Goal: Task Accomplishment & Management: Complete application form

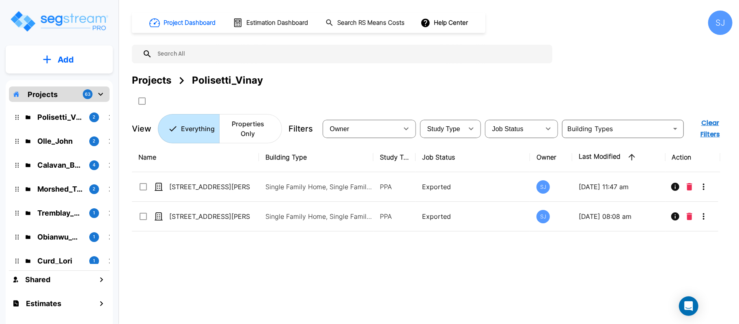
click at [97, 57] on button "Add" at bounding box center [59, 60] width 107 height 24
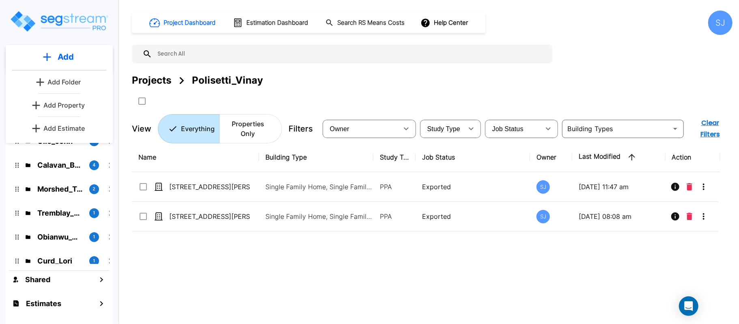
click at [85, 109] on link "Add Property" at bounding box center [59, 105] width 60 height 16
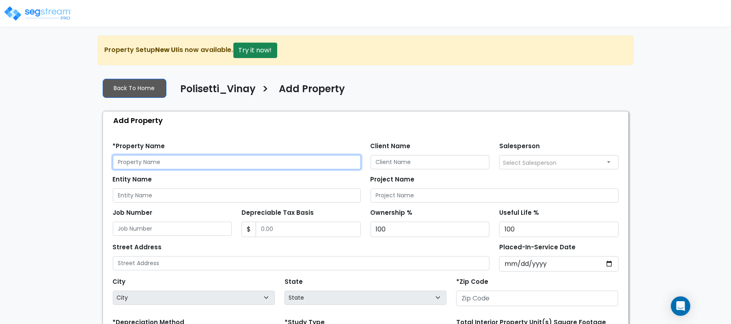
click at [195, 163] on input "text" at bounding box center [237, 162] width 248 height 14
paste input "21505 Bogg Ford Unit B"
type input "21505 Bogg Ford Unit B"
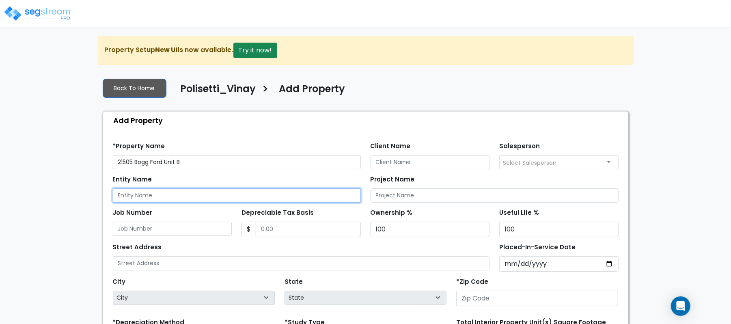
click at [173, 198] on input "Entity Name" at bounding box center [237, 195] width 248 height 14
paste input "21505 Bogg Ford Unit B"
type input "21505 Bogg Ford Unit B"
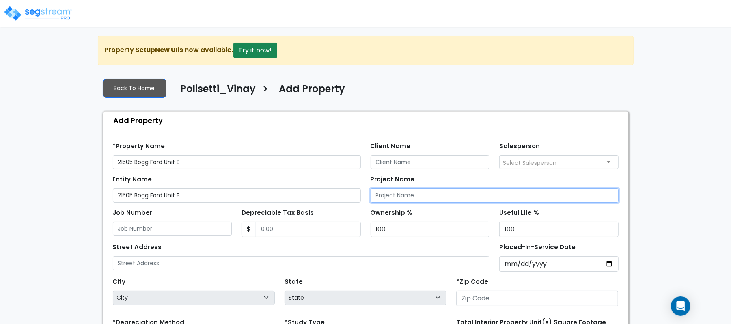
click at [389, 197] on input "Project Name" at bounding box center [494, 195] width 248 height 14
paste input "21505 Bogg Ford Unit B"
type input "21505 Bogg Ford Unit B"
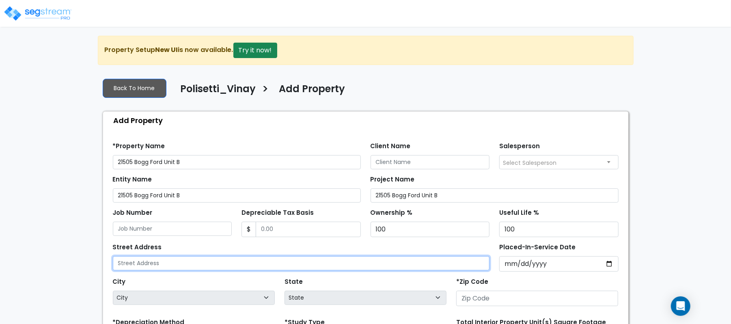
click at [214, 262] on input "text" at bounding box center [301, 263] width 377 height 14
paste input "21505 Bogg Ford Unit B"
type input "21505 Bogg Ford Unit B"
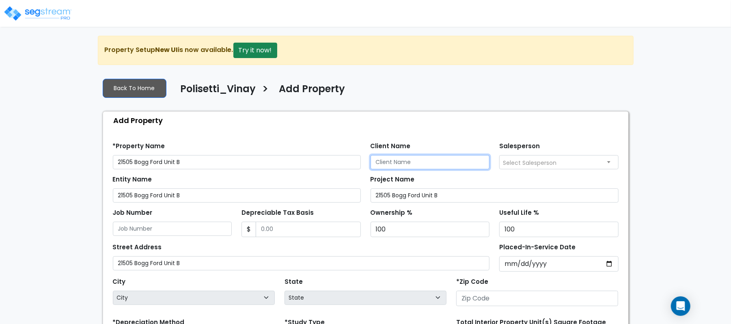
click at [453, 165] on input "Client Name" at bounding box center [429, 162] width 119 height 14
paste input "Polisetti_Vinay"
type input "Polisetti_Vinay"
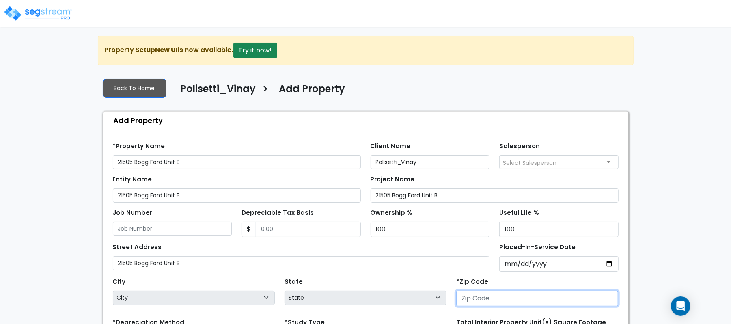
click at [510, 301] on input "number" at bounding box center [537, 297] width 162 height 15
paste input "78645"
type input "78645"
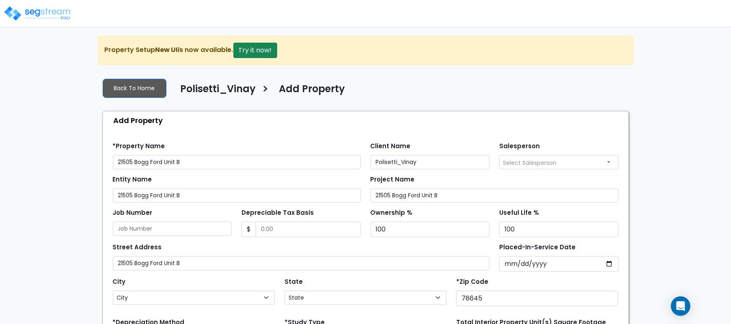
click at [447, 254] on div "Street Address 21505 Bogg Ford Unit B" at bounding box center [301, 255] width 377 height 29
select select "TX"
click at [286, 237] on input "Depreciable Tax Basis" at bounding box center [308, 228] width 105 height 15
type input "248,000"
click at [328, 252] on div "Street Address 21505 Bogg Ford Unit B" at bounding box center [301, 255] width 377 height 29
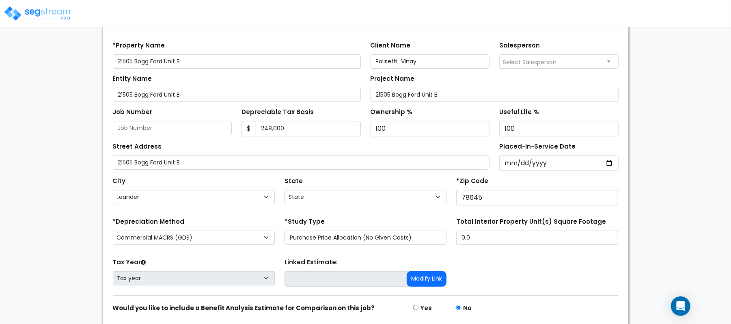
scroll to position [108, 0]
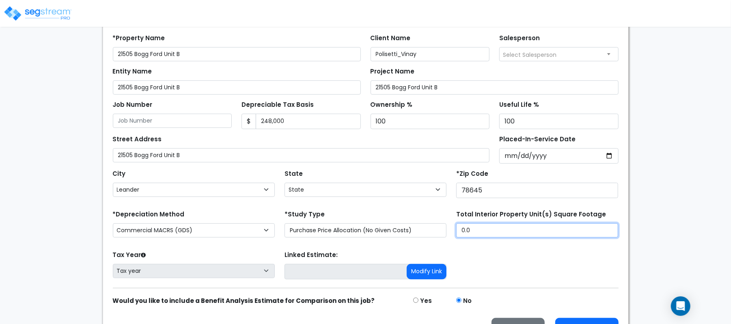
click at [476, 230] on input "0.0" at bounding box center [537, 230] width 162 height 14
type input "1,561"
click at [424, 203] on form "*Property Name 21505 Bogg Ford Unit B Client Name Polisetti_Vinay Salesperson S…" at bounding box center [365, 183] width 505 height 310
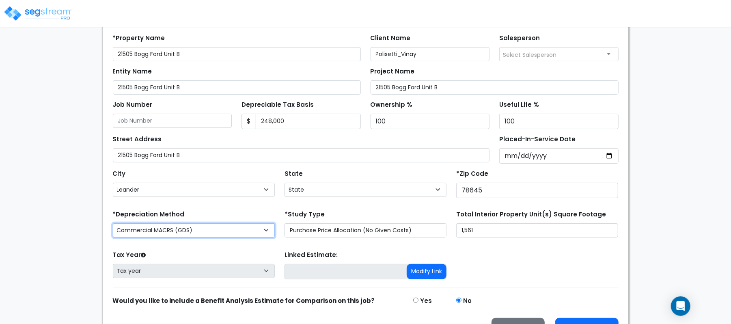
click at [242, 228] on select "Commercial MACRS (GDS) Commercial Residential MACRS (GDS) Commercial MACRS (GDS…" at bounding box center [194, 230] width 162 height 14
select select "CRM(_44"
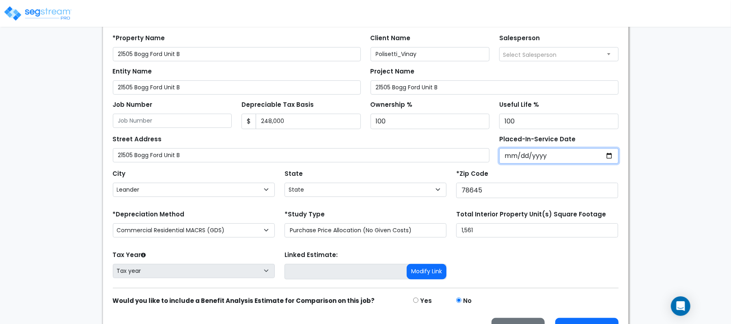
click at [510, 155] on input "Placed-In-Service Date" at bounding box center [558, 155] width 119 height 15
type input "[DATE]"
select select "2025"
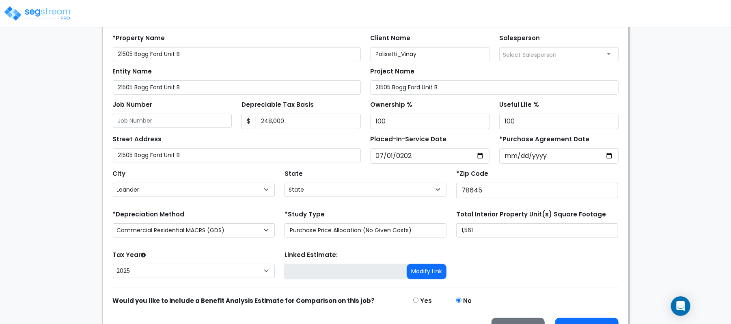
click at [649, 171] on div "We are Building your Property. So please grab a coffee and let us do the heavy …" at bounding box center [365, 136] width 731 height 417
click at [607, 155] on input "*Purchase Agreement Date" at bounding box center [558, 155] width 119 height 15
type input "2025-07-01"
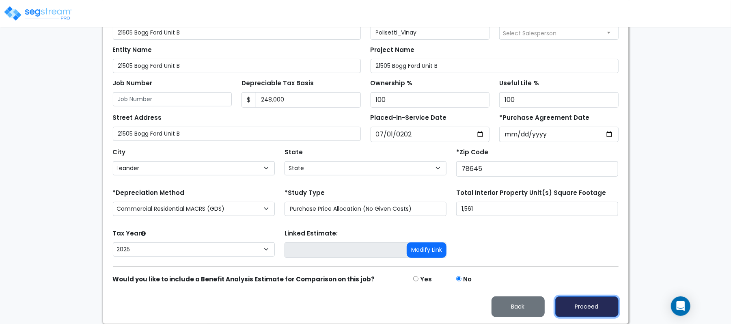
click at [586, 307] on button "Proceed" at bounding box center [586, 306] width 63 height 21
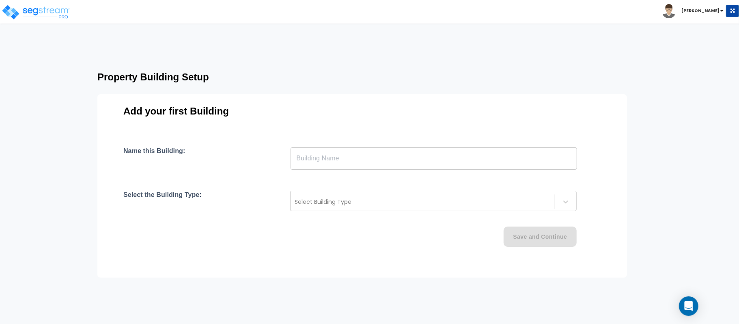
click at [382, 163] on input "text" at bounding box center [433, 158] width 286 height 23
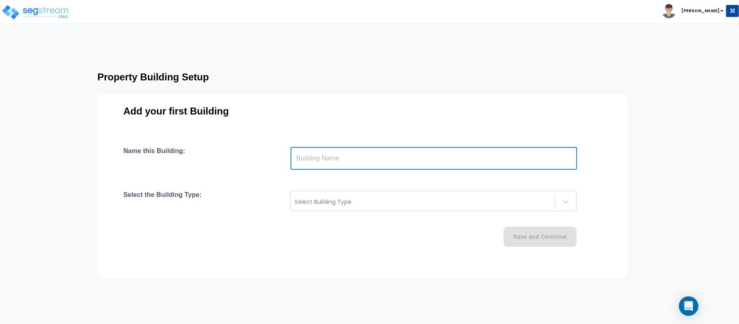
type input "Building"
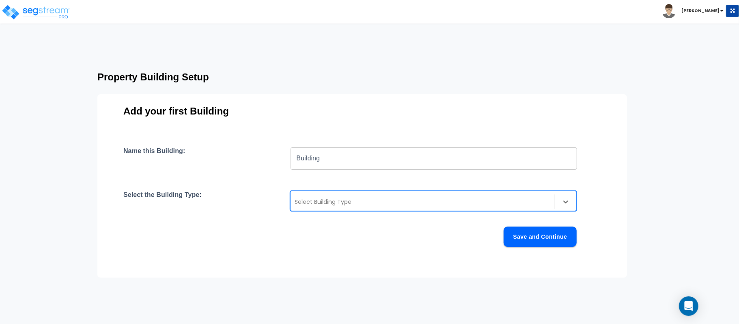
click at [375, 200] on div at bounding box center [423, 202] width 256 height 10
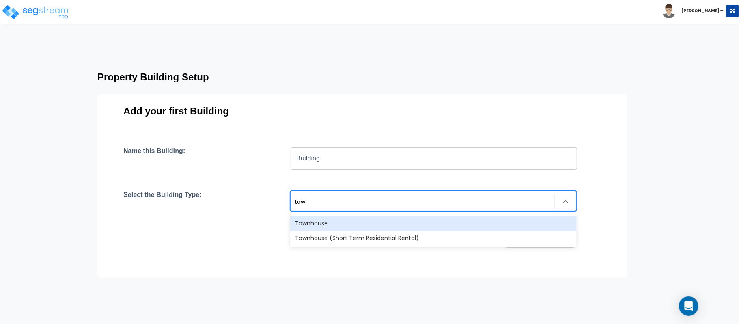
type input "town"
click at [364, 222] on div "Townhouse" at bounding box center [433, 223] width 286 height 15
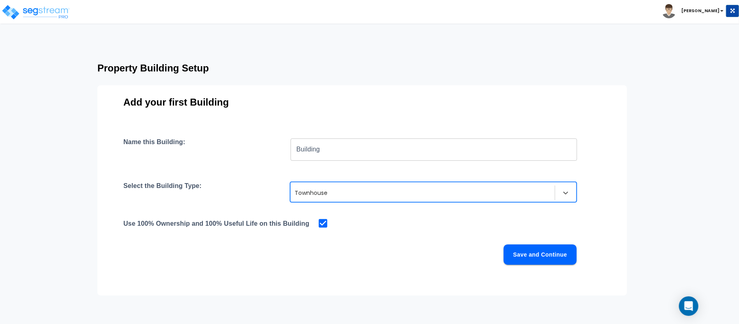
scroll to position [11, 0]
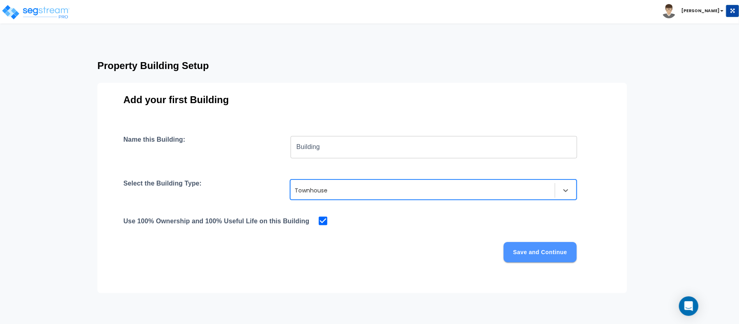
click at [548, 254] on button "Save and Continue" at bounding box center [539, 252] width 73 height 20
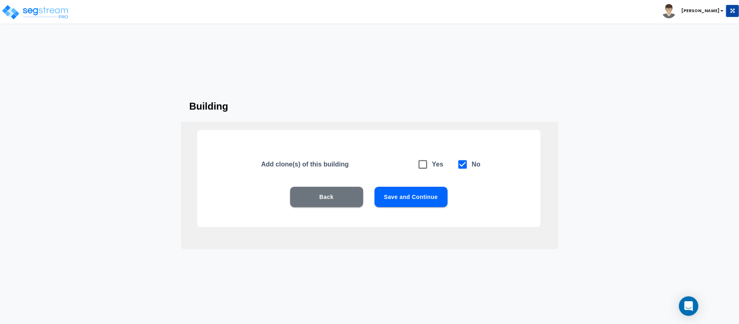
scroll to position [0, 0]
click at [434, 196] on button "Save and Continue" at bounding box center [410, 197] width 73 height 20
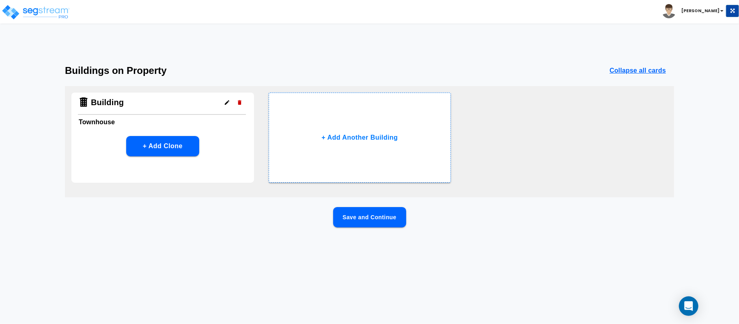
click at [393, 223] on button "Save and Continue" at bounding box center [369, 217] width 73 height 20
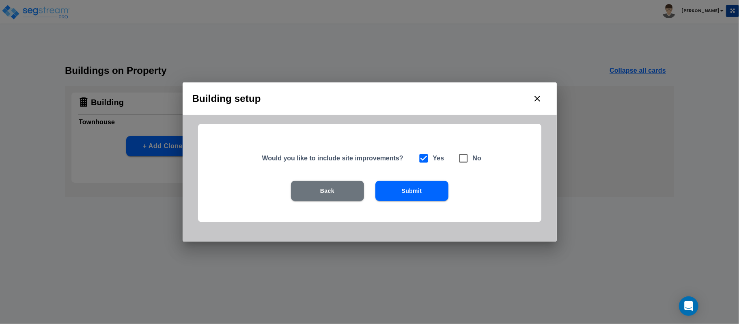
click at [418, 190] on button "Submit" at bounding box center [411, 191] width 73 height 20
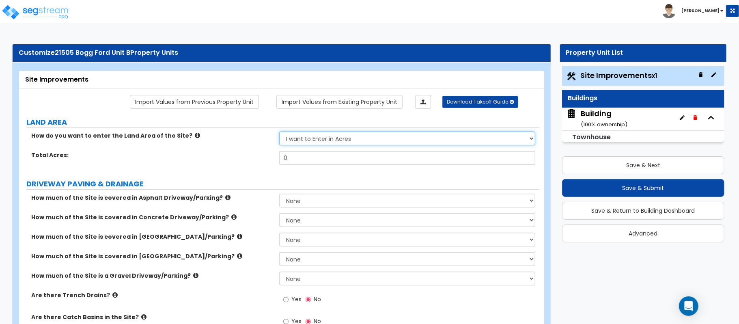
click at [320, 142] on select "I want to Enter in Acres I want to Enter in Square Feet" at bounding box center [407, 138] width 256 height 14
select select "2"
click at [279, 132] on select "I want to Enter in Acres I want to Enter in Square Feet" at bounding box center [407, 138] width 256 height 14
drag, startPoint x: 302, startPoint y: 157, endPoint x: 239, endPoint y: 147, distance: 63.2
click at [239, 147] on div "How do you want to enter the Land Area of the Site? I want to Enter in Acres I …" at bounding box center [279, 150] width 508 height 39
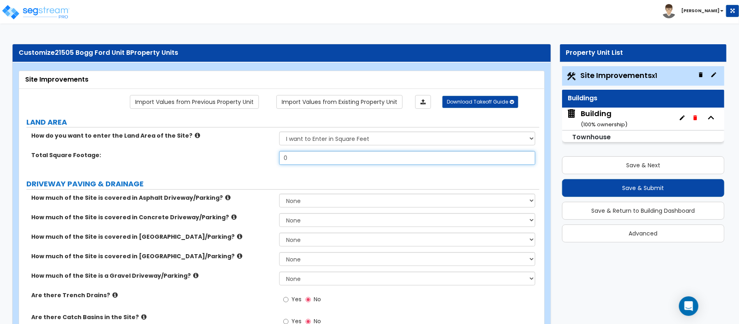
paste input "5575.9"
type input "5,575.9"
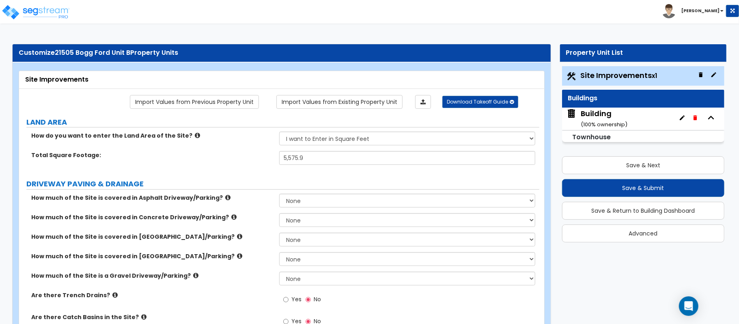
click at [232, 166] on div "Total Square Footage: 5,575.9" at bounding box center [279, 160] width 520 height 19
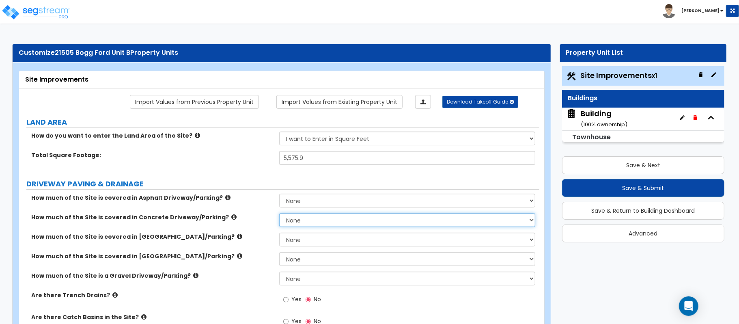
click at [305, 225] on select "None I want to Enter an Approximate Percentage I want to Enter the Square Foota…" at bounding box center [407, 220] width 256 height 14
select select "2"
click at [279, 214] on select "None I want to Enter an Approximate Percentage I want to Enter the Square Foota…" at bounding box center [407, 220] width 256 height 14
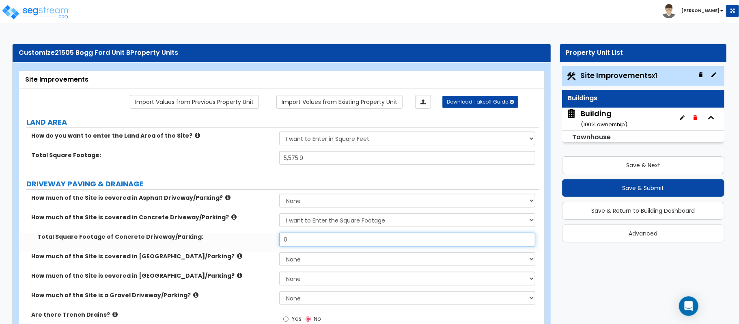
drag, startPoint x: 303, startPoint y: 238, endPoint x: 232, endPoint y: 237, distance: 71.0
click at [232, 237] on div "Total Square Footage of Concrete Driveway/Parking: 0" at bounding box center [279, 241] width 520 height 19
type input "1,000"
click at [234, 228] on div "How much of the Site is covered in Concrete Driveway/Parking? None I want to En…" at bounding box center [279, 222] width 520 height 19
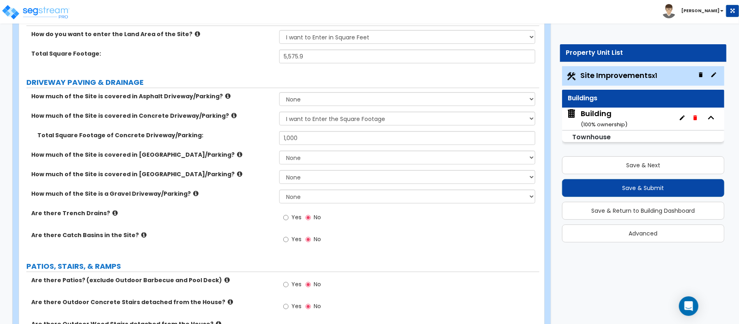
scroll to position [108, 0]
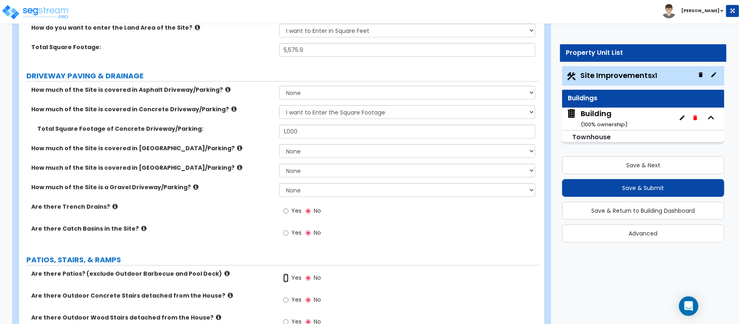
click at [285, 277] on input "Yes" at bounding box center [285, 277] width 5 height 9
radio input "true"
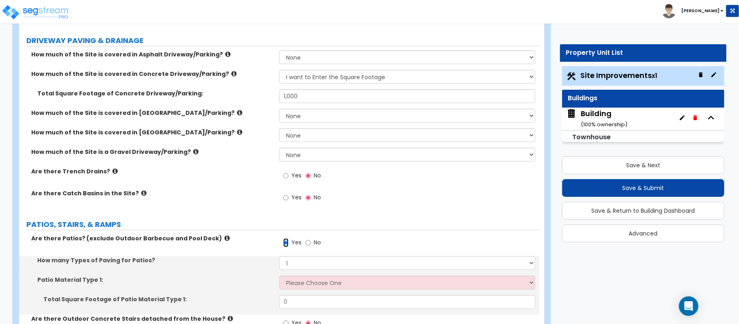
scroll to position [216, 0]
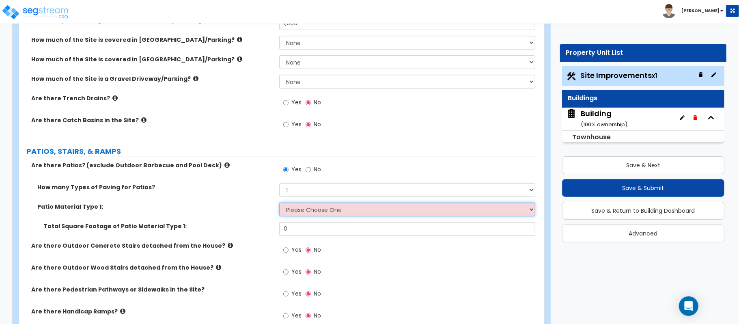
click at [311, 210] on select "Please Choose One Bare Concrete Stamped Concrete Brick Pavers Stone Pavers Tile…" at bounding box center [407, 209] width 256 height 14
select select "1"
click at [279, 203] on select "Please Choose One Bare Concrete Stamped Concrete Brick Pavers Stone Pavers Tile…" at bounding box center [407, 209] width 256 height 14
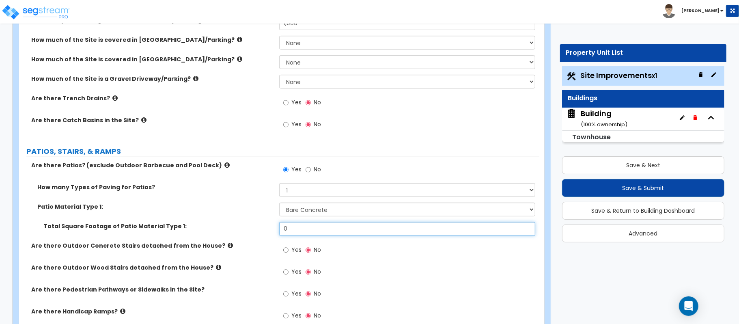
drag, startPoint x: 297, startPoint y: 232, endPoint x: 236, endPoint y: 226, distance: 61.2
click at [237, 226] on div "Total Square Footage of Patio Material Type 1: 0" at bounding box center [279, 231] width 520 height 19
type input "200"
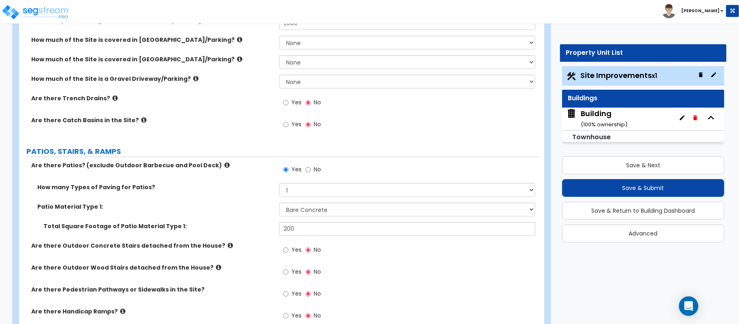
click at [254, 194] on div "How many Types of Paving for Patios? 1 2 3 4" at bounding box center [279, 192] width 520 height 19
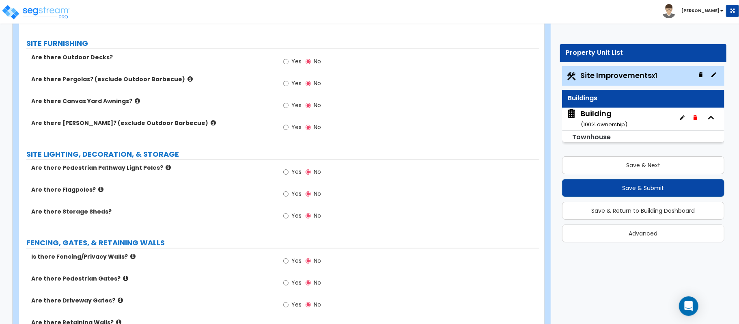
scroll to position [811, 0]
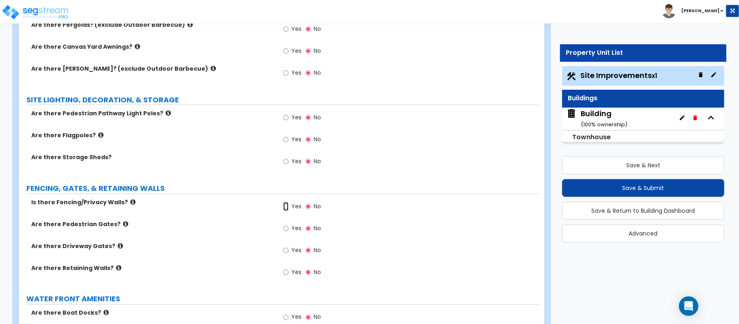
click at [286, 210] on input "Yes" at bounding box center [285, 206] width 5 height 9
radio input "true"
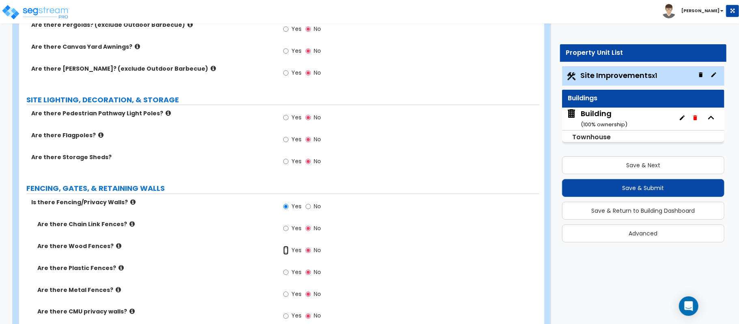
click at [287, 249] on input "Yes" at bounding box center [285, 250] width 5 height 9
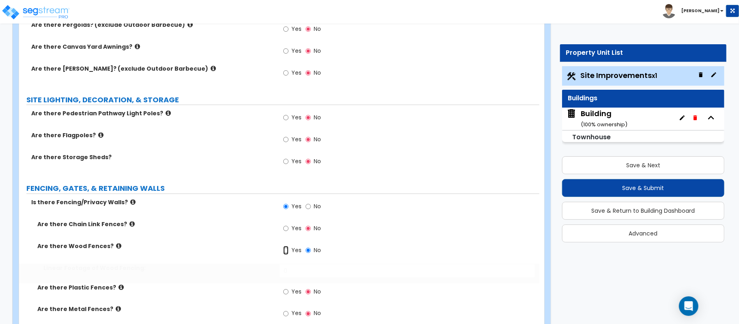
radio input "true"
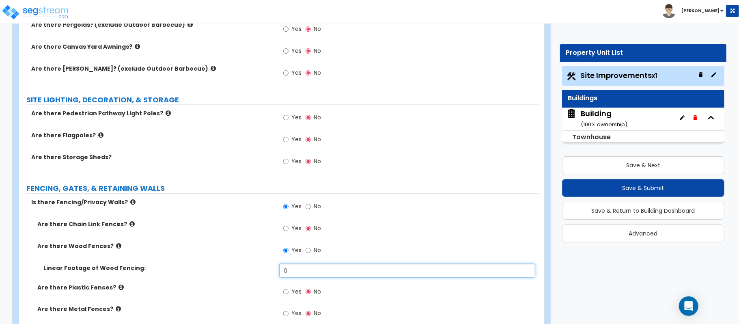
drag, startPoint x: 297, startPoint y: 274, endPoint x: 240, endPoint y: 273, distance: 56.8
click at [240, 273] on div "Linear Footage of Wood Fencing: 0" at bounding box center [279, 273] width 520 height 19
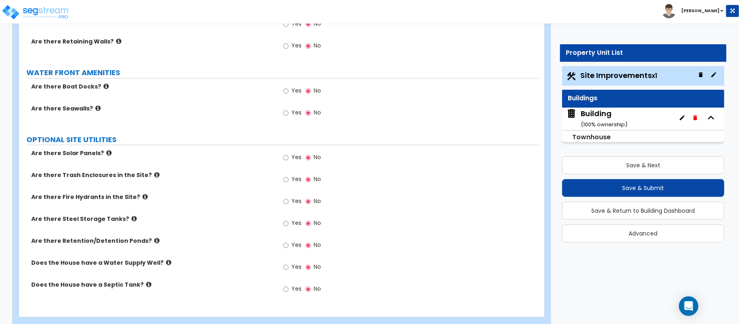
scroll to position [1294, 0]
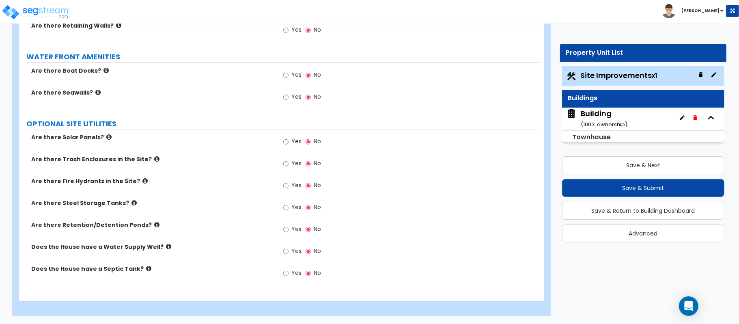
type input "320"
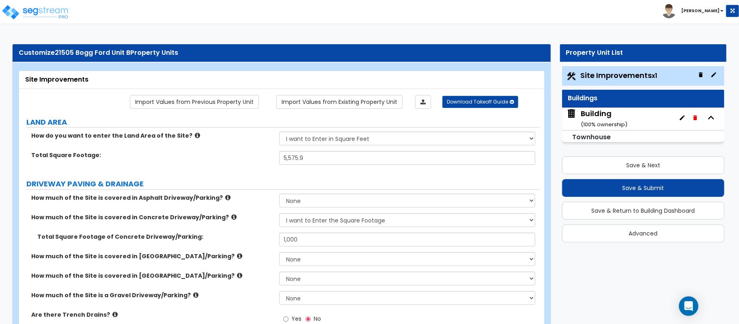
scroll to position [345, 0]
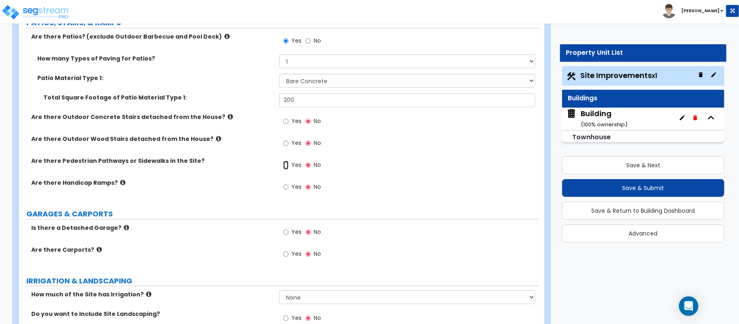
click at [286, 164] on input "Yes" at bounding box center [285, 165] width 5 height 9
radio input "true"
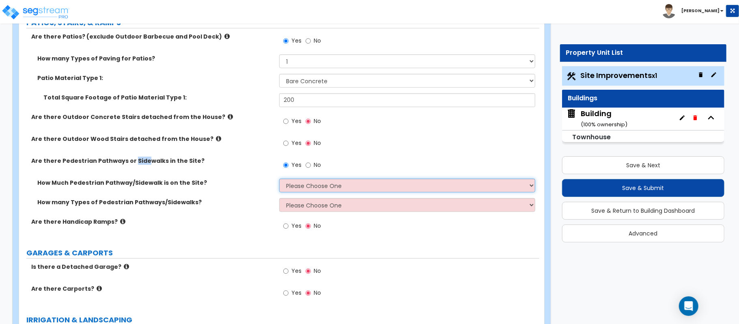
click at [325, 192] on select "Please Choose One I Don't Know, Please Estimate For Me Enter Linear Footage" at bounding box center [407, 185] width 256 height 14
select select "2"
click at [279, 179] on select "Please Choose One I Don't Know, Please Estimate For Me Enter Linear Footage" at bounding box center [407, 185] width 256 height 14
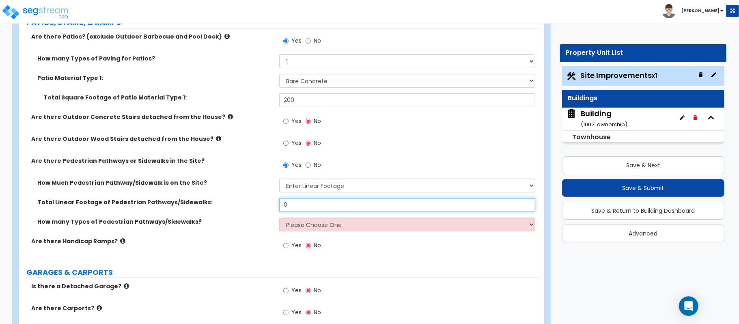
drag, startPoint x: 320, startPoint y: 203, endPoint x: 242, endPoint y: 210, distance: 79.0
click at [242, 210] on div "Total Linear Footage of Pedestrian Pathways/Sidewalks: 0" at bounding box center [279, 207] width 520 height 19
type input "70"
click at [303, 228] on select "Please Choose One 1 2 3" at bounding box center [407, 224] width 256 height 14
select select "1"
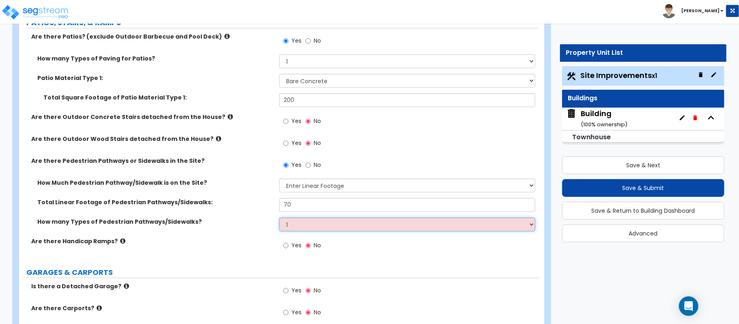
click at [279, 218] on select "Please Choose One 1 2 3" at bounding box center [407, 224] width 256 height 14
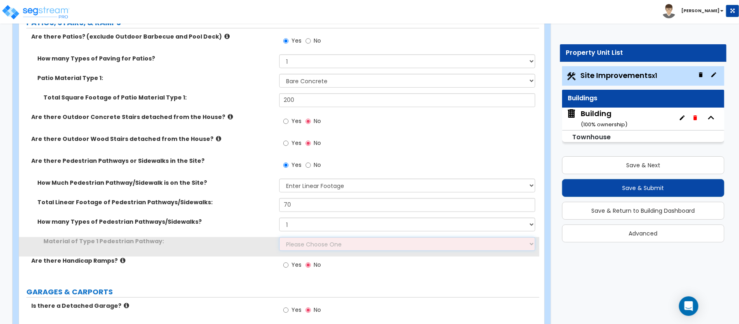
click at [309, 241] on select "Please Choose One Bare Concrete Stamped Concrete Brick Pavers Stone Pavers Wood…" at bounding box center [407, 244] width 256 height 14
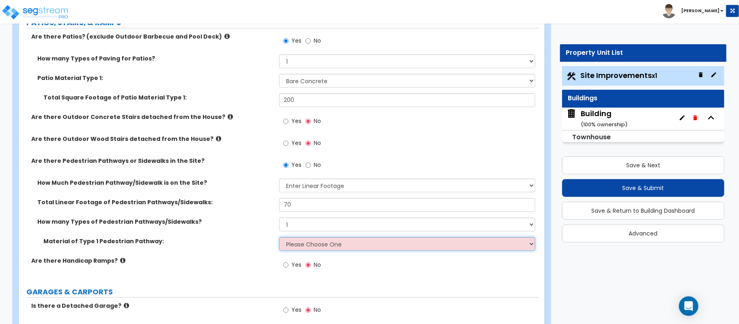
select select "1"
click at [279, 238] on select "Please Choose One Bare Concrete Stamped Concrete Brick Pavers Stone Pavers Wood…" at bounding box center [407, 244] width 256 height 14
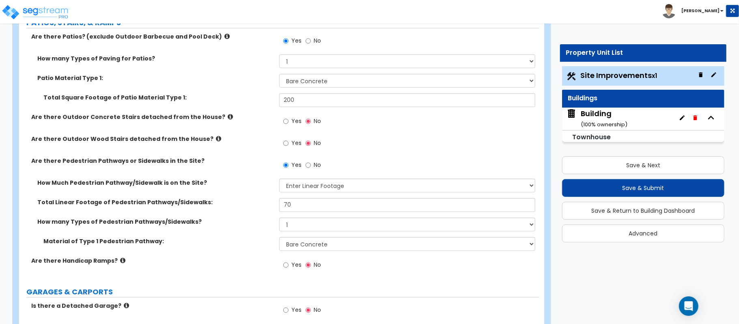
click at [250, 224] on label "How many Types of Pedestrian Pathways/Sidewalks?" at bounding box center [155, 221] width 236 height 8
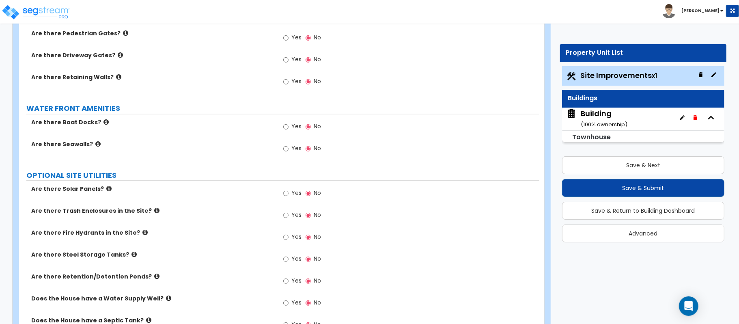
scroll to position [1372, 0]
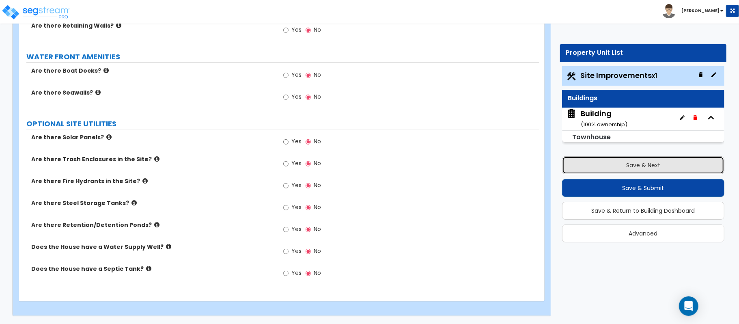
click at [617, 166] on button "Save & Next" at bounding box center [643, 165] width 162 height 18
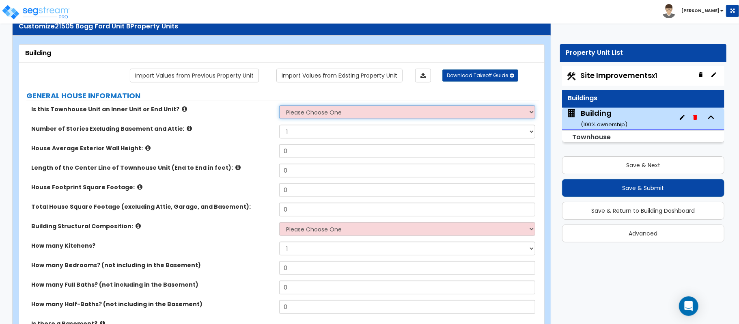
click at [324, 112] on select "Please Choose One Inner Unit End Unit" at bounding box center [407, 112] width 256 height 14
select select "2"
click at [279, 106] on select "Please Choose One Inner Unit End Unit" at bounding box center [407, 112] width 256 height 14
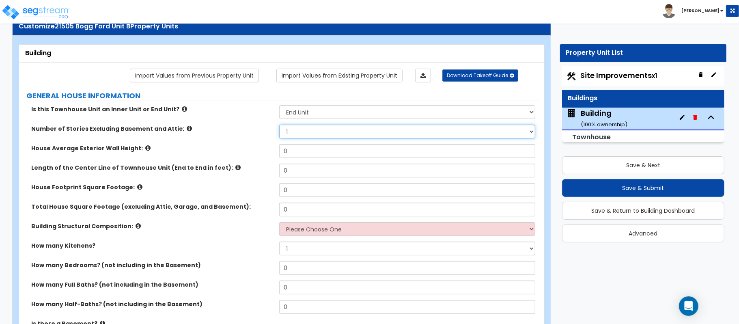
click at [297, 136] on select "1 2 3 4 5" at bounding box center [407, 132] width 256 height 14
select select "2"
click at [279, 125] on select "1 2 3 4 5" at bounding box center [407, 132] width 256 height 14
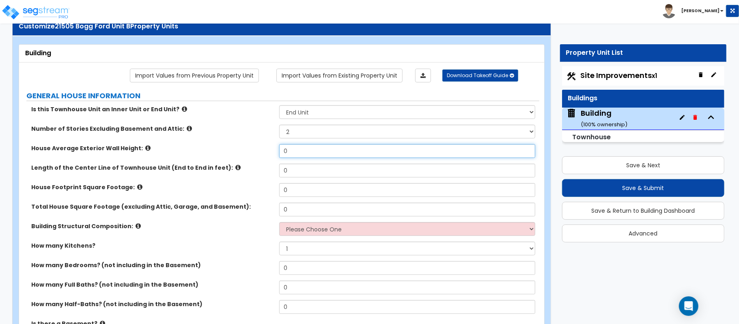
drag, startPoint x: 294, startPoint y: 151, endPoint x: 241, endPoint y: 148, distance: 53.7
click at [241, 148] on div "House Average Exterior Wall Height: 0" at bounding box center [279, 153] width 520 height 19
type input "24"
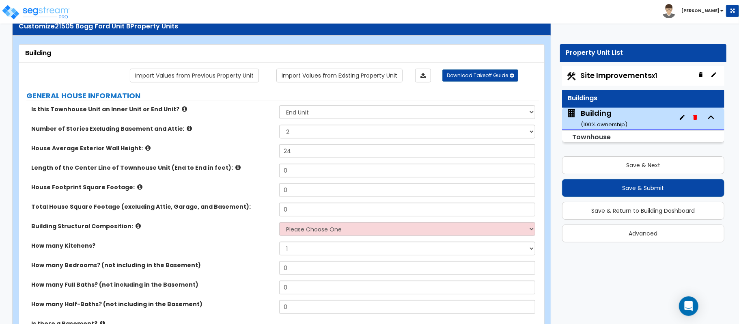
click at [235, 166] on icon at bounding box center [237, 167] width 5 height 6
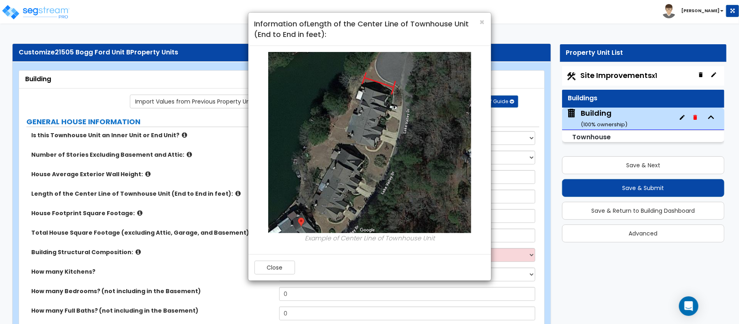
scroll to position [0, 0]
click at [273, 268] on button "Close" at bounding box center [274, 267] width 41 height 14
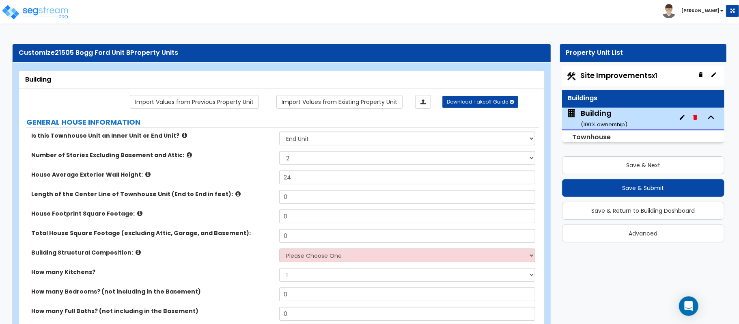
click at [223, 192] on label "Length of the Center Line of Townhouse Unit (End to End in feet):" at bounding box center [152, 194] width 242 height 8
click at [235, 197] on icon at bounding box center [237, 194] width 5 height 6
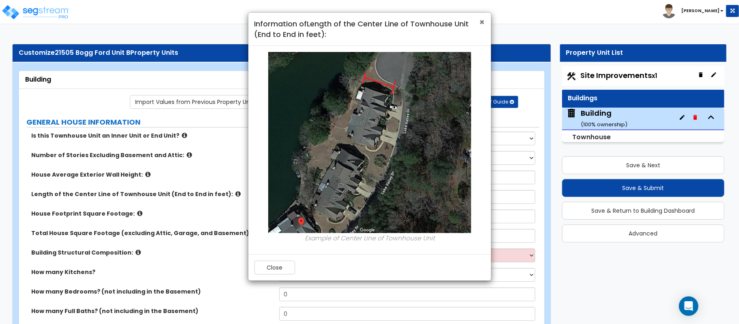
click at [480, 22] on span "×" at bounding box center [482, 22] width 5 height 12
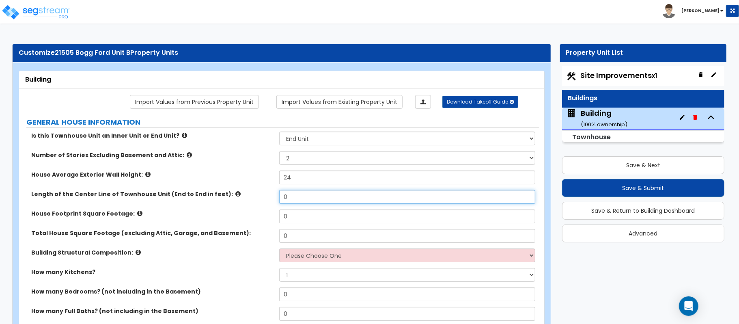
drag, startPoint x: 301, startPoint y: 199, endPoint x: 252, endPoint y: 192, distance: 49.5
click at [252, 192] on div "Length of the Center Line of Townhouse Unit (End to End in feet): 0" at bounding box center [279, 199] width 520 height 19
type input "90"
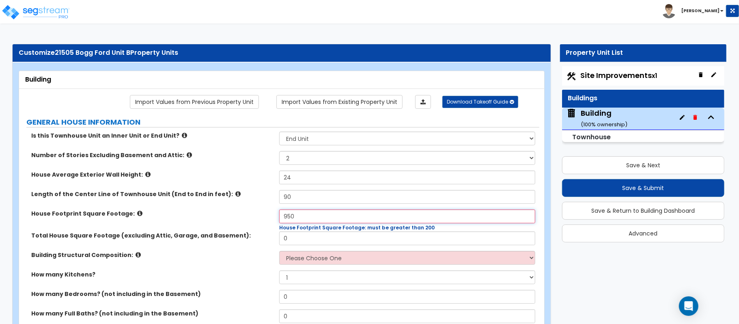
type input "950"
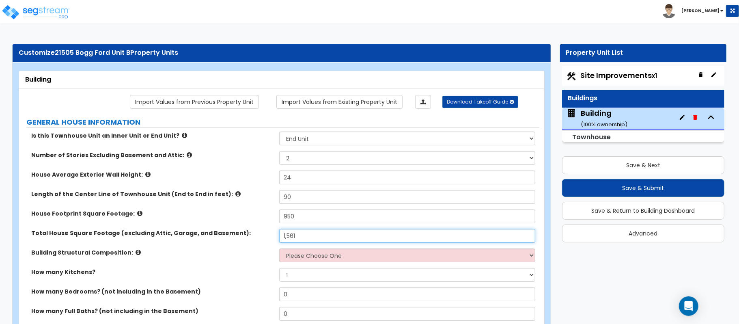
type input "1,561"
select select "7"
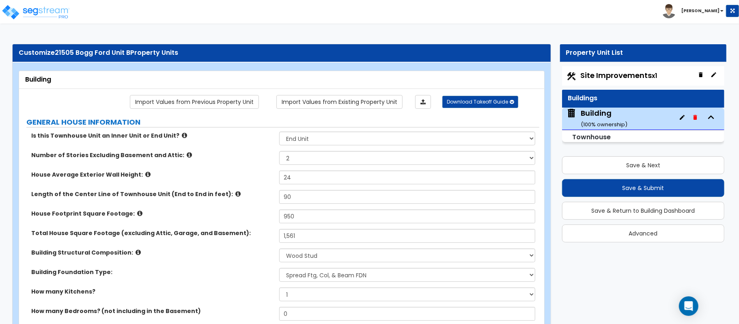
click at [239, 270] on label "Building Foundation Type:" at bounding box center [152, 272] width 242 height 8
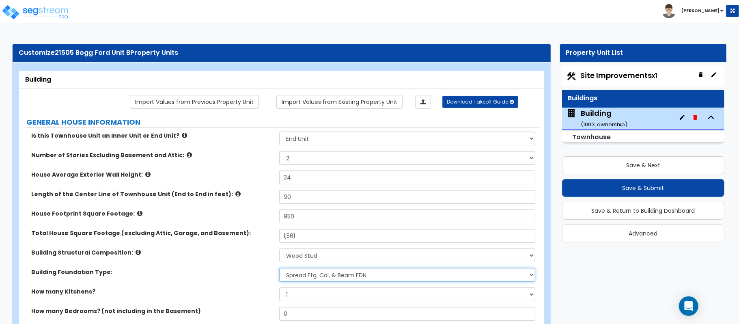
drag, startPoint x: 299, startPoint y: 280, endPoint x: 262, endPoint y: 280, distance: 37.3
click at [299, 280] on select "Please Choose One Spread Ftg, Col, & Beam FDN Slab on Grade" at bounding box center [407, 275] width 256 height 14
select select "2"
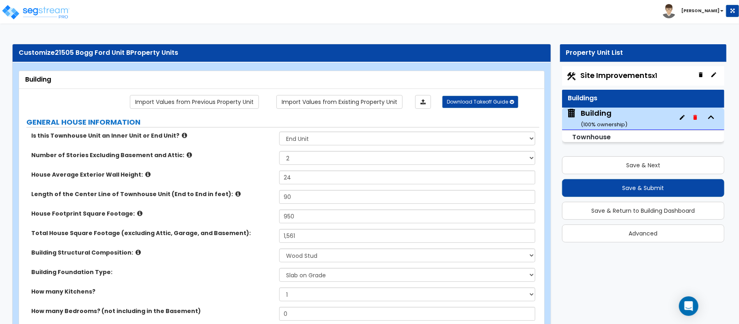
click at [258, 280] on div "Building Foundation Type: Please Choose One Spread Ftg, Col, & Beam FDN Slab on…" at bounding box center [279, 277] width 520 height 19
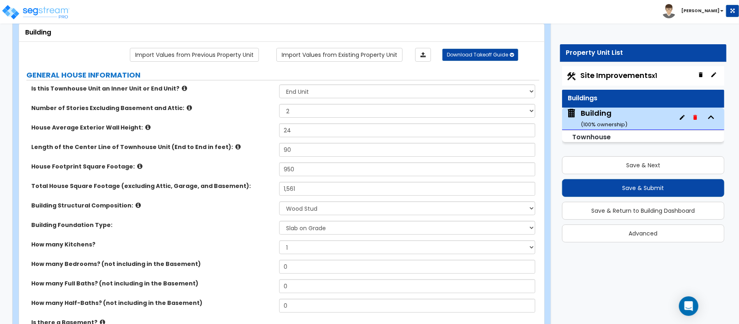
scroll to position [162, 0]
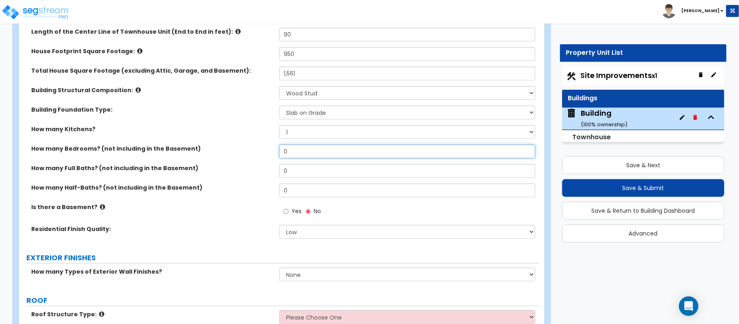
drag, startPoint x: 291, startPoint y: 152, endPoint x: 264, endPoint y: 153, distance: 26.8
click at [264, 153] on div "How many Bedrooms? (not including in the Basement) 0" at bounding box center [279, 153] width 520 height 19
type input "3"
type input "2"
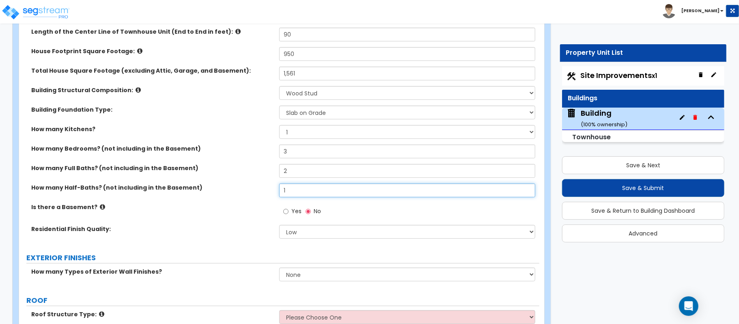
type input "1"
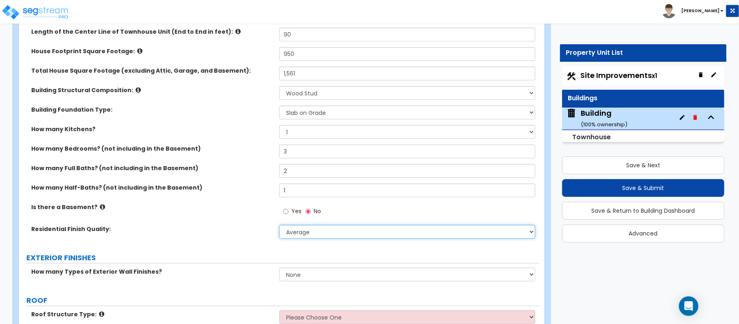
select select "2"
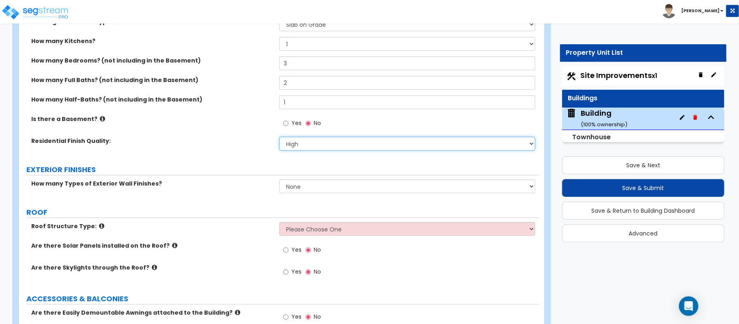
scroll to position [270, 0]
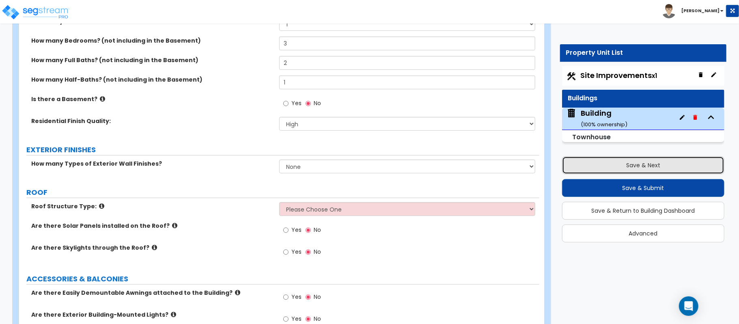
click at [701, 159] on button "Save & Next" at bounding box center [643, 165] width 162 height 18
select select "2"
select select "1"
select select "2"
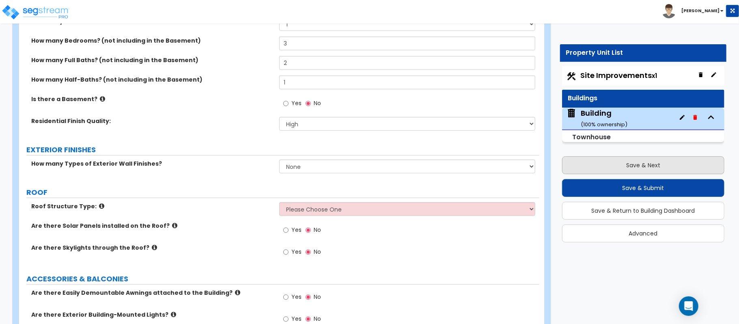
select select "1"
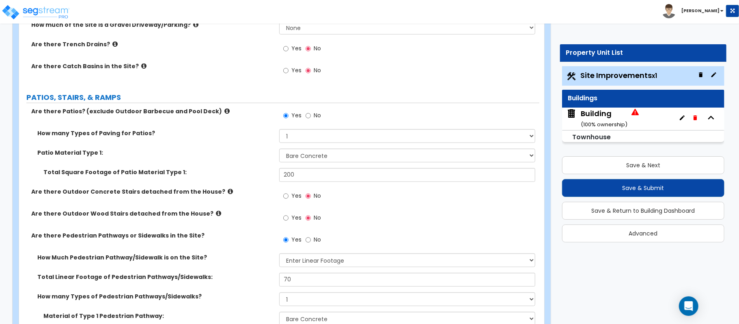
scroll to position [378, 0]
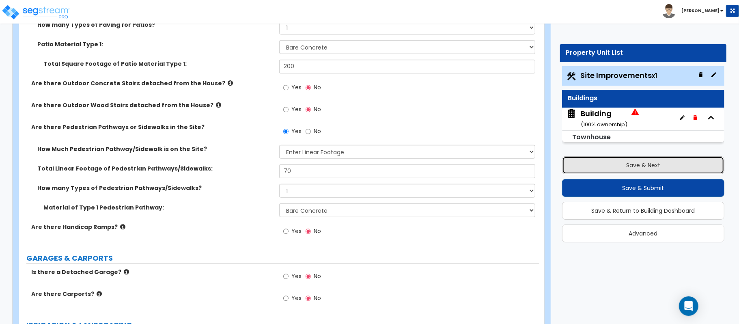
click at [652, 164] on button "Save & Next" at bounding box center [643, 165] width 162 height 18
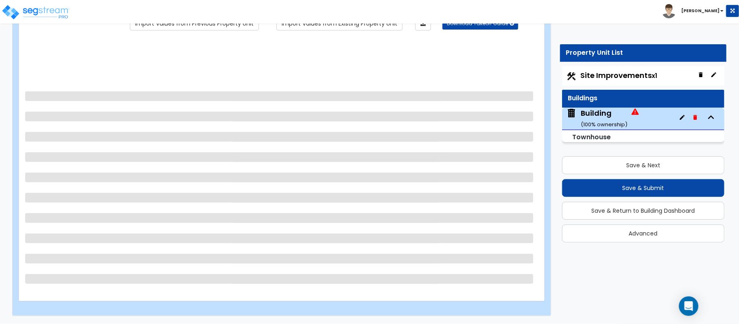
scroll to position [26, 0]
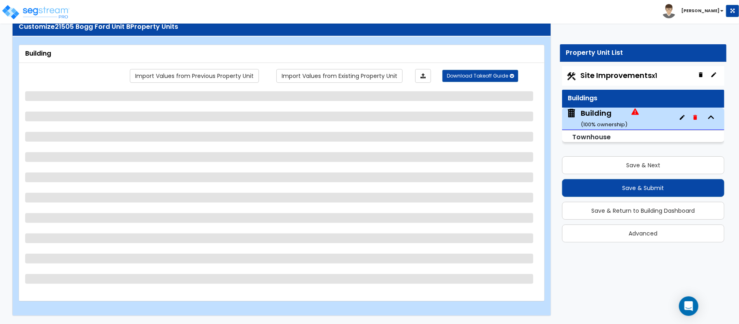
select select "2"
select select "7"
select select "2"
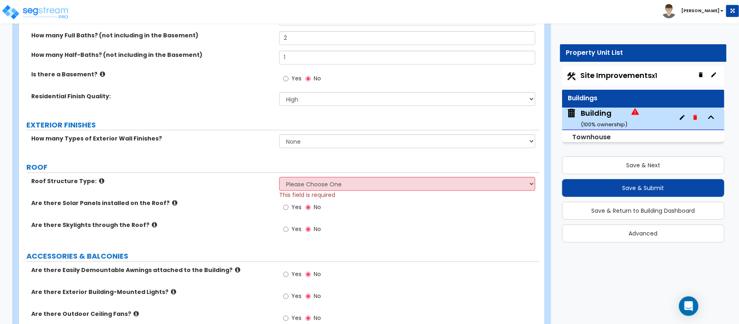
scroll to position [349, 0]
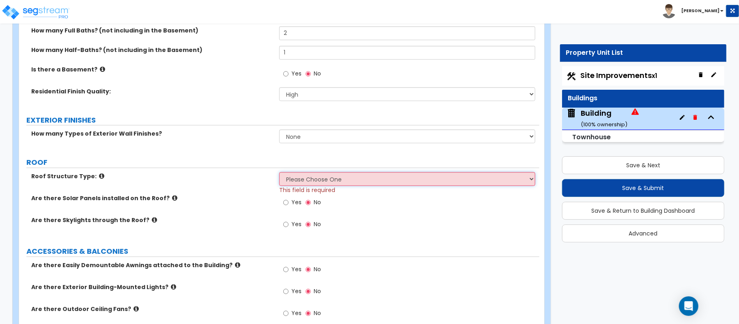
click at [325, 182] on select "Please Choose One Gable Roof Flat Roof Hybrid Gable & Flat Roof" at bounding box center [407, 179] width 256 height 14
select select "2"
click at [279, 173] on select "Please Choose One Gable Roof Flat Roof Hybrid Gable & Flat Roof" at bounding box center [407, 179] width 256 height 14
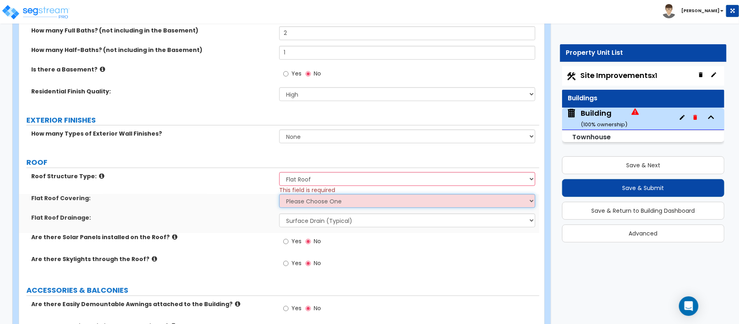
click at [310, 200] on select "Please Choose One Rolled Asphalt PVC Membrane Plastic (EPDM) Membrane Asphalt F…" at bounding box center [407, 201] width 256 height 14
select select "4"
click at [244, 207] on div "Flat Roof Covering: Please Choose One Rolled Asphalt PVC Membrane Plastic (EPDM…" at bounding box center [279, 203] width 520 height 19
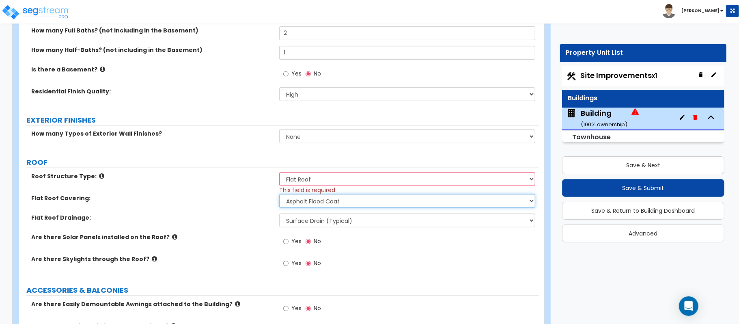
click at [312, 204] on select "Please Choose One Rolled Asphalt PVC Membrane Plastic (EPDM) Membrane Asphalt F…" at bounding box center [407, 201] width 256 height 14
click at [257, 203] on div "Flat Roof Covering: Please Choose One Rolled Asphalt PVC Membrane Plastic (EPDM…" at bounding box center [279, 203] width 520 height 19
click at [304, 203] on select "Please Choose One Rolled Asphalt PVC Membrane Plastic (EPDM) Membrane Asphalt F…" at bounding box center [407, 201] width 256 height 14
click at [298, 174] on select "Please Choose One Gable Roof Flat Roof Hybrid Gable & Flat Roof" at bounding box center [407, 179] width 256 height 14
click at [256, 184] on div "Roof Structure Type: Please Choose One Gable Roof Flat Roof Hybrid Gable & Flat…" at bounding box center [279, 183] width 520 height 22
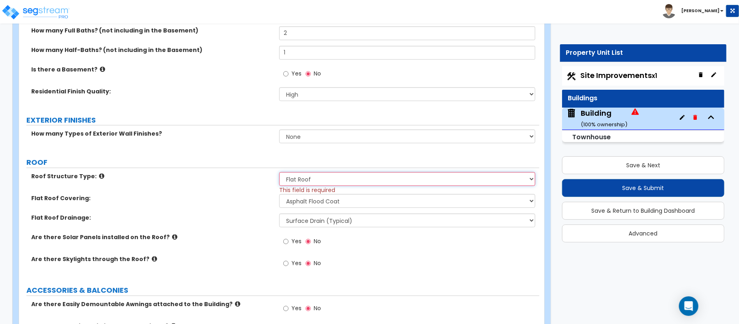
click at [314, 180] on select "Please Choose One Gable Roof Flat Roof Hybrid Gable & Flat Roof" at bounding box center [407, 179] width 256 height 14
select select "1"
click at [258, 183] on div "Roof Structure Type: Please Choose One Gable Roof Flat Roof Hybrid Gable & Flat…" at bounding box center [279, 183] width 520 height 22
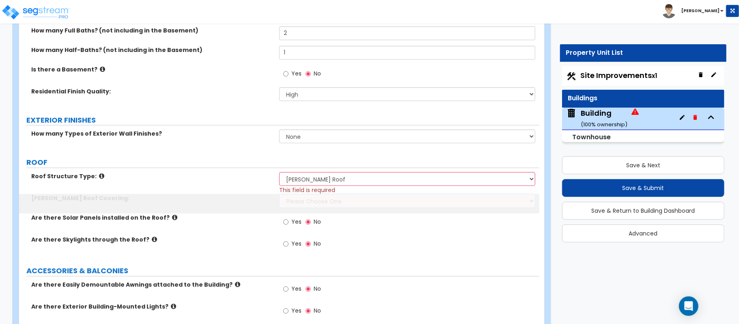
click at [294, 200] on select "Please Choose One Asphalt Shingle Clay Tile Wood Shingle Metal Shingle Standing…" at bounding box center [407, 201] width 256 height 14
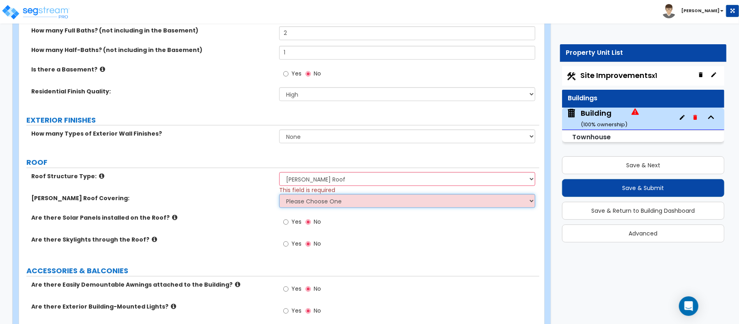
select select "1"
click at [250, 183] on div "Roof Structure Type: Please Choose One Gable Roof Flat Roof Hybrid Gable & Flat…" at bounding box center [279, 183] width 520 height 22
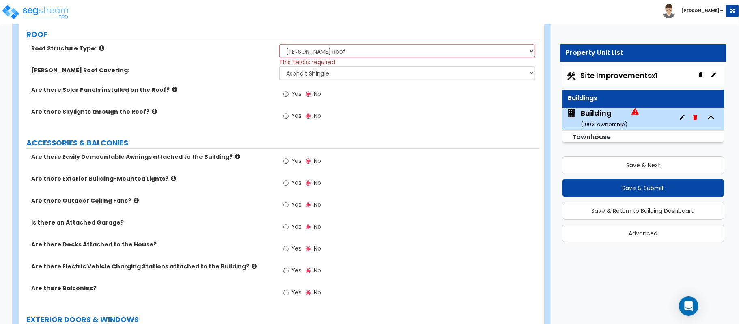
scroll to position [512, 0]
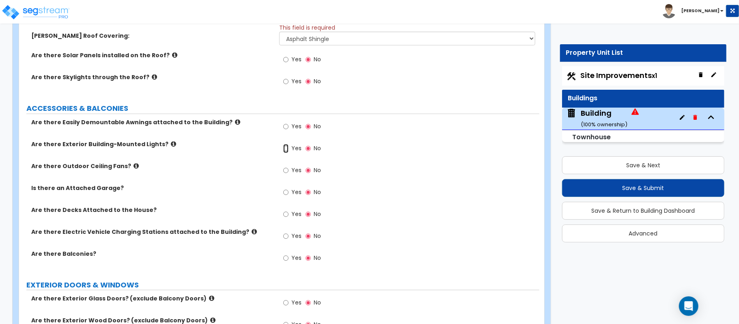
click at [286, 148] on input "Yes" at bounding box center [285, 148] width 5 height 9
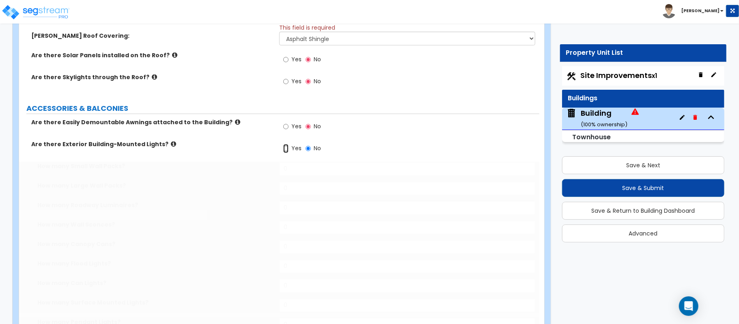
radio input "true"
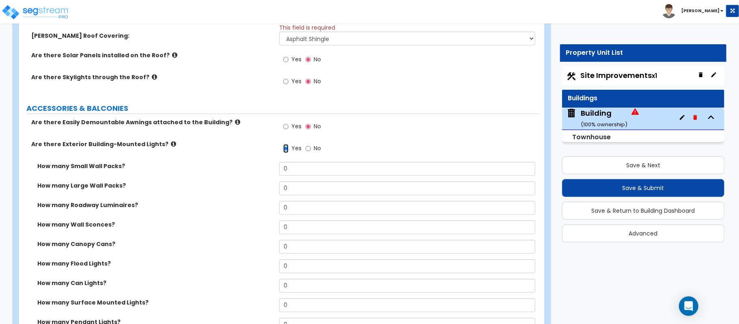
scroll to position [566, 0]
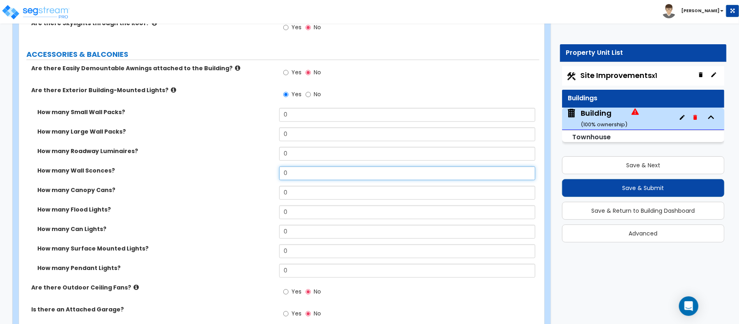
drag, startPoint x: 314, startPoint y: 172, endPoint x: 241, endPoint y: 175, distance: 72.7
click at [241, 175] on div "How many Wall Sconces? 0" at bounding box center [279, 175] width 520 height 19
type input "7"
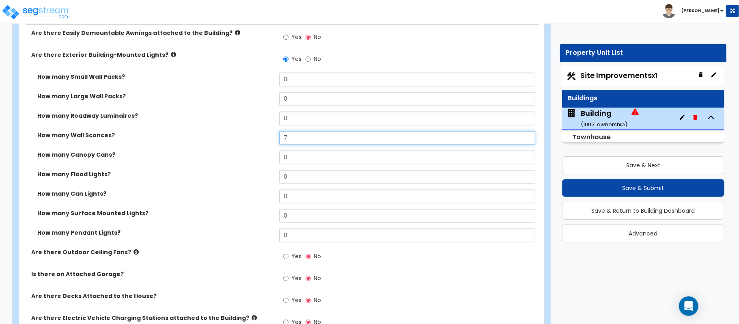
scroll to position [620, 0]
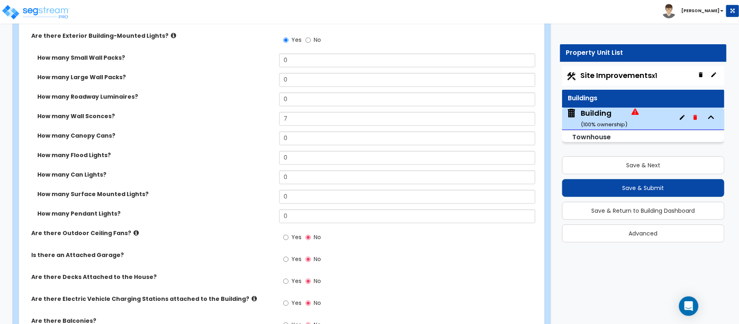
click at [289, 260] on label "Yes" at bounding box center [292, 260] width 18 height 14
click at [288, 260] on input "Yes" at bounding box center [285, 259] width 5 height 9
radio input "true"
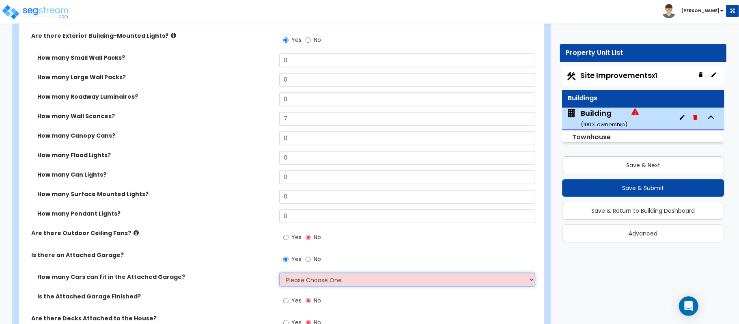
click at [308, 279] on select "Please Choose One 1 2 3 4 5" at bounding box center [407, 280] width 256 height 14
select select "2"
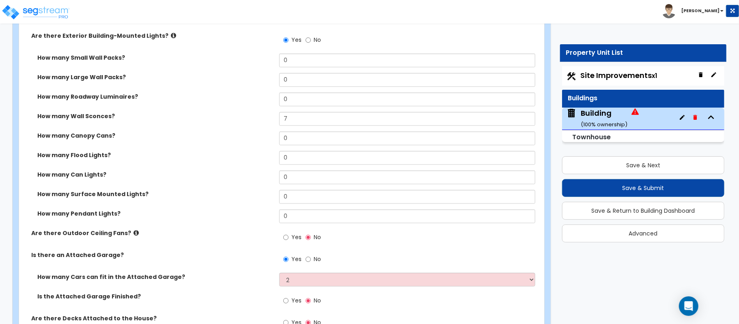
click at [256, 277] on label "How many Cars can fit in the Attached Garage?" at bounding box center [155, 277] width 236 height 8
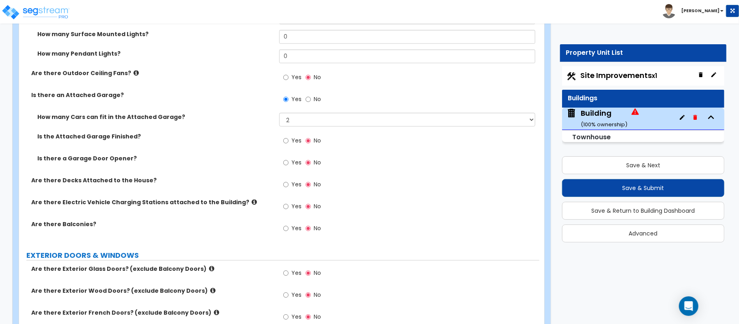
scroll to position [782, 0]
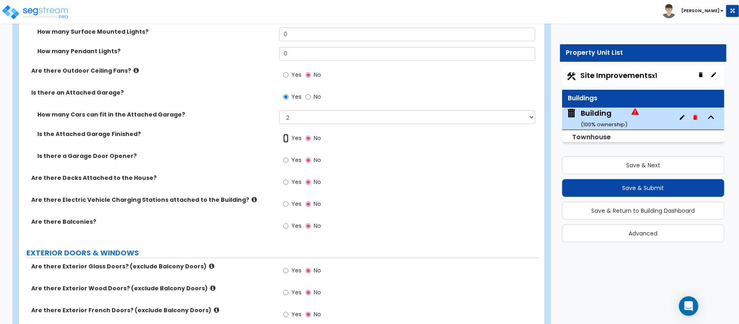
click at [286, 143] on input "Yes" at bounding box center [285, 138] width 5 height 9
radio input "true"
click at [288, 160] on input "Yes" at bounding box center [285, 160] width 5 height 9
radio input "true"
click at [283, 227] on input "Yes" at bounding box center [285, 225] width 5 height 9
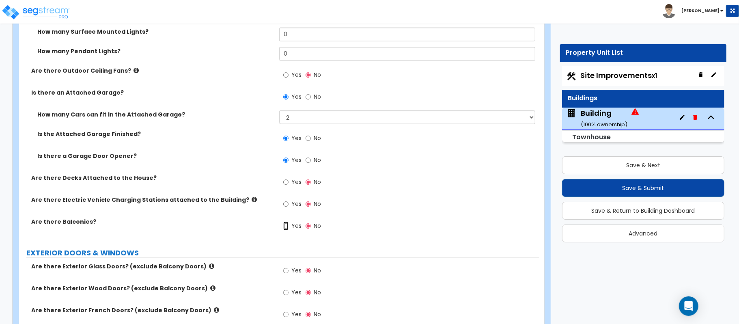
radio input "true"
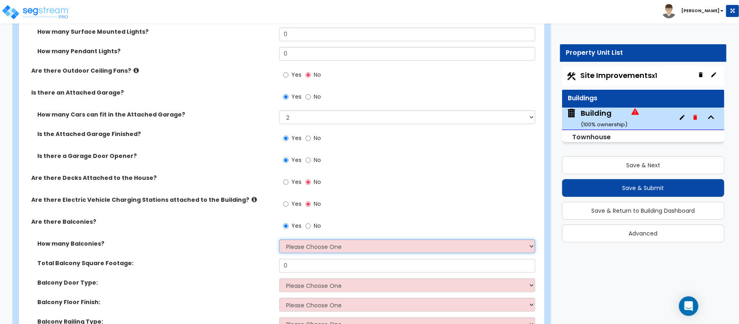
click at [330, 250] on select "Please Choose One 1 2 3 4 5" at bounding box center [407, 246] width 256 height 14
select select "1"
click at [256, 247] on label "How many Balconies?" at bounding box center [155, 243] width 236 height 8
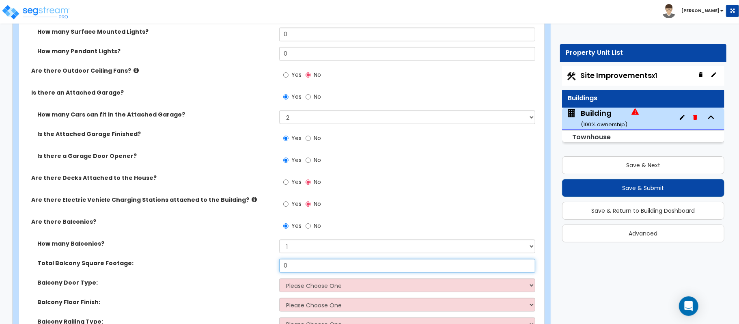
drag, startPoint x: 311, startPoint y: 268, endPoint x: 214, endPoint y: 286, distance: 98.1
click at [213, 286] on div "How many Balconies? Please Choose One 1 2 3 4 5 Total Balcony Square Footage: 0…" at bounding box center [279, 287] width 508 height 97
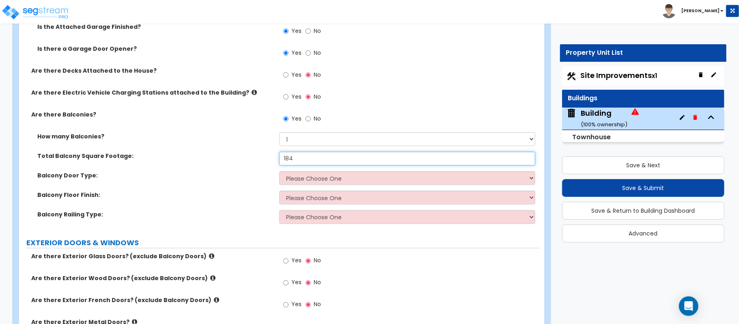
scroll to position [890, 0]
type input "184"
click at [330, 176] on select "Please Choose One Single Hinged Doors Double Hinged Doors Sliding Glass Doors" at bounding box center [407, 177] width 256 height 14
select select "1"
click at [279, 171] on select "Please Choose One Single Hinged Doors Double Hinged Doors Sliding Glass Doors" at bounding box center [407, 177] width 256 height 14
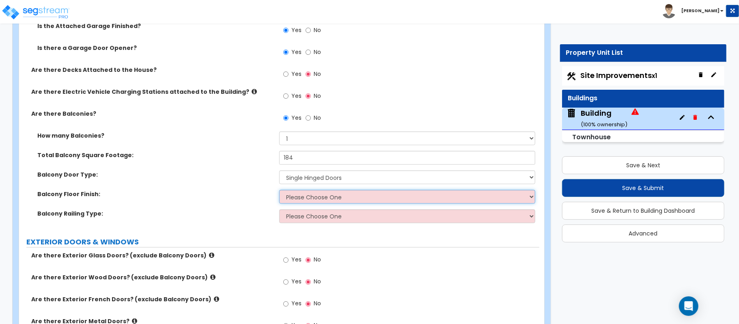
click at [310, 202] on select "Please Choose One Concrete Flooring Tile Flooring Resilient Laminate Flooring P…" at bounding box center [407, 197] width 256 height 14
select select "1"
click at [279, 191] on select "Please Choose One Concrete Flooring Tile Flooring Resilient Laminate Flooring P…" at bounding box center [407, 197] width 256 height 14
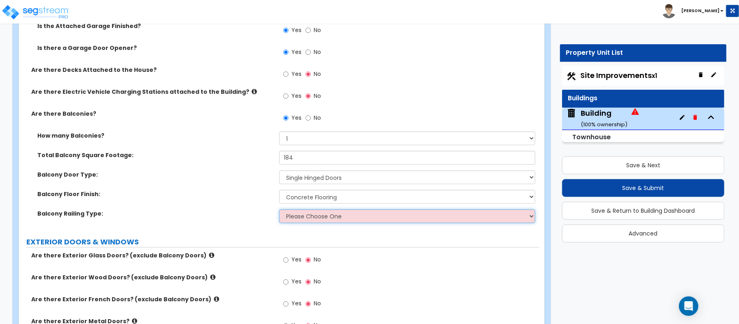
click at [318, 221] on select "Please Choose One Steel Aluminum Wood Glass and Metal Wrought Iron" at bounding box center [407, 216] width 256 height 14
select select "1"
click at [279, 210] on select "Please Choose One Steel Aluminum Wood Glass and Metal Wrought Iron" at bounding box center [407, 216] width 256 height 14
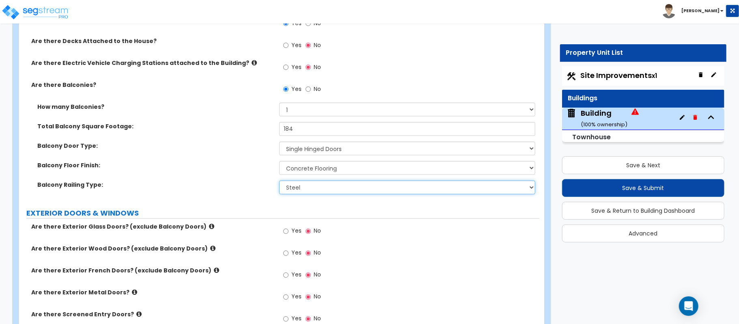
scroll to position [944, 0]
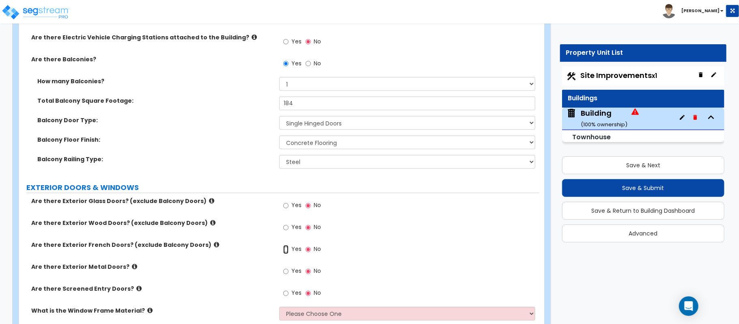
click at [284, 252] on input "Yes" at bounding box center [285, 249] width 5 height 9
radio input "true"
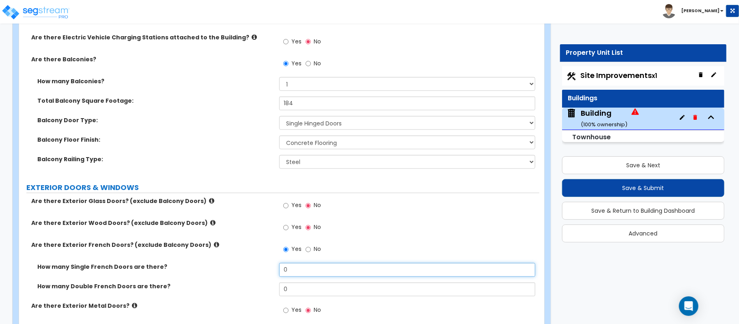
drag, startPoint x: 296, startPoint y: 275, endPoint x: 226, endPoint y: 277, distance: 69.4
click at [226, 277] on div "How many Single French Doors are there? 0" at bounding box center [279, 272] width 520 height 19
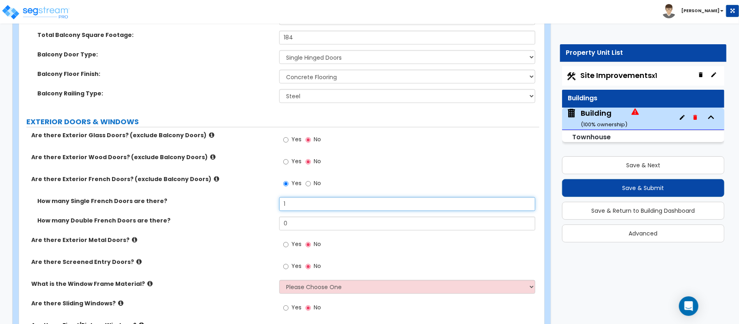
scroll to position [1107, 0]
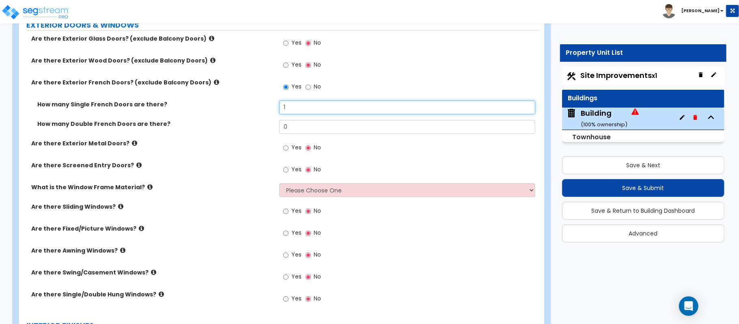
type input "1"
click at [286, 44] on input "Yes" at bounding box center [285, 43] width 5 height 9
radio input "true"
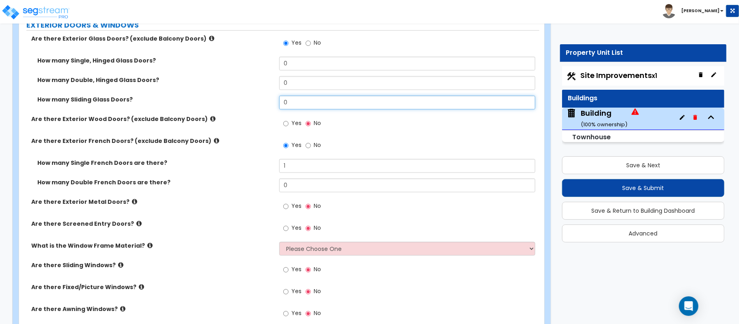
drag, startPoint x: 294, startPoint y: 105, endPoint x: 286, endPoint y: 105, distance: 7.7
click at [286, 105] on input "0" at bounding box center [407, 103] width 256 height 14
drag, startPoint x: 302, startPoint y: 105, endPoint x: 243, endPoint y: 105, distance: 59.6
click at [243, 105] on div "How many Sliding Glass Doors? 0" at bounding box center [279, 105] width 520 height 19
drag, startPoint x: 312, startPoint y: 105, endPoint x: 216, endPoint y: 104, distance: 96.2
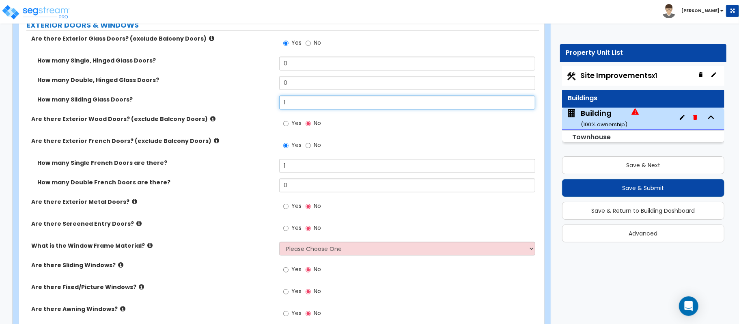
click at [216, 104] on div "How many Sliding Glass Doors? 1" at bounding box center [279, 105] width 520 height 19
type input "2"
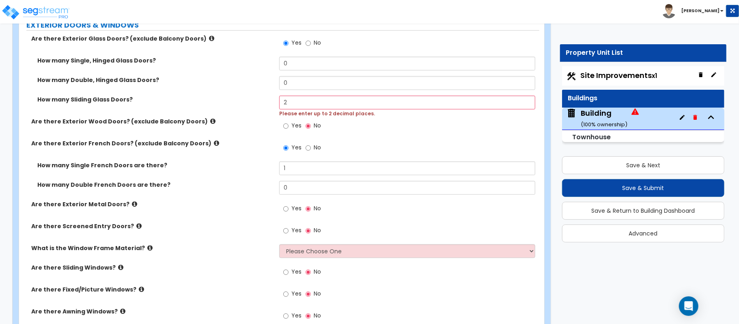
click at [376, 135] on div "Yes No" at bounding box center [409, 129] width 260 height 22
drag, startPoint x: 375, startPoint y: 104, endPoint x: 228, endPoint y: 88, distance: 147.7
click at [228, 88] on div "How many Single, Hinged Glass Doors? 0 How many Double, Hinged Glass Doors? 0 H…" at bounding box center [279, 87] width 508 height 61
click at [233, 95] on div "How many Double, Hinged Glass Doors? 0" at bounding box center [279, 85] width 520 height 19
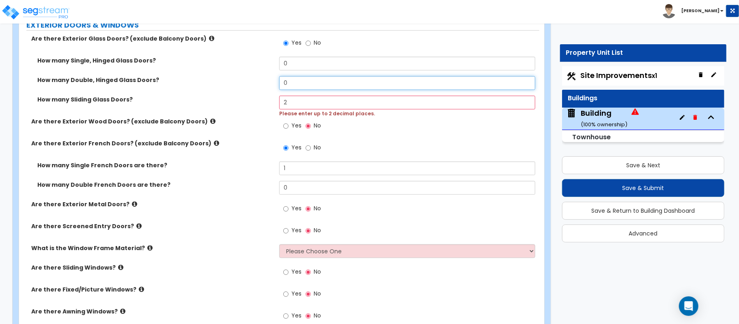
click at [328, 88] on input "0" at bounding box center [407, 83] width 256 height 14
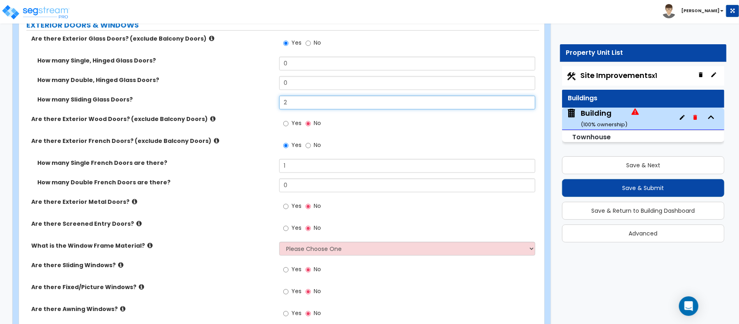
type input "2"
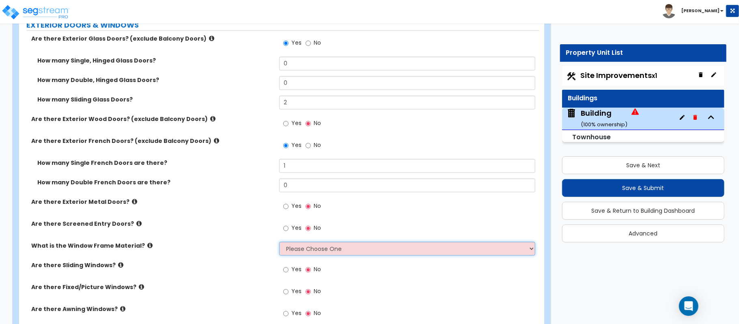
click at [346, 255] on select "Please Choose One Vinyl Aluminum Wood" at bounding box center [407, 249] width 256 height 14
select select "2"
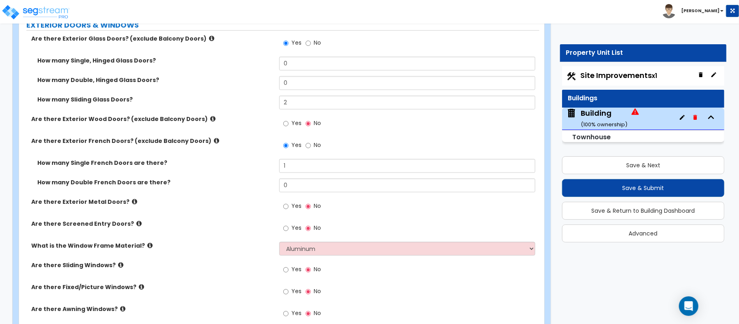
click at [252, 256] on div "What is the Window Frame Material? Please Choose One Vinyl Aluminum Wood" at bounding box center [279, 251] width 520 height 19
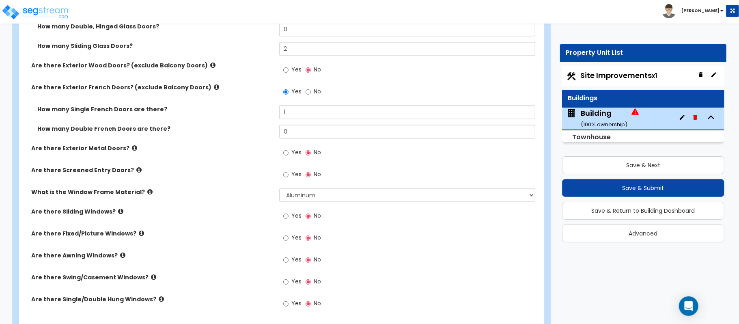
scroll to position [1215, 0]
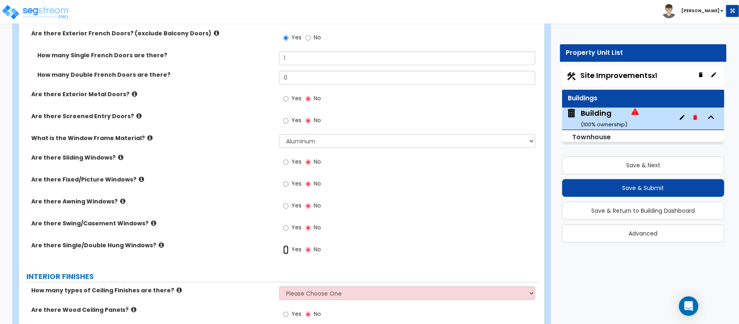
click at [286, 251] on input "Yes" at bounding box center [285, 249] width 5 height 9
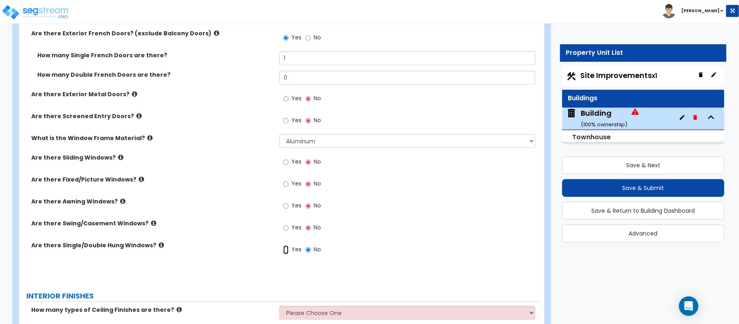
radio input "true"
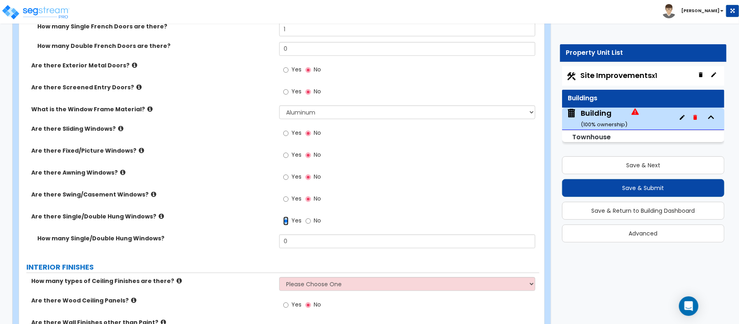
scroll to position [1269, 0]
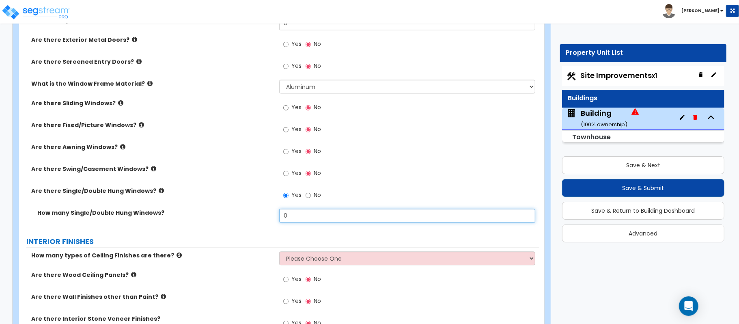
drag, startPoint x: 298, startPoint y: 216, endPoint x: 234, endPoint y: 216, distance: 63.3
click at [234, 216] on div "How many Single/Double Hung Windows? 0" at bounding box center [279, 218] width 520 height 19
type input "6"
click at [289, 133] on label "Yes" at bounding box center [292, 130] width 18 height 14
click at [288, 133] on input "Yes" at bounding box center [285, 129] width 5 height 9
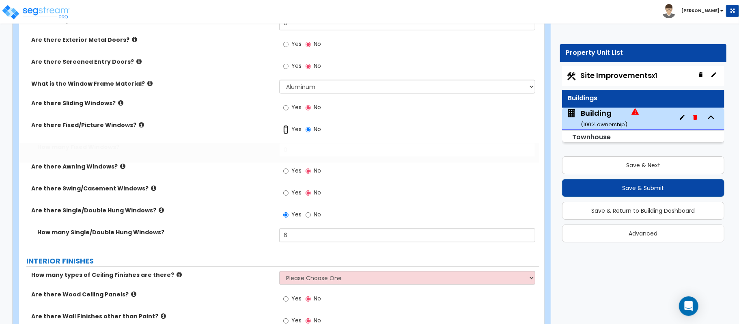
radio input "true"
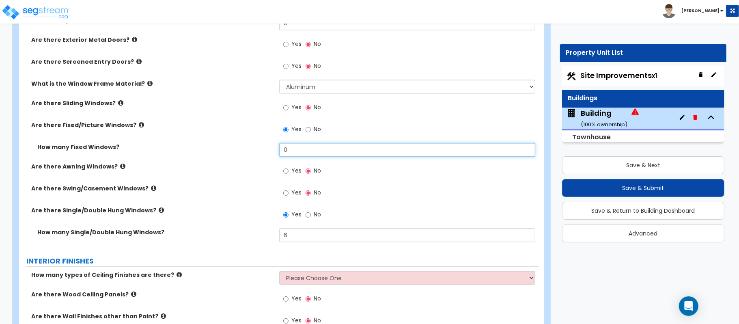
drag, startPoint x: 286, startPoint y: 157, endPoint x: 247, endPoint y: 161, distance: 39.1
click at [247, 161] on div "How many Fixed Windows? 0" at bounding box center [279, 152] width 520 height 19
type input "1"
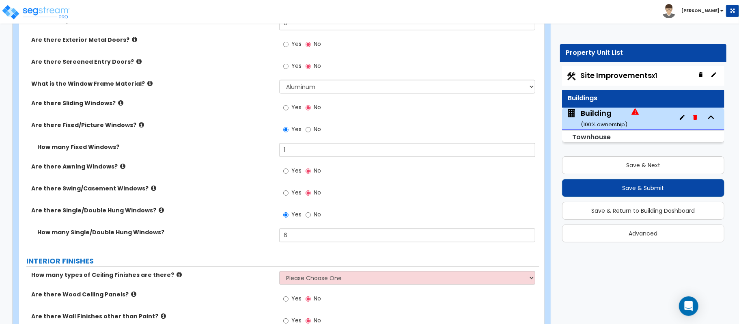
click at [245, 177] on div "Are there Awning Windows? Yes No" at bounding box center [279, 173] width 520 height 22
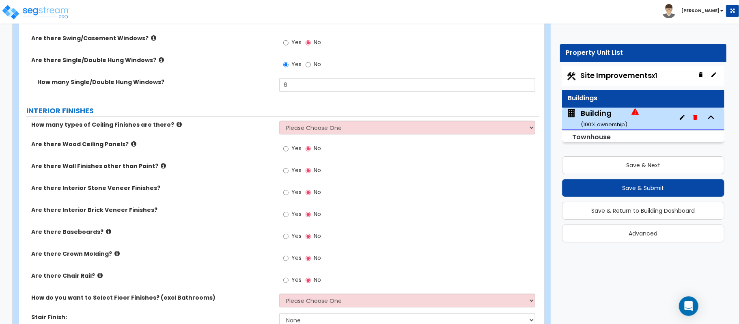
scroll to position [1431, 0]
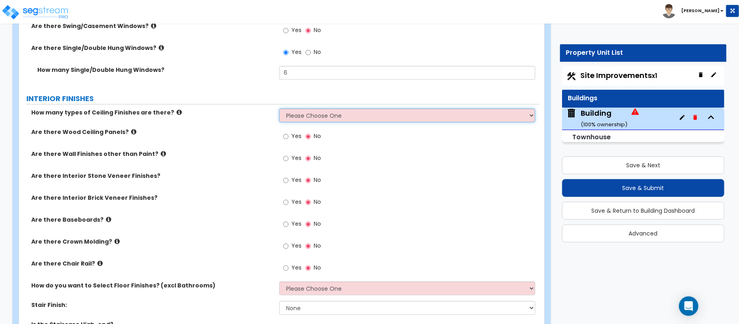
click at [315, 119] on select "Please Choose One 1 2 3" at bounding box center [407, 115] width 256 height 14
select select "1"
click at [258, 136] on label "Are there Wood Ceiling Panels?" at bounding box center [152, 132] width 242 height 8
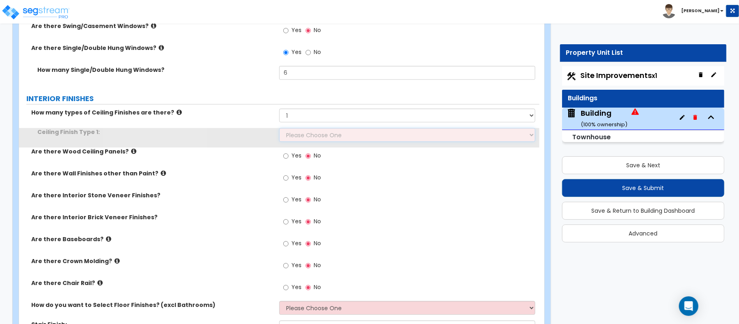
click at [302, 139] on select "Please Choose One Drop Ceiling Drywall Ceiling Open Ceiling" at bounding box center [407, 135] width 256 height 14
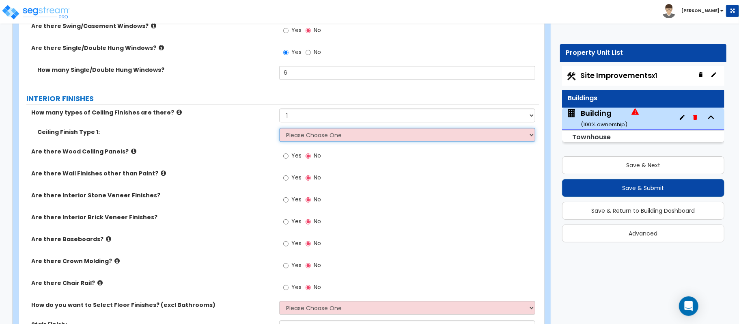
select select "2"
click at [279, 129] on select "Please Choose One Drop Ceiling Drywall Ceiling Open Ceiling" at bounding box center [407, 135] width 256 height 14
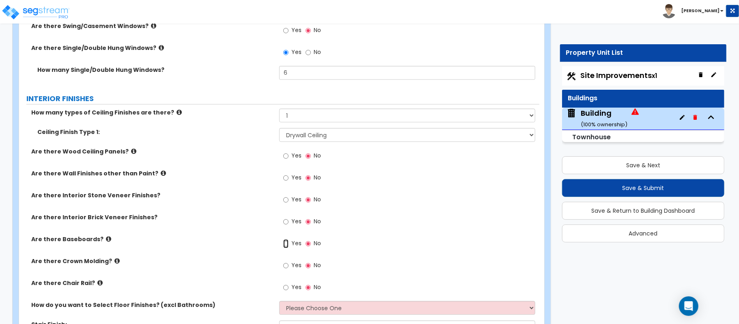
click at [287, 244] on input "Yes" at bounding box center [285, 243] width 5 height 9
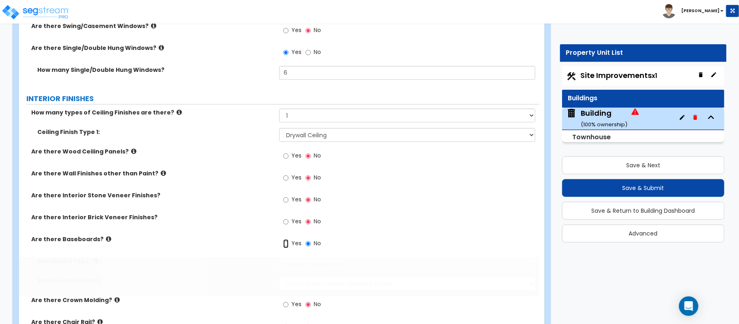
radio input "true"
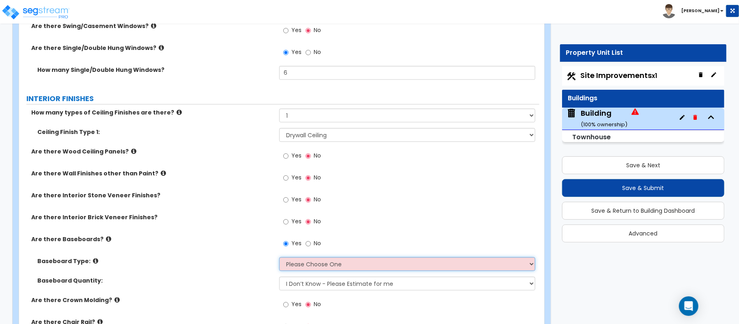
click at [295, 262] on select "Please Choose One Wood Vinyl Carpet Tile" at bounding box center [407, 264] width 256 height 14
select select "1"
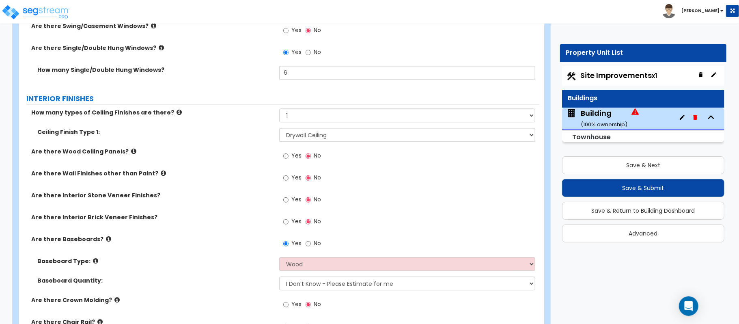
click at [246, 255] on div "Are there Baseboards? Yes No" at bounding box center [279, 246] width 520 height 22
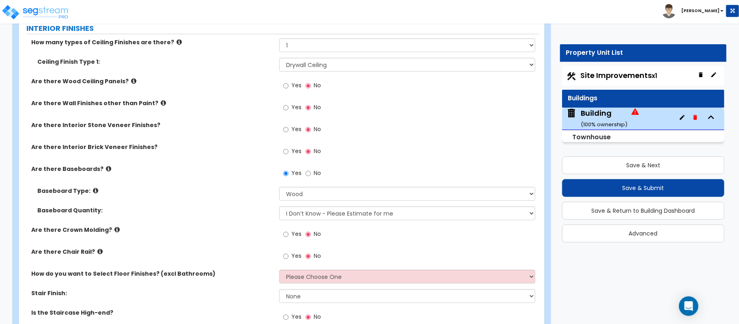
scroll to position [1593, 0]
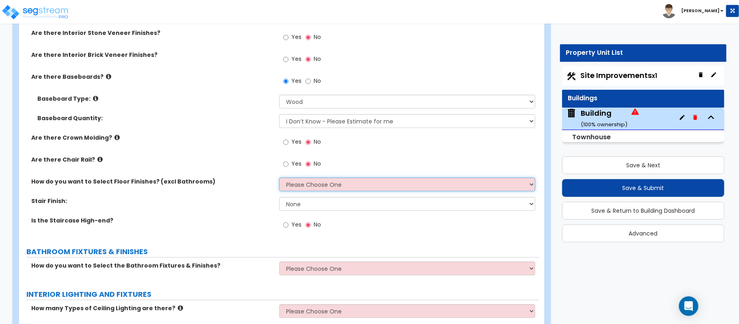
click at [295, 189] on select "Please Choose One I want to Select Floor Finishes for the Areas of the House I …" at bounding box center [407, 184] width 256 height 14
select select "2"
click at [279, 179] on select "Please Choose One I want to Select Floor Finishes for the Areas of the House I …" at bounding box center [407, 184] width 256 height 14
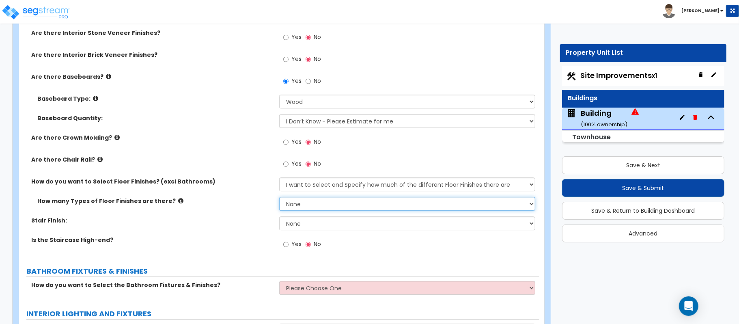
click at [294, 206] on select "None 1 2 3 4" at bounding box center [407, 204] width 256 height 14
select select "1"
click at [279, 198] on select "None 1 2 3 4" at bounding box center [407, 204] width 256 height 14
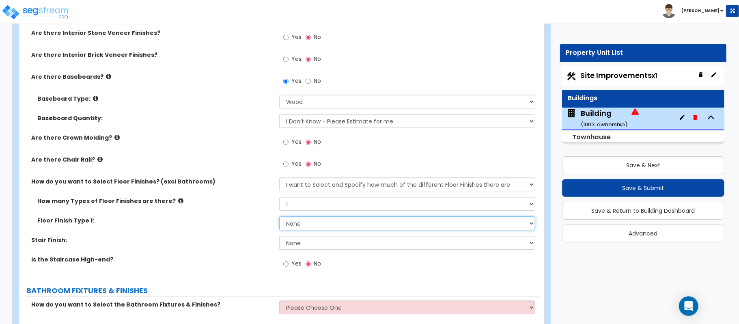
click at [302, 226] on select "None Tile Flooring Hardwood Flooring Resilient Laminate Flooring VCT Flooring S…" at bounding box center [407, 223] width 256 height 14
select select "3"
click at [279, 218] on select "None Tile Flooring Hardwood Flooring Resilient Laminate Flooring VCT Flooring S…" at bounding box center [407, 223] width 256 height 14
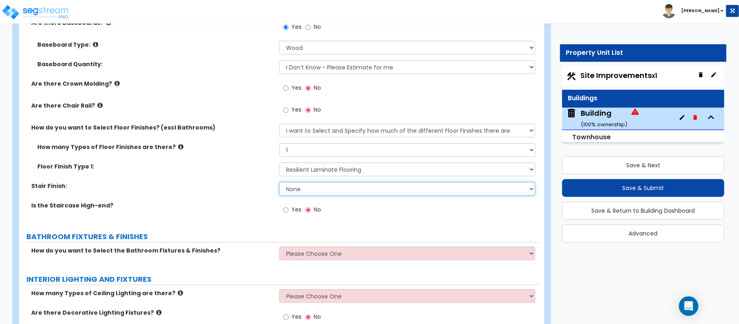
click at [348, 190] on select "None Tile Wood Laminate VCT Sheet Carpet Sheet Vinyl Carpet Tile" at bounding box center [407, 189] width 256 height 14
select select "3"
click at [279, 183] on select "None Tile Wood Laminate VCT Sheet Carpet Sheet Vinyl Carpet Tile" at bounding box center [407, 189] width 256 height 14
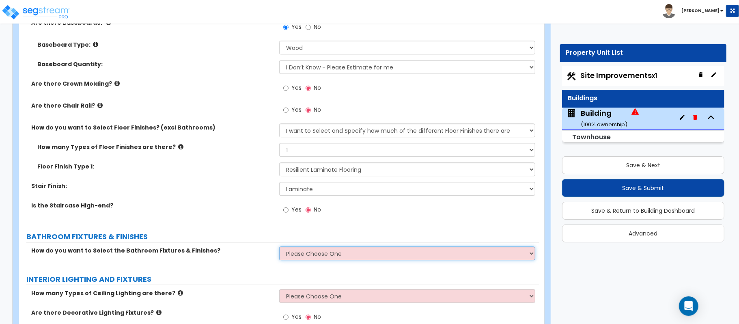
click at [326, 255] on select "Please Choose One I want to Select Fixtures and Finishes only for one Bath and …" at bounding box center [407, 253] width 256 height 14
select select "2"
click at [279, 247] on select "Please Choose One I want to Select Fixtures and Finishes only for one Bath and …" at bounding box center [407, 253] width 256 height 14
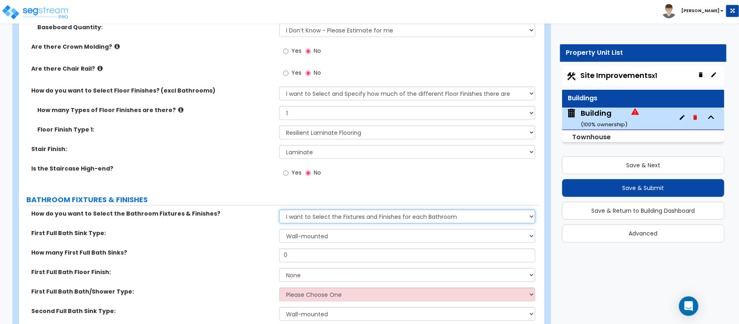
scroll to position [1701, 0]
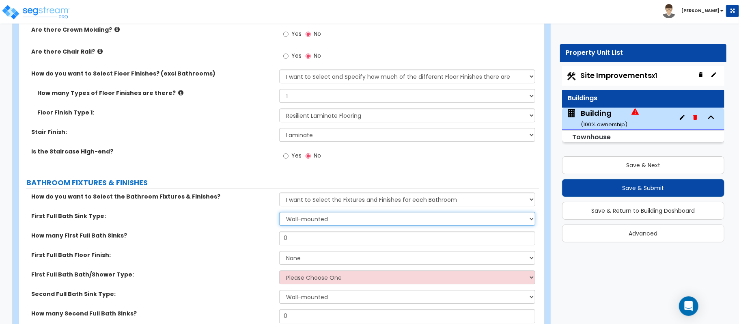
click at [348, 221] on select "Wall-mounted Pedestal-mounted Vanity-mounted" at bounding box center [407, 219] width 256 height 14
select select "3"
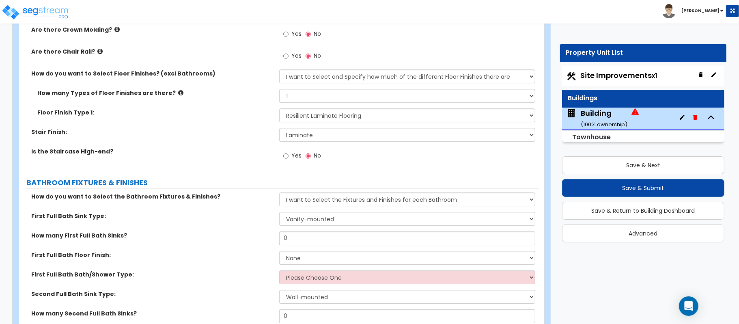
click at [261, 249] on div "How many First Full Bath Sinks? 0" at bounding box center [279, 240] width 520 height 19
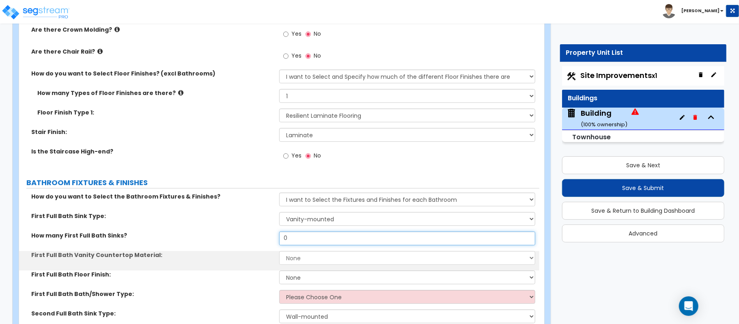
drag, startPoint x: 278, startPoint y: 241, endPoint x: 247, endPoint y: 241, distance: 31.6
click at [247, 241] on div "How many First Full Bath Sinks? 0" at bounding box center [279, 240] width 520 height 19
type input "2"
select select "2"
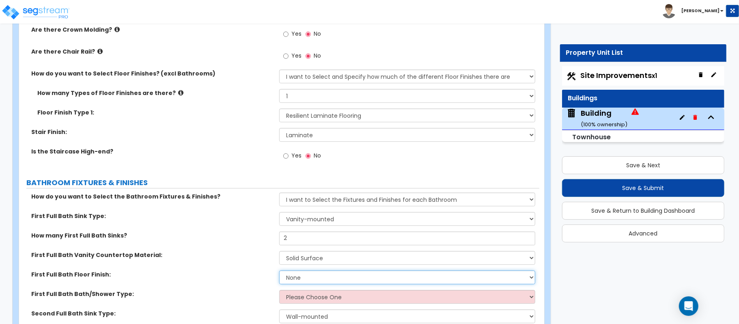
click at [303, 276] on select "None Tile Flooring Hardwood Flooring Resilient Laminate Flooring VCT Flooring S…" at bounding box center [407, 277] width 256 height 14
select select "1"
click at [279, 271] on select "None Tile Flooring Hardwood Flooring Resilient Laminate Flooring VCT Flooring S…" at bounding box center [407, 277] width 256 height 14
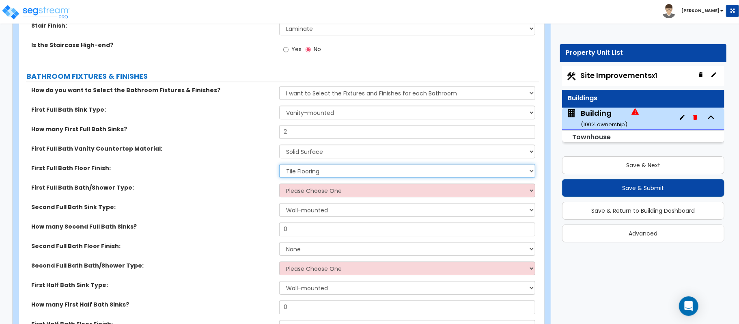
scroll to position [1810, 0]
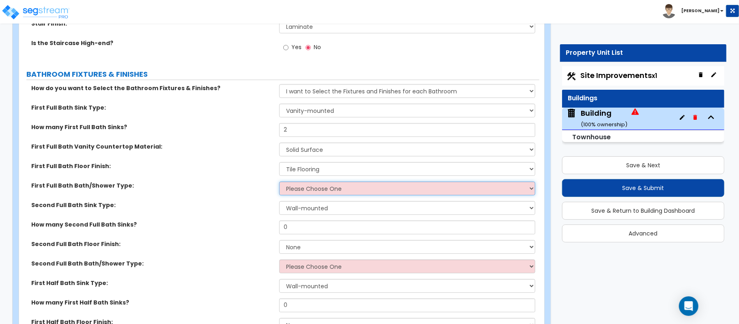
drag, startPoint x: 323, startPoint y: 187, endPoint x: 330, endPoint y: 194, distance: 9.8
click at [323, 187] on select "Please Choose One Standalone Shower Bathtub - Shower Combo" at bounding box center [407, 188] width 256 height 14
select select "2"
click at [279, 183] on select "Please Choose One Standalone Shower Bathtub - Shower Combo" at bounding box center [407, 188] width 256 height 14
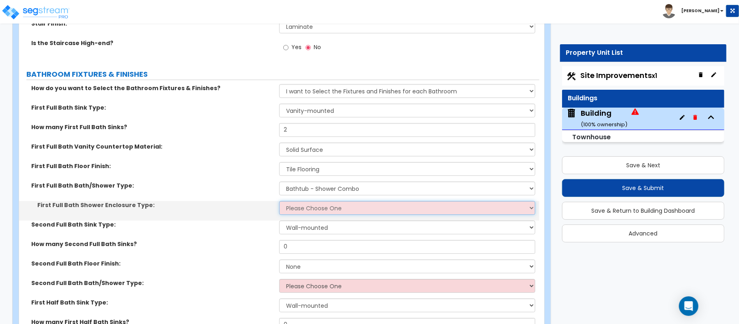
click at [325, 215] on select "Please Choose One Curtain & Rod Glass Sliding Doors Glass Hinged Doors" at bounding box center [407, 208] width 256 height 14
select select "1"
click at [279, 202] on select "Please Choose One Curtain & Rod Glass Sliding Doors Glass Hinged Doors" at bounding box center [407, 208] width 256 height 14
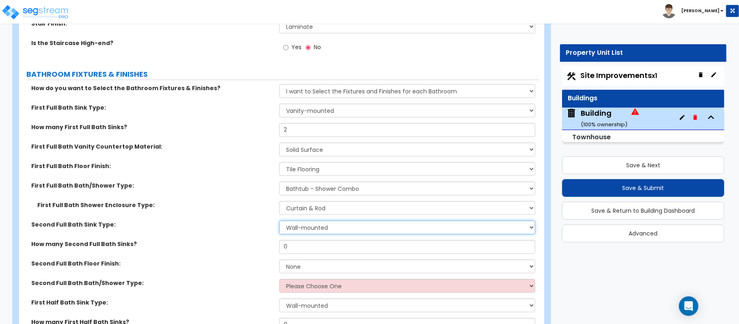
click at [307, 229] on select "Wall-mounted Pedestal-mounted Vanity-mounted" at bounding box center [407, 227] width 256 height 14
select select "3"
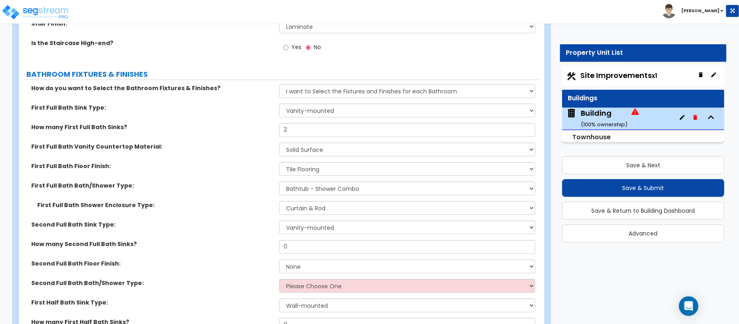
click at [224, 243] on label "How many Second Full Bath Sinks?" at bounding box center [152, 244] width 242 height 8
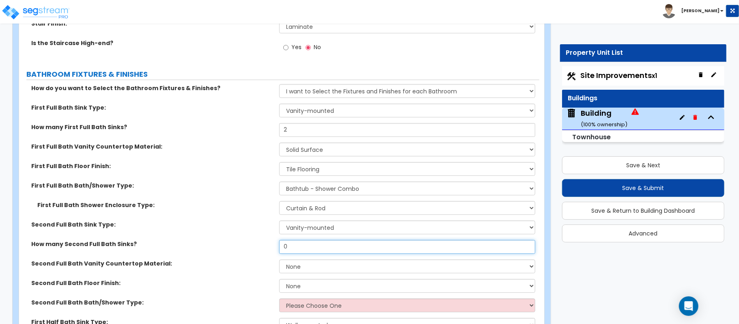
drag, startPoint x: 305, startPoint y: 247, endPoint x: 260, endPoint y: 247, distance: 45.8
click at [260, 247] on div "How many Second Full Bath Sinks? 0" at bounding box center [279, 249] width 520 height 19
type input "2"
select select "2"
select select "1"
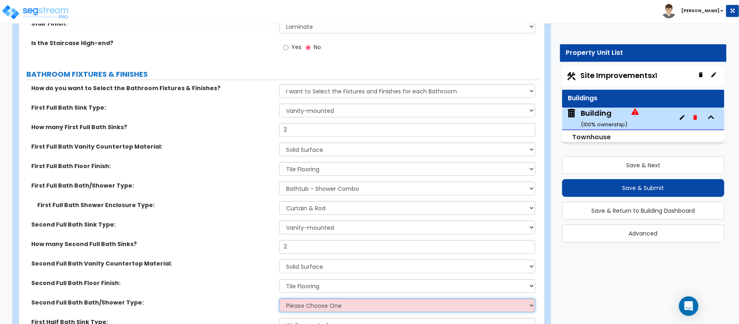
click at [316, 307] on select "Please Choose One Standalone Shower Bathtub - Shower Combo" at bounding box center [407, 305] width 256 height 14
select select "1"
click at [279, 299] on select "Please Choose One Standalone Shower Bathtub - Shower Combo" at bounding box center [407, 305] width 256 height 14
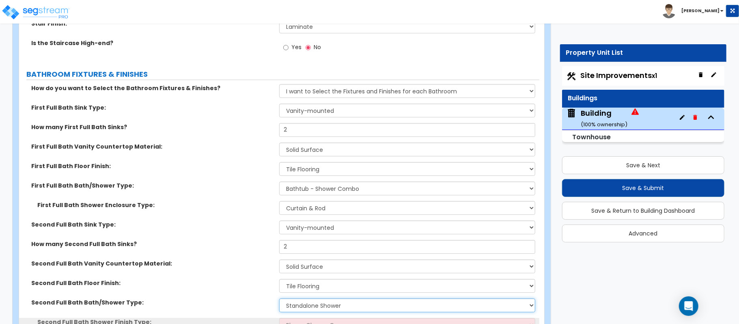
scroll to position [1918, 0]
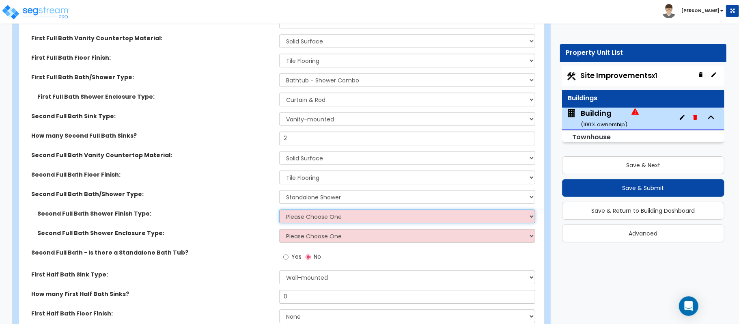
click at [354, 216] on select "Please Choose One Plastic Tile Stone" at bounding box center [407, 216] width 256 height 14
select select "2"
click at [279, 211] on select "Please Choose One Plastic Tile Stone" at bounding box center [407, 216] width 256 height 14
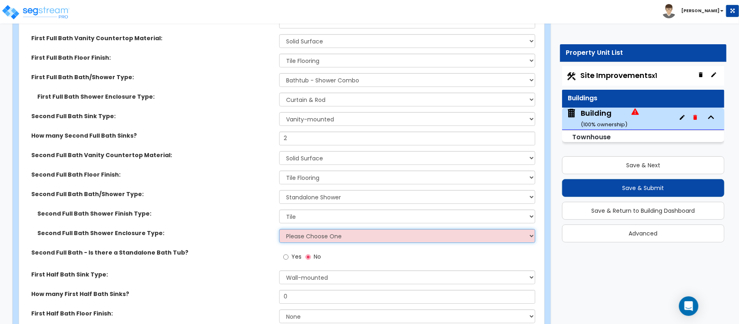
click at [335, 233] on select "Please Choose One Curtain & Rod Glass Sliding Doors Glass Hinged Doors" at bounding box center [407, 236] width 256 height 14
select select "3"
click at [279, 230] on select "Please Choose One Curtain & Rod Glass Sliding Doors Glass Hinged Doors" at bounding box center [407, 236] width 256 height 14
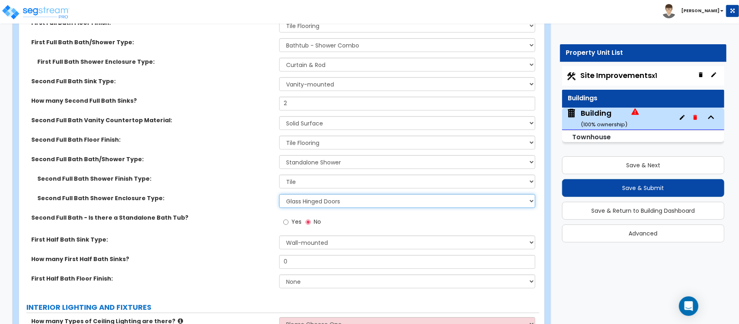
scroll to position [1972, 0]
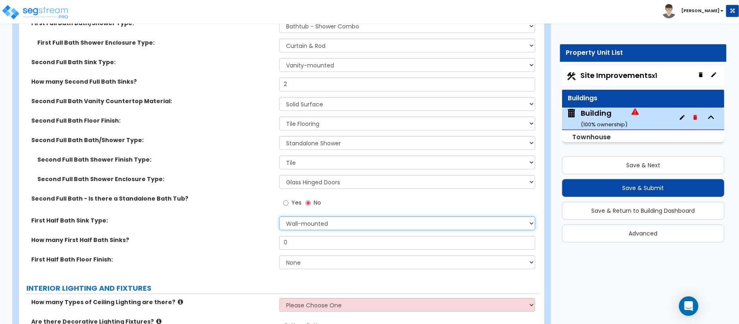
click at [350, 221] on select "Wall-mounted Pedestal-mounted Vanity-mounted" at bounding box center [407, 223] width 256 height 14
select select "3"
click at [253, 244] on label "How many First Half Bath Sinks?" at bounding box center [152, 240] width 242 height 8
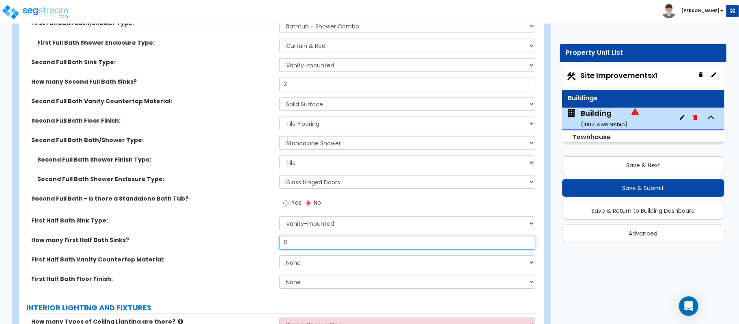
drag, startPoint x: 325, startPoint y: 243, endPoint x: 234, endPoint y: 234, distance: 91.2
click at [234, 234] on div "How do you want to Select the Bathroom Fixtures & Finishes? Please Choose One I…" at bounding box center [279, 108] width 508 height 372
type input "1"
select select "2"
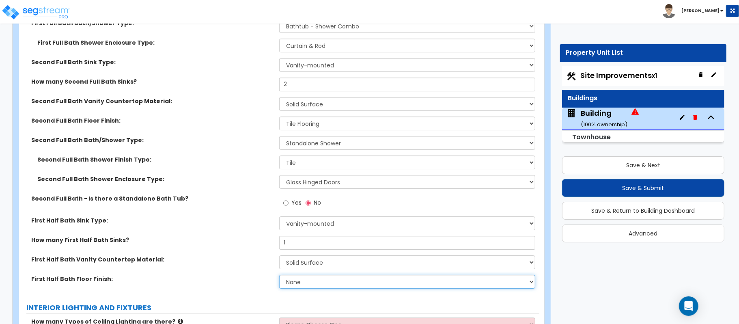
select select "1"
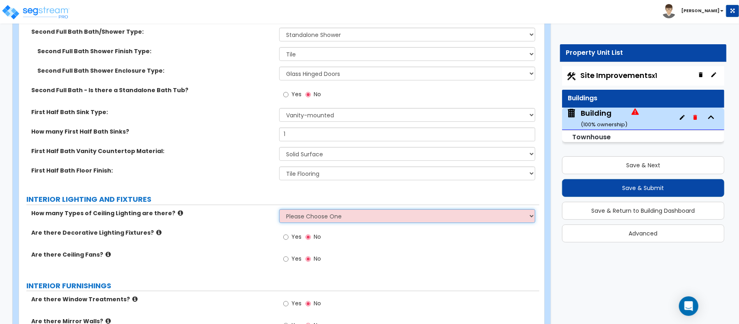
click at [318, 219] on select "Please Choose One 1 2 3" at bounding box center [407, 216] width 256 height 14
select select "1"
click at [247, 230] on label "Are there Decorative Lighting Fixtures?" at bounding box center [152, 232] width 242 height 8
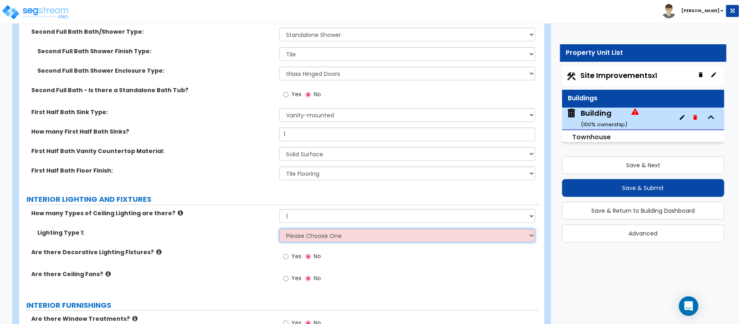
click at [329, 236] on select "Please Choose One LED Surface-Mounted LED Recessed Fluorescent Surface-Mounted …" at bounding box center [407, 235] width 256 height 14
select select "5"
click at [279, 230] on select "Please Choose One LED Surface-Mounted LED Recessed Fluorescent Surface-Mounted …" at bounding box center [407, 235] width 256 height 14
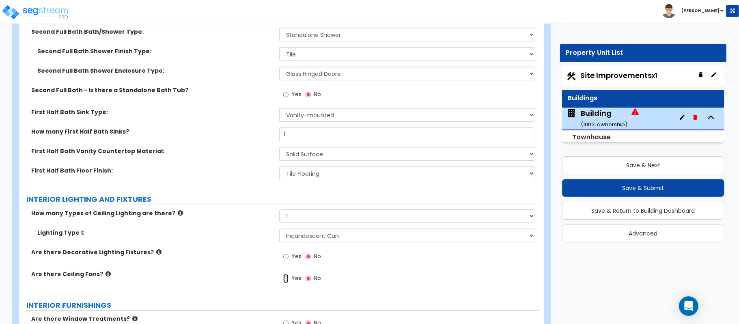
click at [288, 279] on input "Yes" at bounding box center [285, 278] width 5 height 9
radio input "true"
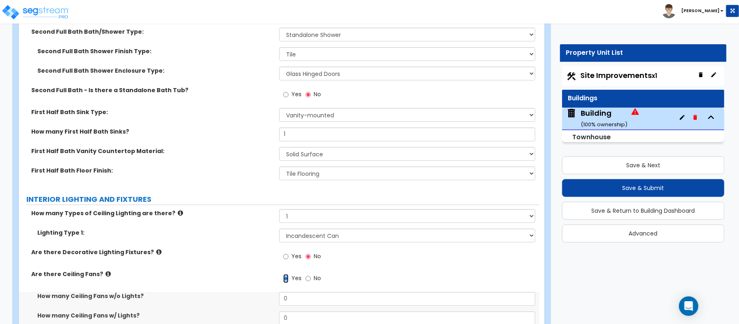
scroll to position [2188, 0]
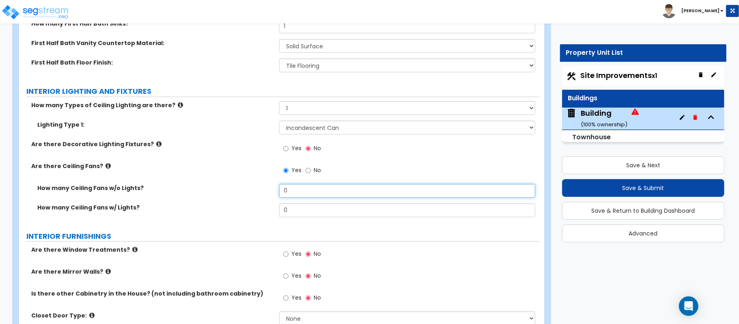
drag, startPoint x: 301, startPoint y: 191, endPoint x: 245, endPoint y: 188, distance: 55.7
click at [245, 187] on div "How many Ceiling Fans w/o Lights? 0" at bounding box center [279, 193] width 520 height 19
type input "4"
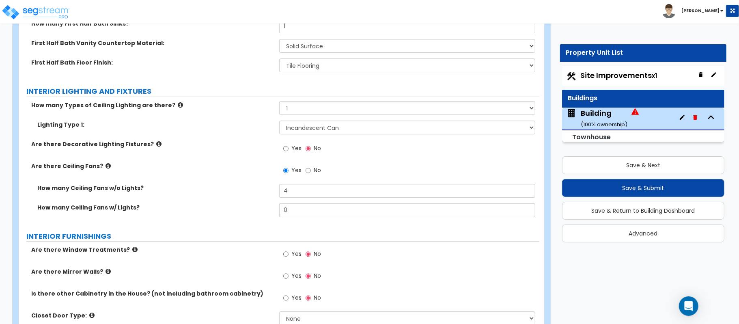
click at [239, 235] on label "INTERIOR FURNISHINGS" at bounding box center [282, 236] width 513 height 11
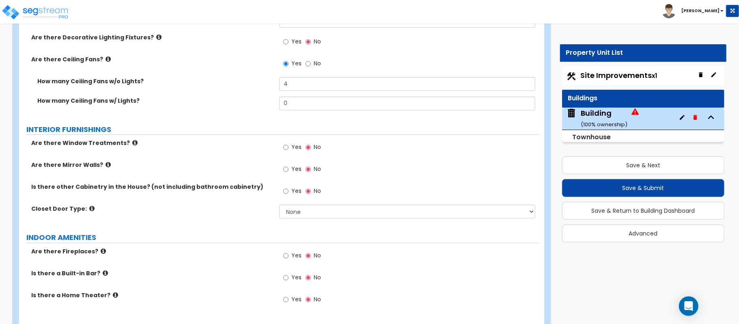
scroll to position [2296, 0]
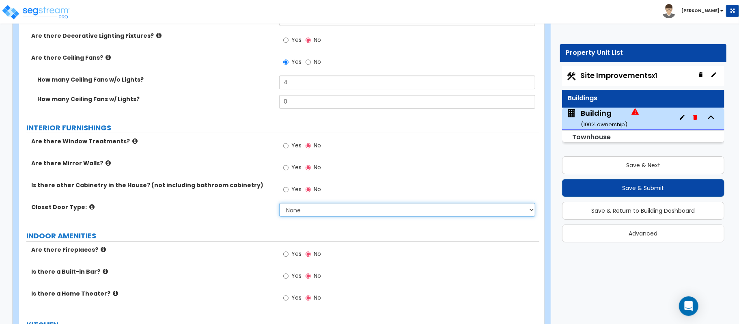
click at [350, 211] on select "None Bi-fold Louvered Doors Bi-fold Panel Doors Sliding Doors Hinged Wood Door" at bounding box center [407, 210] width 256 height 14
select select "3"
click at [279, 204] on select "None Bi-fold Louvered Doors Bi-fold Panel Doors Sliding Doors Hinged Wood Door" at bounding box center [407, 210] width 256 height 14
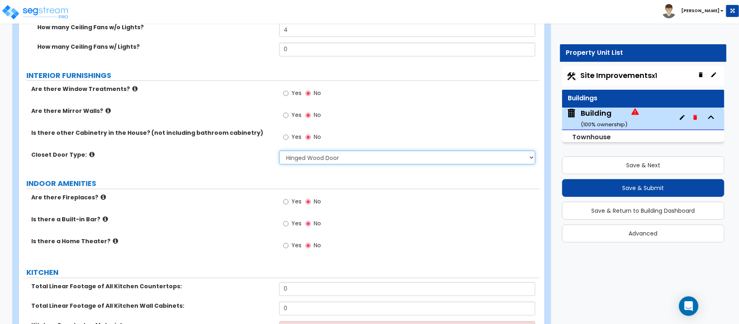
scroll to position [2405, 0]
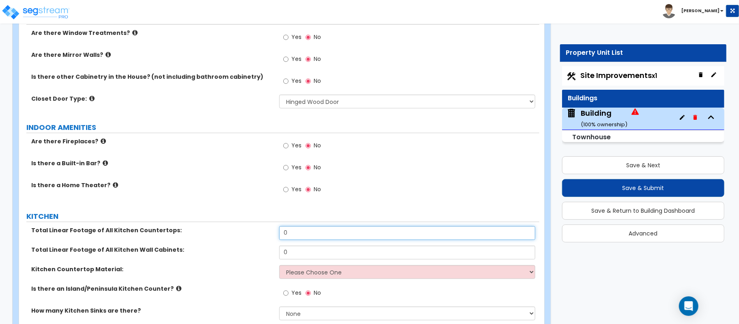
drag, startPoint x: 309, startPoint y: 234, endPoint x: 191, endPoint y: 231, distance: 118.5
click at [191, 231] on div "Total Linear Footage of All Kitchen Countertops: 0" at bounding box center [279, 235] width 520 height 19
type input "6"
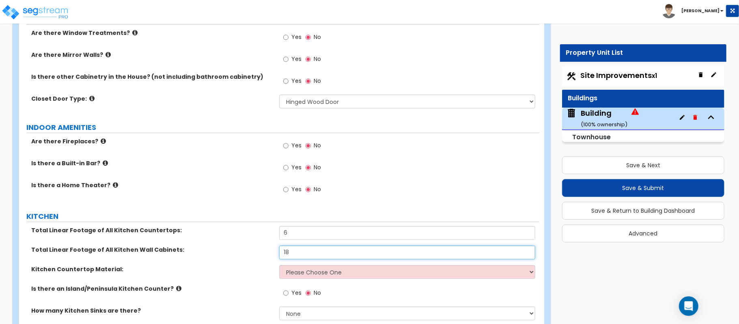
type input "18"
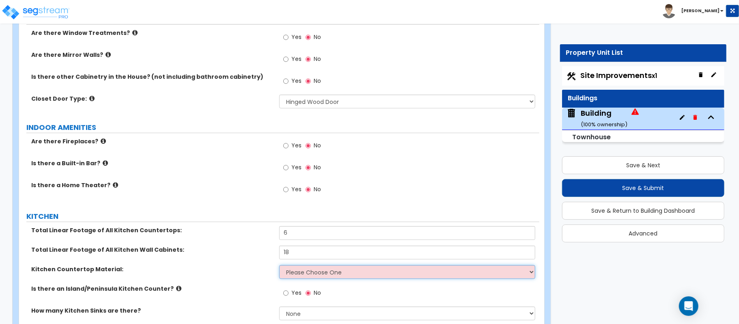
click at [306, 269] on select "Please Choose One Plastic Laminate Solid Surface Stone Quartz Marble Tile Wood …" at bounding box center [407, 272] width 256 height 14
select select "2"
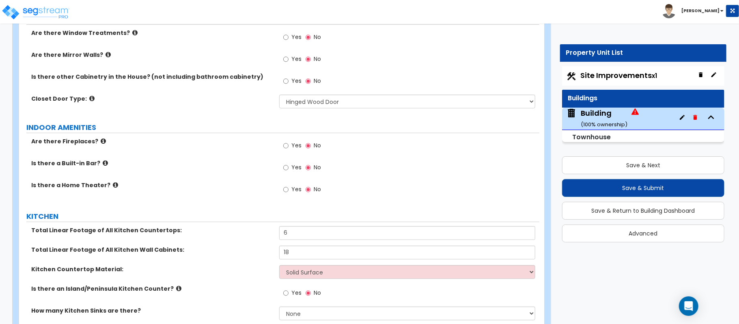
click at [248, 283] on div "Kitchen Countertop Material: Please Choose One Plastic Laminate Solid Surface S…" at bounding box center [279, 274] width 520 height 19
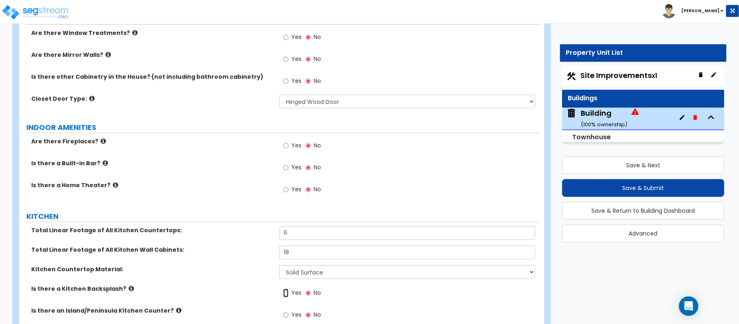
click at [286, 295] on input "Yes" at bounding box center [285, 292] width 5 height 9
radio input "true"
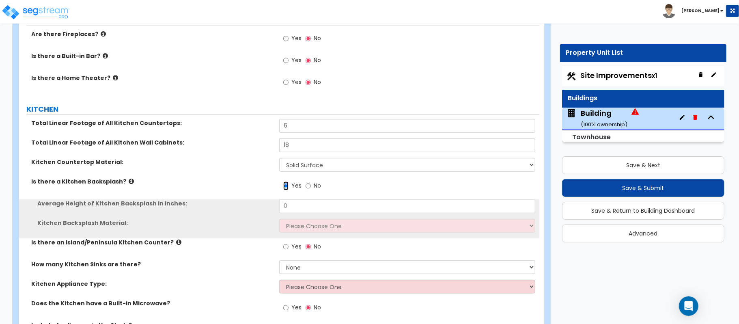
scroll to position [2513, 0]
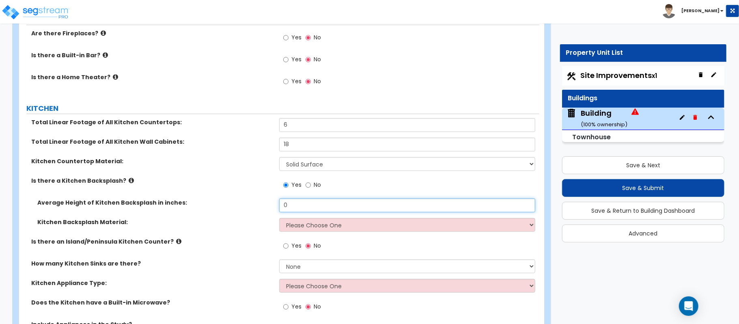
drag, startPoint x: 309, startPoint y: 205, endPoint x: 257, endPoint y: 205, distance: 51.9
click at [257, 205] on div "Average Height of Kitchen Backsplash in inches: 0" at bounding box center [279, 207] width 520 height 19
type input "24"
click at [307, 225] on select "Please Choose One Plastic Laminate Solid Surface Stone Quartz Tile Stainless St…" at bounding box center [407, 225] width 256 height 14
select select "6"
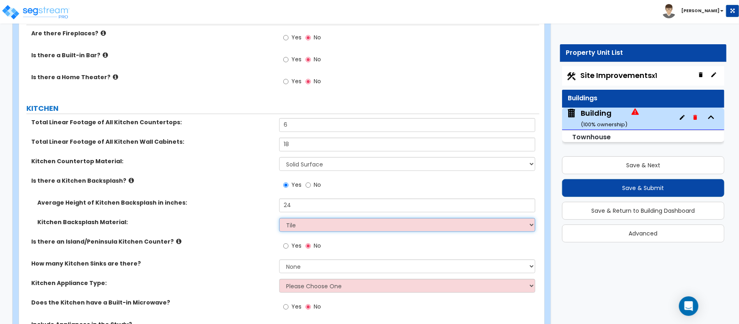
click at [279, 219] on select "Please Choose One Plastic Laminate Solid Surface Stone Quartz Tile Stainless St…" at bounding box center [407, 225] width 256 height 14
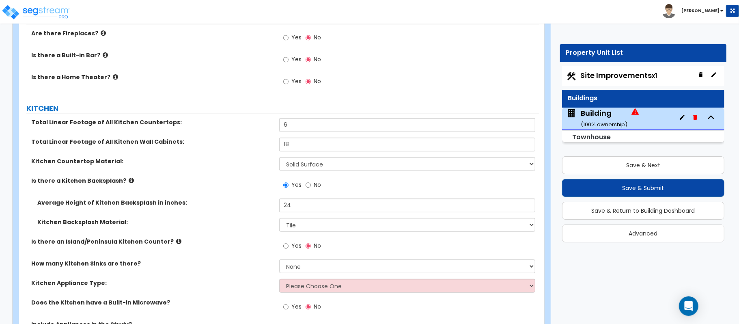
click at [289, 247] on label "Yes" at bounding box center [292, 247] width 18 height 14
click at [288, 247] on input "Yes" at bounding box center [285, 245] width 5 height 9
radio input "true"
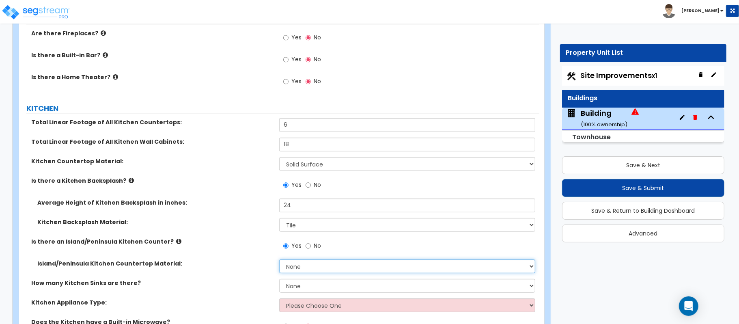
click at [327, 268] on select "None Plastic Laminate Solid Surface Stone Quartz Marble Tile Wood Stainless Ste…" at bounding box center [407, 266] width 256 height 14
select select "2"
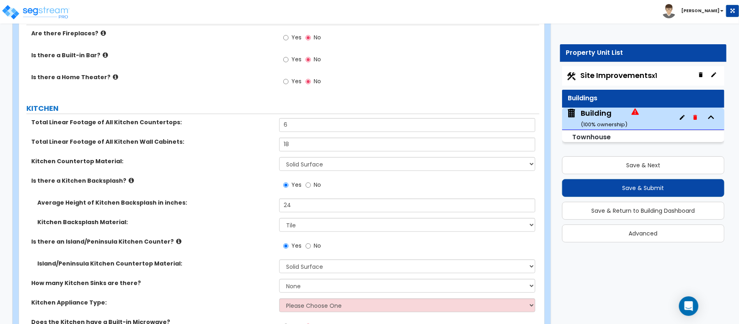
click at [260, 273] on div "Island/Peninsula Kitchen Countertop Material: None Plastic Laminate Solid Surfa…" at bounding box center [279, 268] width 520 height 19
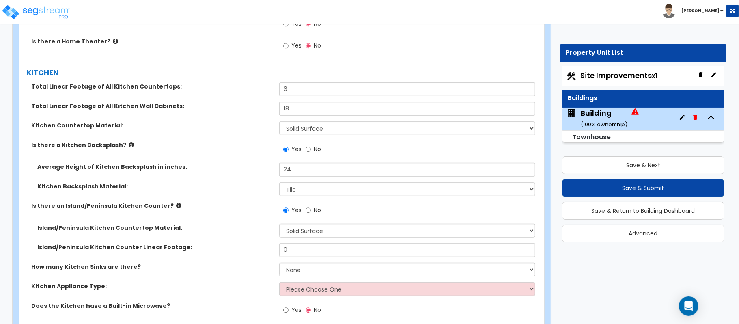
scroll to position [2567, 0]
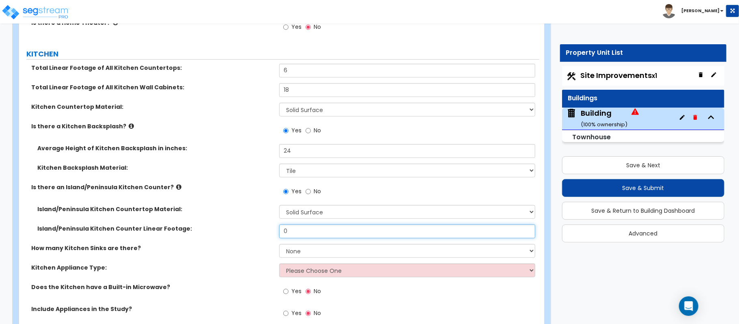
drag, startPoint x: 293, startPoint y: 232, endPoint x: 272, endPoint y: 234, distance: 21.1
click at [272, 234] on div "Island/Peninsula Kitchen Counter Linear Footage: 0" at bounding box center [279, 233] width 520 height 19
type input "8"
select select "1"
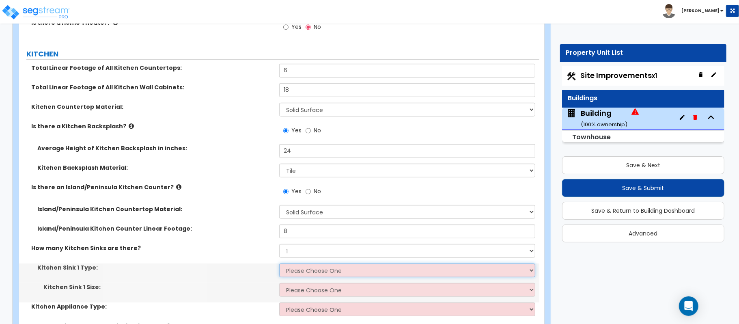
click at [297, 275] on select "Please Choose One Stainless Steel Porcelain Enamel Cast Iron Granite Composite" at bounding box center [407, 270] width 256 height 14
select select "1"
click at [279, 265] on select "Please Choose One Stainless Steel Porcelain Enamel Cast Iron Granite Composite" at bounding box center [407, 270] width 256 height 14
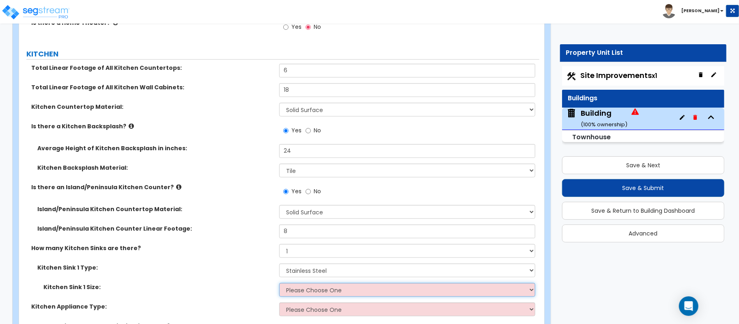
click at [303, 296] on select "Please Choose One Single Sink Double Sink" at bounding box center [407, 290] width 256 height 14
select select "1"
click at [279, 285] on select "Please Choose One Single Sink Double Sink" at bounding box center [407, 290] width 256 height 14
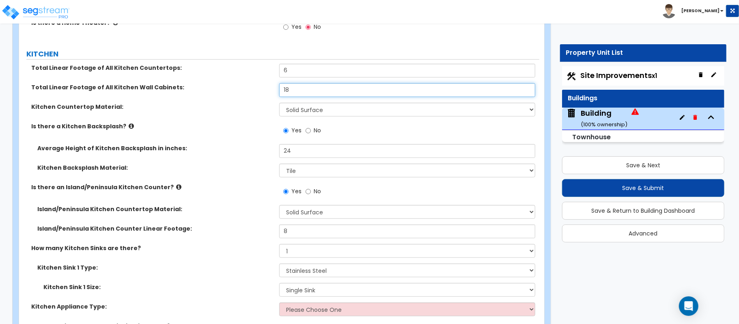
drag, startPoint x: 297, startPoint y: 88, endPoint x: 265, endPoint y: 89, distance: 32.1
click at [265, 89] on div "Total Linear Footage of All Kitchen Wall Cabinets: 18" at bounding box center [279, 92] width 520 height 19
type input "24"
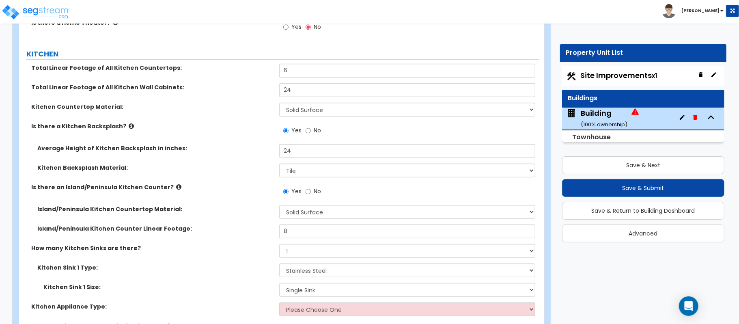
click at [249, 137] on div "Is there a Kitchen Backsplash? Yes No" at bounding box center [279, 133] width 520 height 22
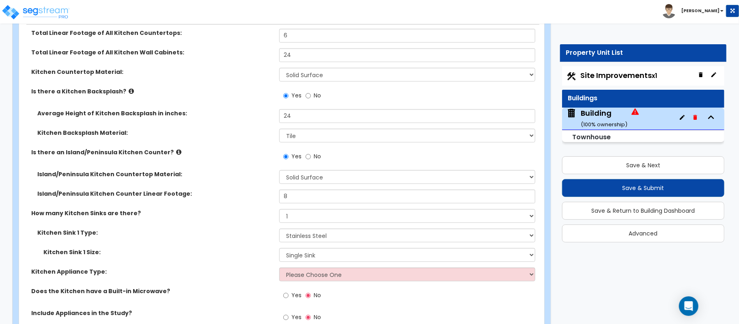
scroll to position [2621, 0]
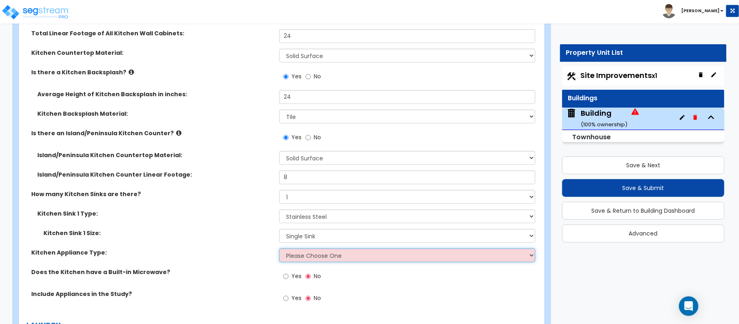
click at [346, 260] on select "Please Choose One Gas Electric" at bounding box center [407, 255] width 256 height 14
select select "1"
click at [237, 251] on label "Kitchen Appliance Type:" at bounding box center [152, 252] width 242 height 8
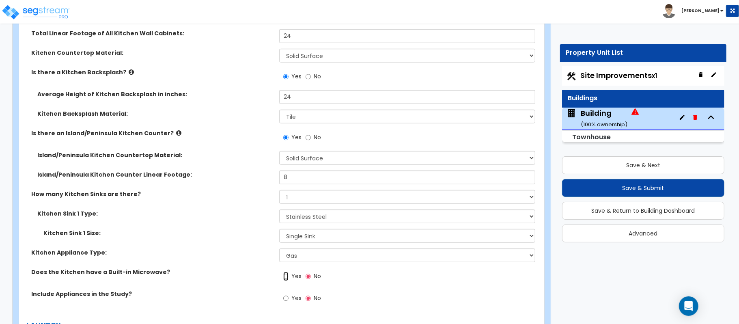
click at [286, 279] on input "Yes" at bounding box center [285, 276] width 5 height 9
radio input "true"
click at [285, 301] on input "Yes" at bounding box center [285, 298] width 5 height 9
radio input "true"
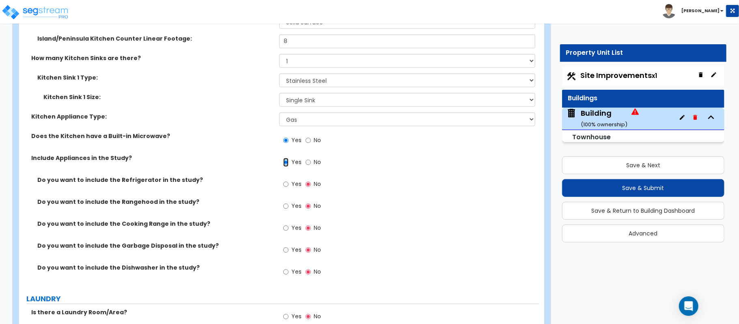
scroll to position [2783, 0]
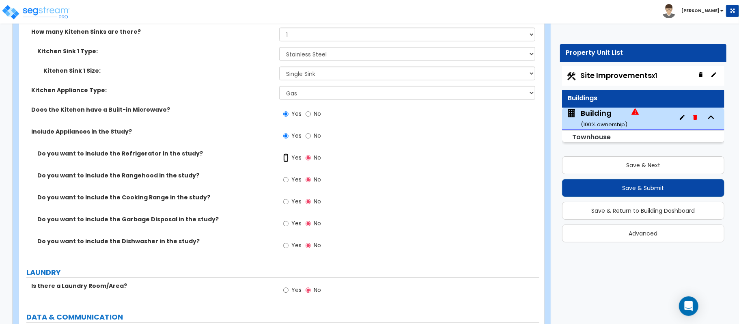
click at [288, 162] on input "Yes" at bounding box center [285, 157] width 5 height 9
radio input "true"
click at [286, 204] on input "Yes" at bounding box center [285, 201] width 5 height 9
radio input "true"
click at [285, 221] on input "Yes" at bounding box center [285, 223] width 5 height 9
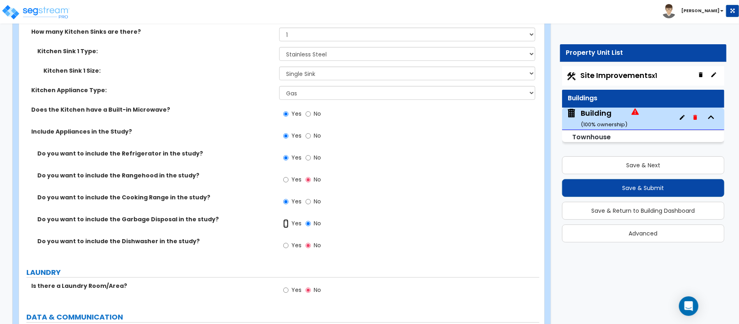
radio input "true"
click at [287, 249] on input "Yes" at bounding box center [285, 245] width 5 height 9
radio input "true"
click at [286, 292] on input "Yes" at bounding box center [285, 290] width 5 height 9
radio input "true"
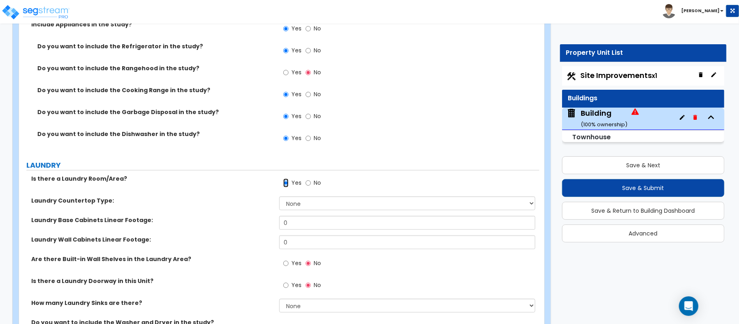
scroll to position [2892, 0]
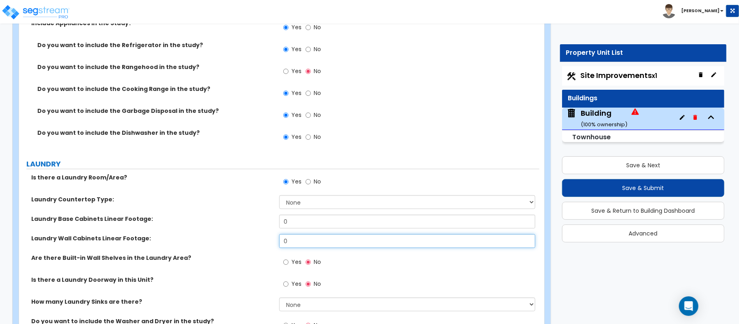
drag, startPoint x: 299, startPoint y: 243, endPoint x: 248, endPoint y: 243, distance: 51.1
click at [248, 243] on div "Laundry Wall Cabinets Linear Footage: 0" at bounding box center [279, 243] width 520 height 19
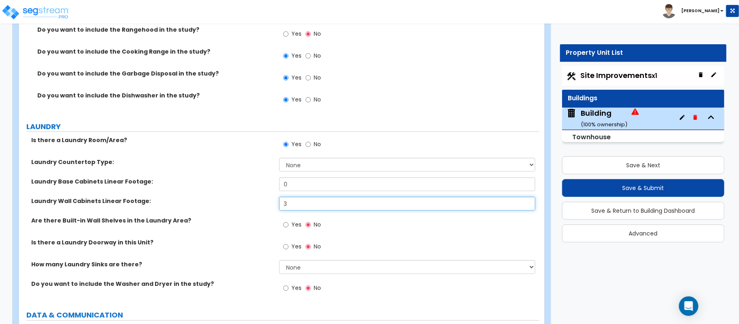
scroll to position [2946, 0]
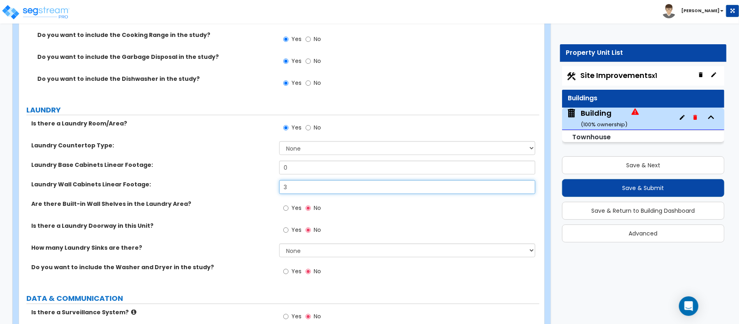
type input "3"
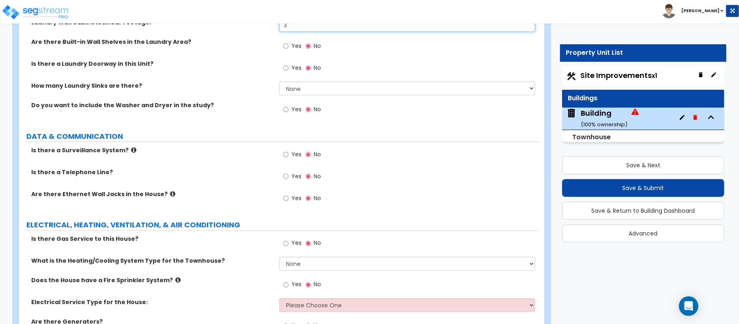
scroll to position [3108, 0]
click at [286, 200] on input "Yes" at bounding box center [285, 198] width 5 height 9
radio input "true"
click at [288, 244] on input "Yes" at bounding box center [285, 243] width 5 height 9
radio input "true"
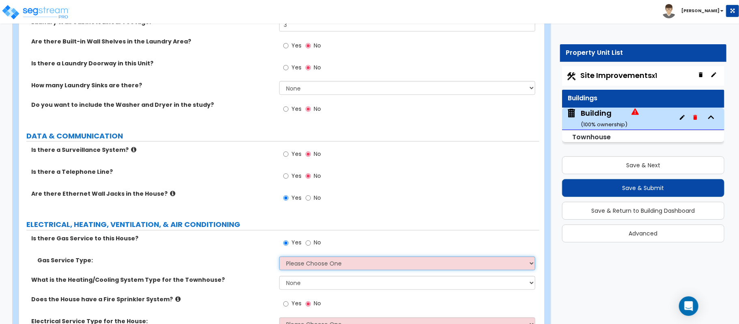
click at [291, 266] on select "Please Choose One Natural Gas Service Propane Tank On-site" at bounding box center [407, 263] width 256 height 14
select select "1"
click at [279, 259] on select "Please Choose One Natural Gas Service Propane Tank On-site" at bounding box center [407, 263] width 256 height 14
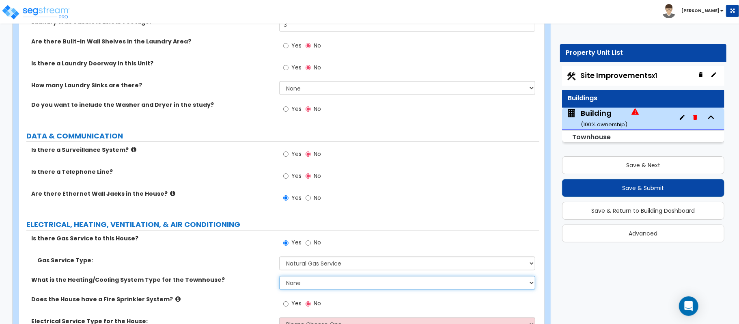
click at [291, 288] on select "None Heat Only Centralized Heating & Cooling Thru Wall Air Conditioners Mini Sp…" at bounding box center [407, 283] width 256 height 14
select select "2"
click at [279, 278] on select "None Heat Only Centralized Heating & Cooling Thru Wall Air Conditioners Mini Sp…" at bounding box center [407, 283] width 256 height 14
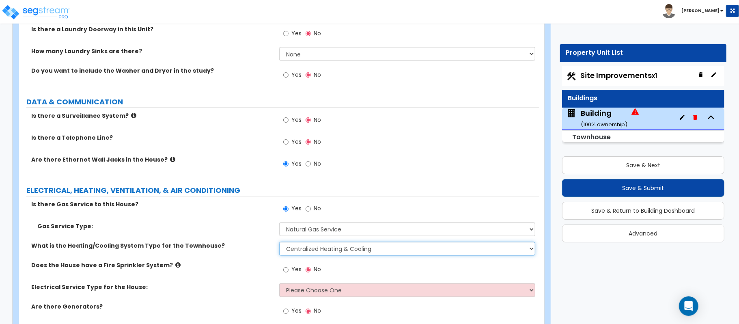
scroll to position [3182, 0]
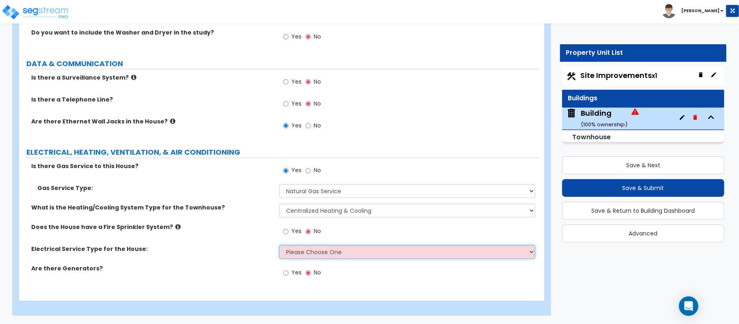
click at [289, 252] on select "Please Choose One Overhead Underground" at bounding box center [407, 252] width 256 height 14
select select "2"
click at [279, 245] on select "Please Choose One Overhead Underground" at bounding box center [407, 252] width 256 height 14
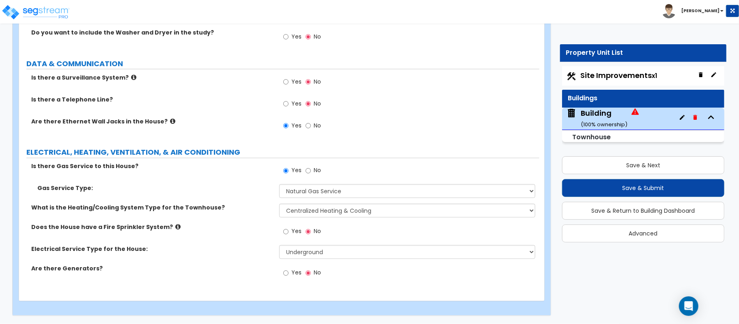
click at [243, 264] on label "Are there Generators?" at bounding box center [152, 268] width 242 height 8
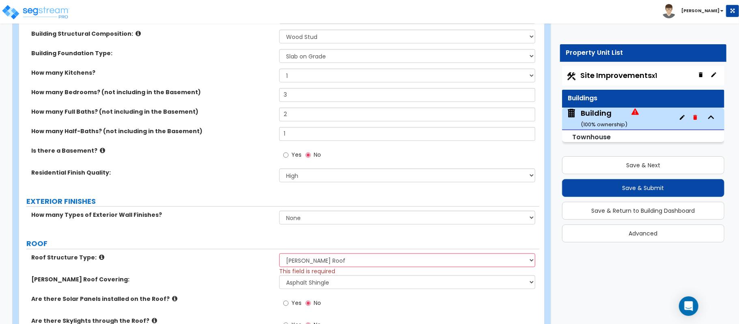
scroll to position [378, 0]
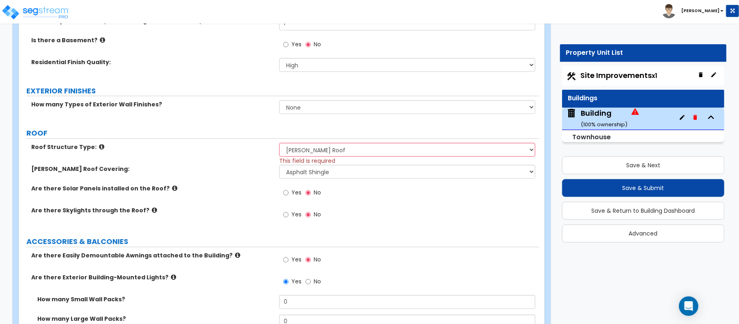
click at [247, 166] on label "Gable Roof Covering:" at bounding box center [152, 169] width 242 height 8
click at [298, 151] on select "Please Choose One Gable Roof Flat Roof Hybrid Gable & Flat Roof" at bounding box center [407, 150] width 256 height 14
click at [279, 144] on select "Please Choose One Gable Roof Flat Roof Hybrid Gable & Flat Roof" at bounding box center [407, 150] width 256 height 14
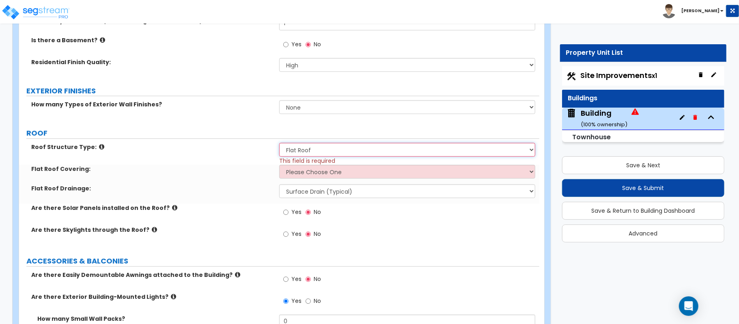
click at [322, 153] on select "Please Choose One Gable Roof Flat Roof Hybrid Gable & Flat Roof" at bounding box center [407, 150] width 256 height 14
select select "1"
click at [279, 144] on select "Please Choose One Gable Roof Flat Roof Hybrid Gable & Flat Roof" at bounding box center [407, 150] width 256 height 14
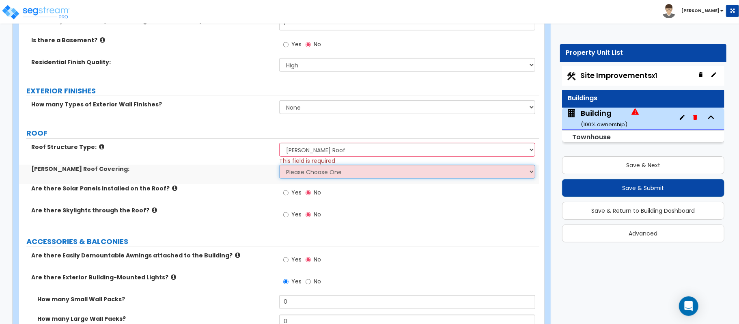
select select "1"
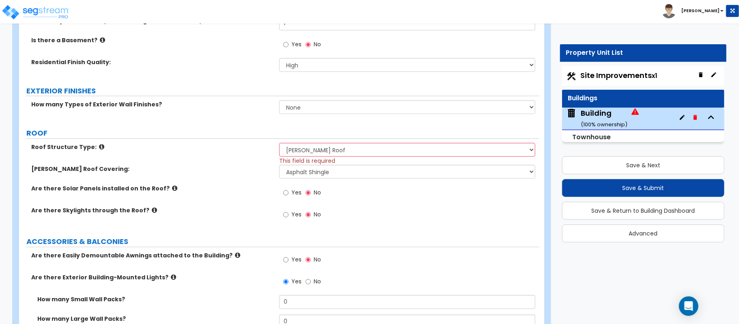
click at [250, 189] on label "Are there Solar Panels installed on the Roof?" at bounding box center [152, 188] width 242 height 8
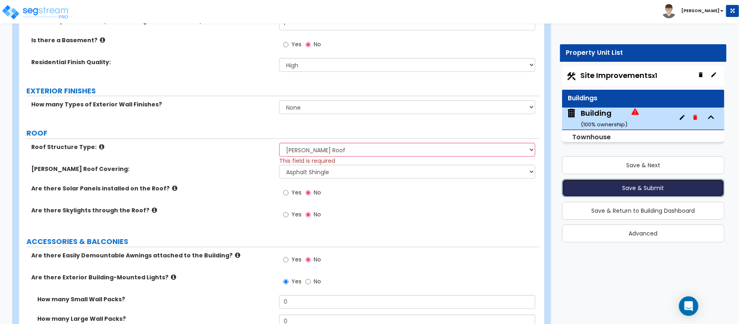
click at [629, 183] on button "Save & Submit" at bounding box center [643, 188] width 162 height 18
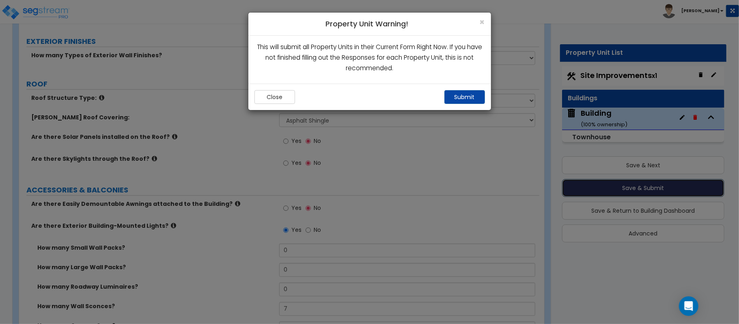
scroll to position [329, 0]
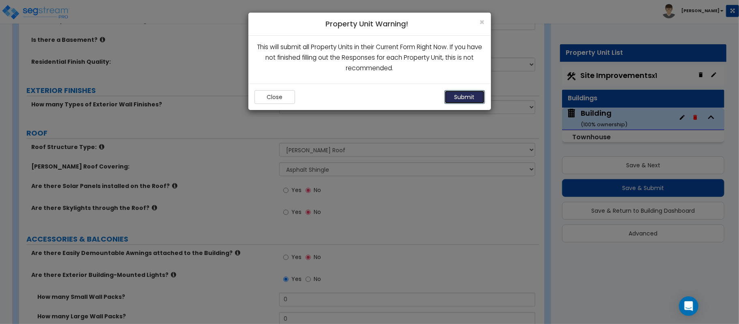
click at [466, 92] on button "Submit" at bounding box center [464, 97] width 41 height 14
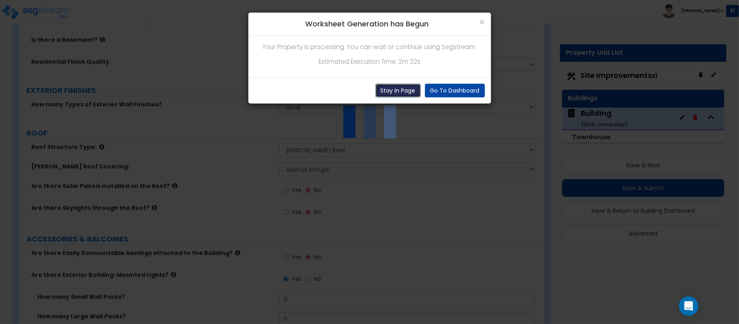
click at [389, 92] on button "Stay In Page" at bounding box center [397, 91] width 45 height 14
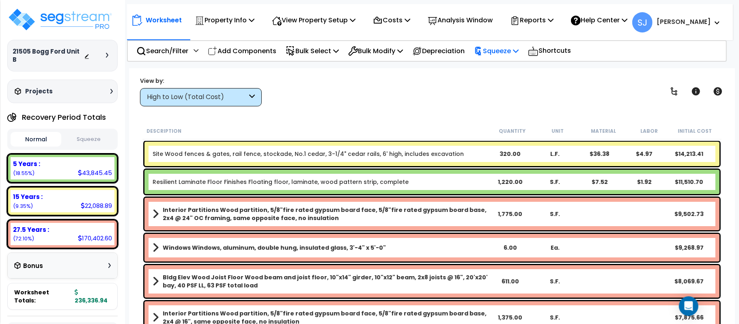
click at [515, 51] on p "Squeeze" at bounding box center [496, 50] width 45 height 11
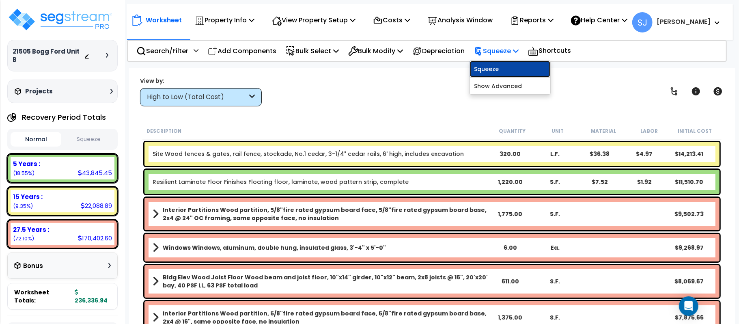
click at [488, 65] on link "Squeeze" at bounding box center [510, 69] width 80 height 16
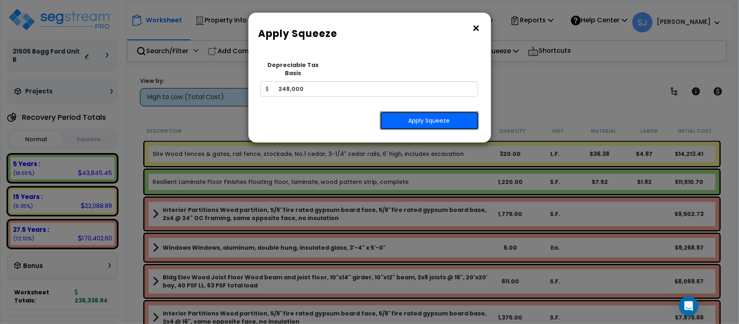
click at [432, 114] on button "Apply Squeeze" at bounding box center [429, 120] width 99 height 19
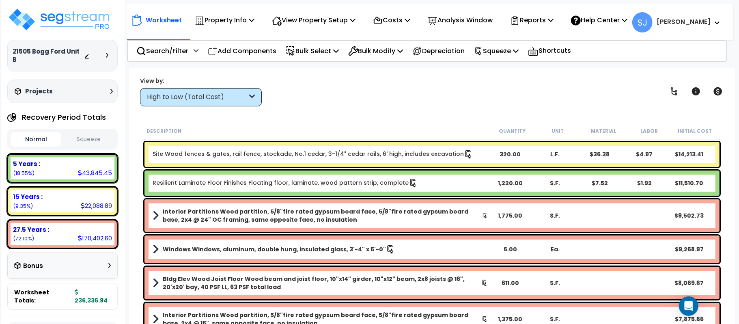
click at [80, 132] on button "Squeeze" at bounding box center [88, 139] width 51 height 14
click at [19, 235] on small "(72.10%)" at bounding box center [23, 238] width 21 height 7
copy small "72.10"
click at [546, 20] on p "Reports" at bounding box center [531, 20] width 43 height 11
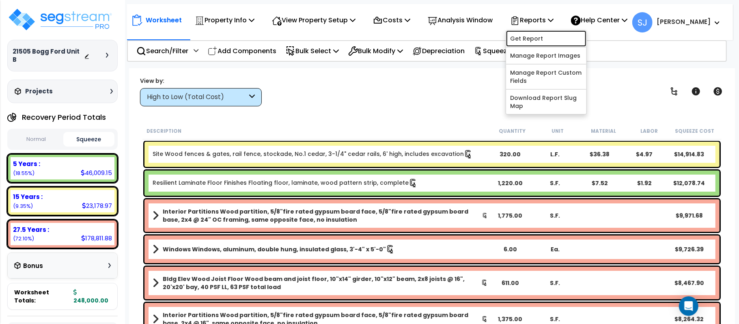
click at [546, 35] on link "Get Report" at bounding box center [546, 38] width 80 height 16
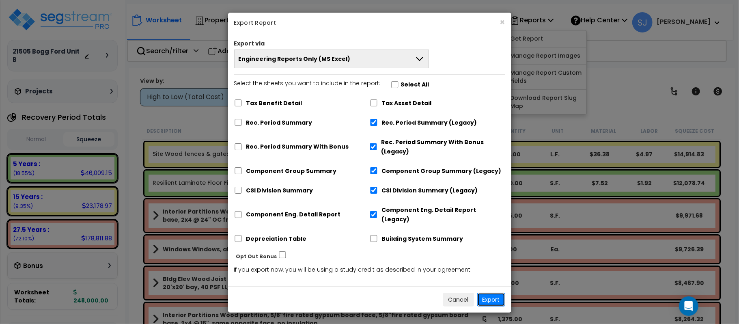
click at [483, 292] on button "Export" at bounding box center [491, 299] width 28 height 14
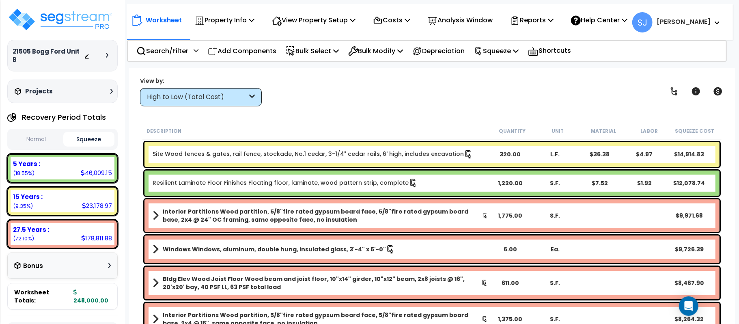
click at [95, 168] on div "46,009.15" at bounding box center [96, 172] width 31 height 9
copy div "46,009.15"
click at [96, 201] on div "23,178.97" at bounding box center [97, 205] width 30 height 9
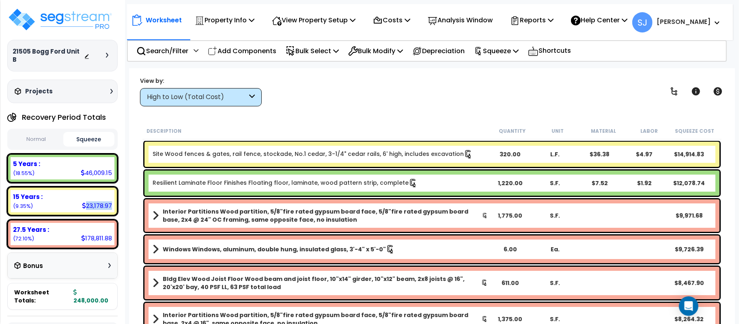
copy div "23,178.97"
click at [105, 234] on div "178,811.88" at bounding box center [96, 238] width 31 height 9
copy div "178,811.88"
click at [128, 254] on body "We are Building your Property. So please grab a coffee and let us do the heavy …" at bounding box center [369, 198] width 739 height 324
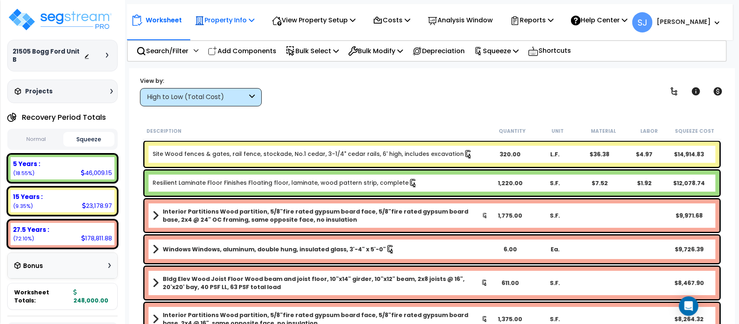
click at [228, 19] on p "Property Info" at bounding box center [225, 20] width 60 height 11
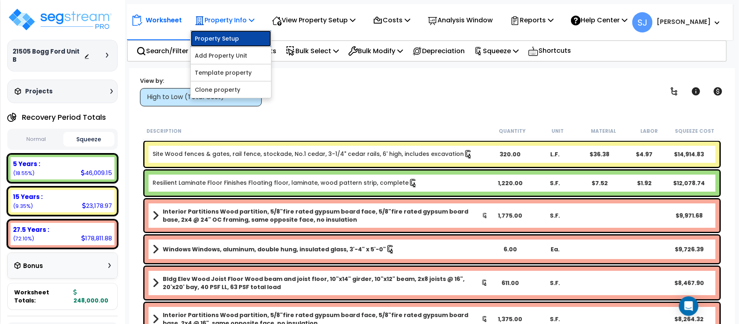
click at [226, 36] on link "Property Setup" at bounding box center [231, 38] width 80 height 16
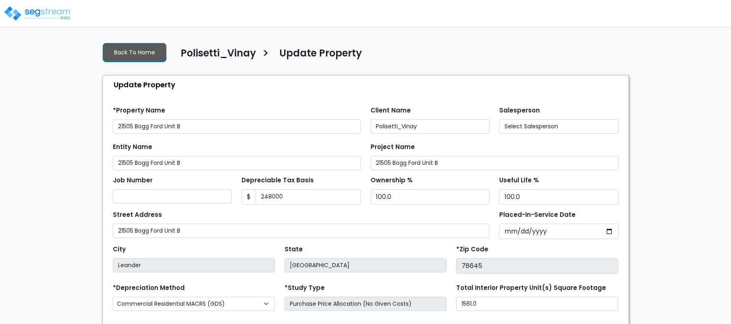
scroll to position [97, 0]
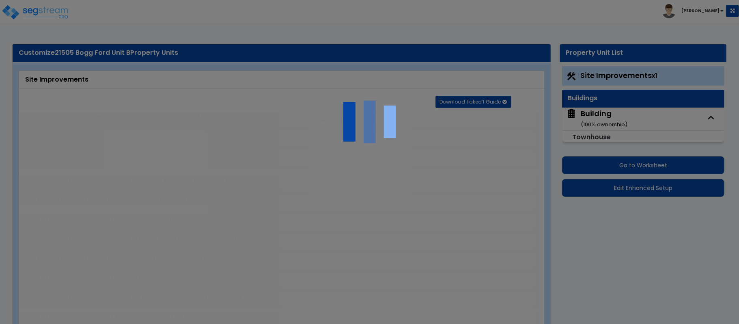
select select "2"
type input "5575.9"
select select "2"
type input "1000"
radio input "true"
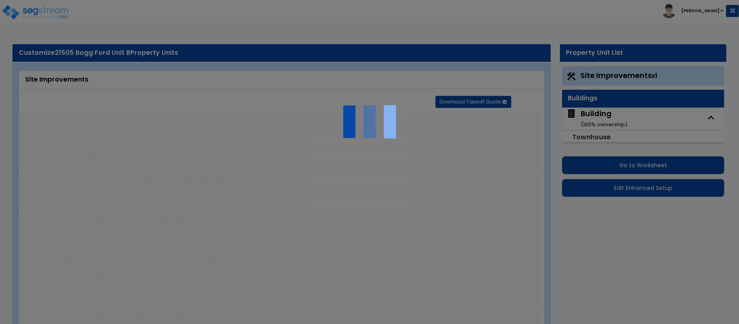
select select "1"
type input "200"
radio input "true"
select select "2"
type input "70"
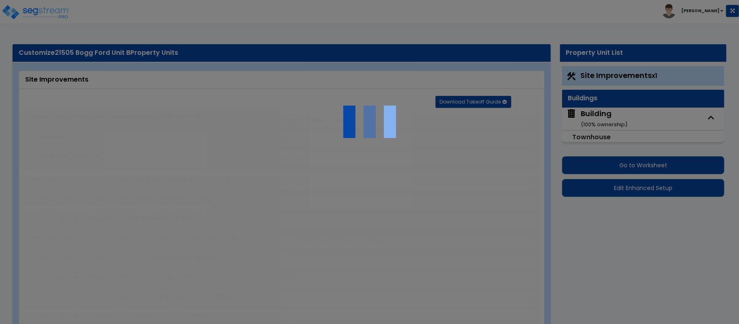
select select "1"
radio input "true"
type input "320"
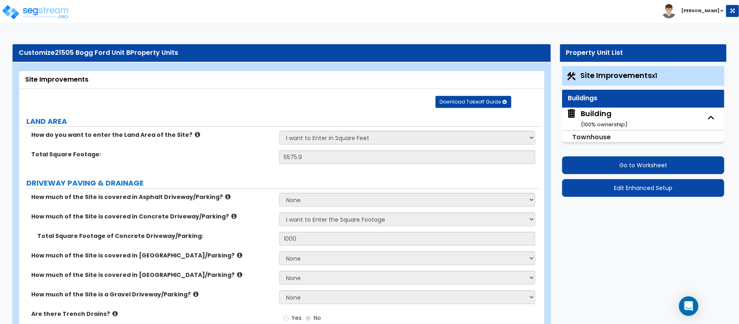
click at [594, 110] on div "Building ( 100 % ownership)" at bounding box center [604, 118] width 47 height 21
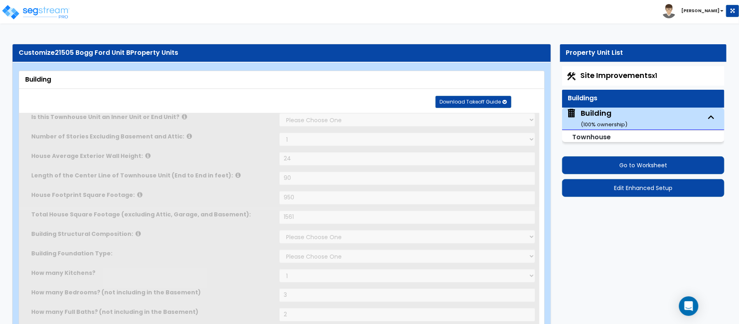
select select "2"
type input "24"
type input "90"
type input "950"
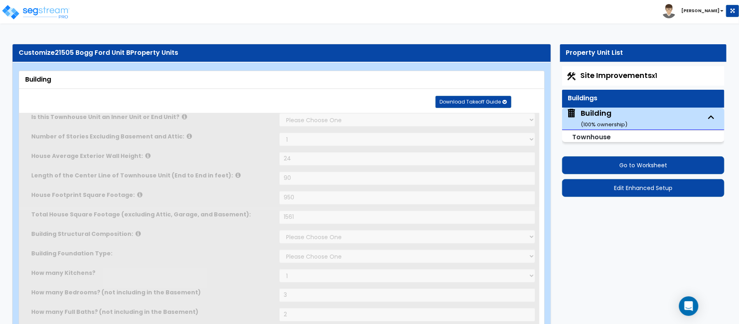
type input "1561"
select select "7"
select select "2"
type input "3"
type input "2"
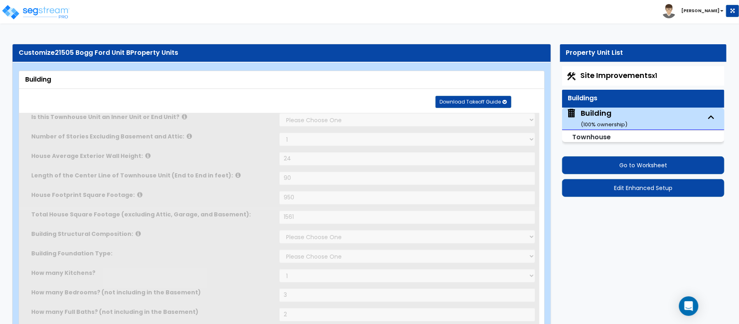
type input "1"
select select "2"
select select "1"
radio input "true"
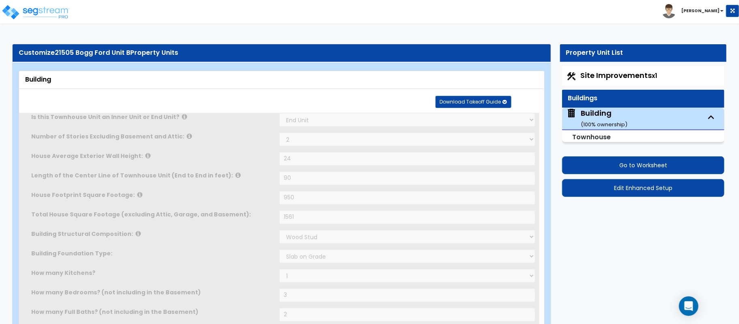
radio input "true"
select select "2"
radio input "true"
select select "1"
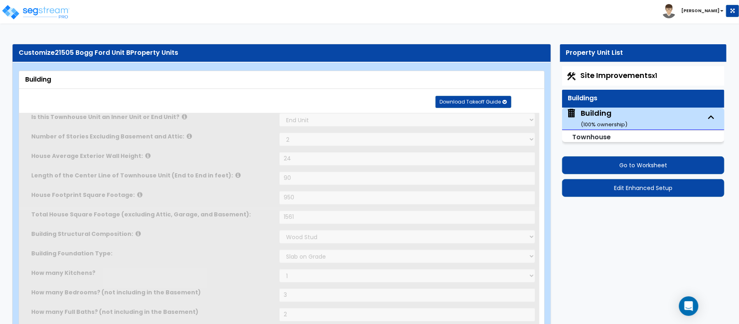
type input "184"
select select "1"
radio input "true"
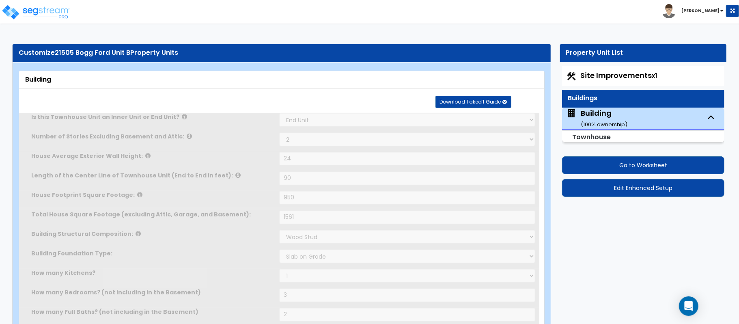
type input "2"
radio input "true"
type input "1"
select select "2"
radio input "true"
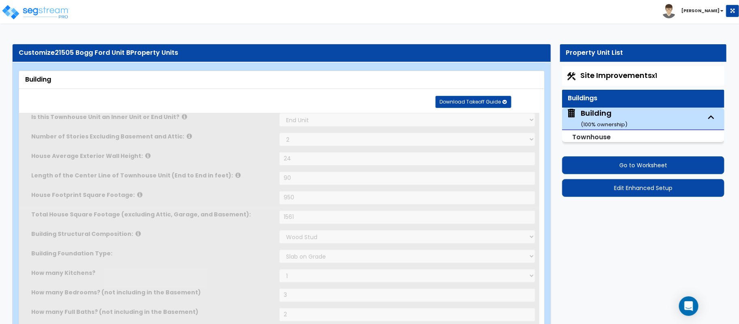
type input "1"
radio input "true"
type input "6"
select select "1"
radio input "true"
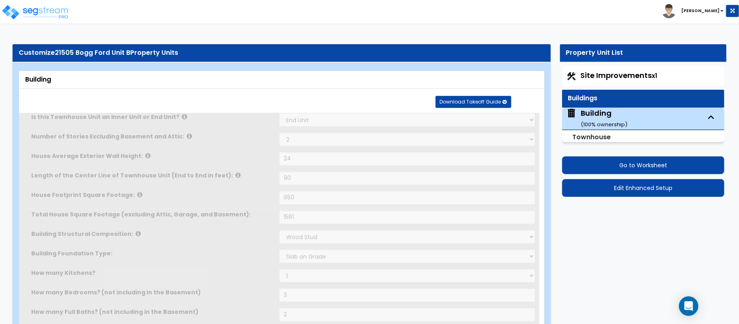
select select "1"
select select "2"
select select "1"
select select "3"
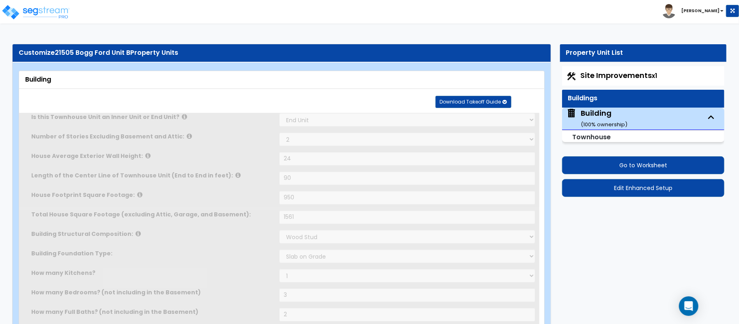
select select "2"
select select "3"
type input "2"
select select "2"
select select "1"
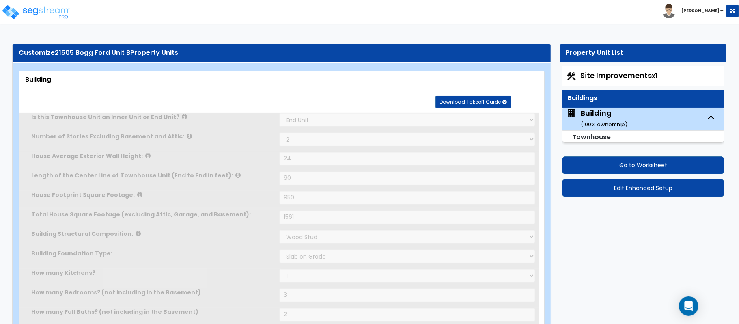
select select "2"
select select "1"
select select "3"
type input "2"
select select "2"
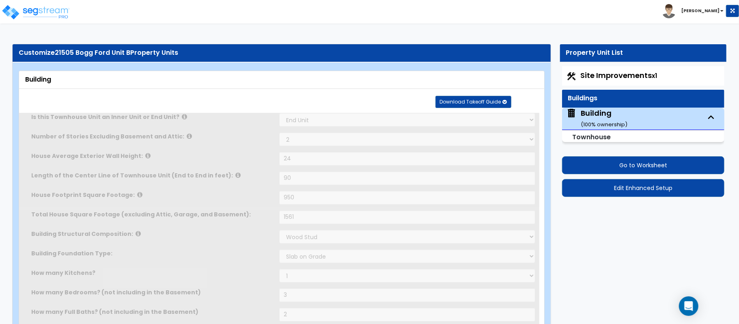
select select "1"
select select "2"
select select "3"
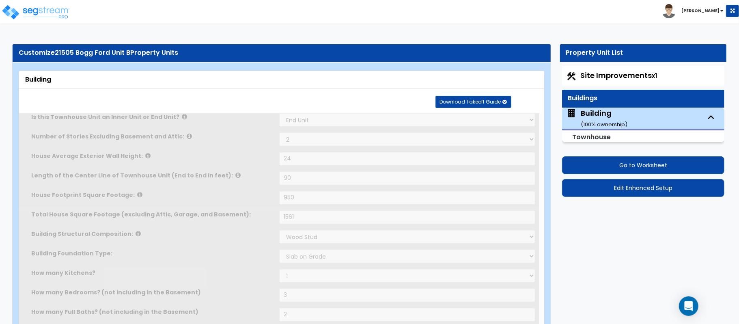
type input "1"
select select "2"
select select "1"
select select "5"
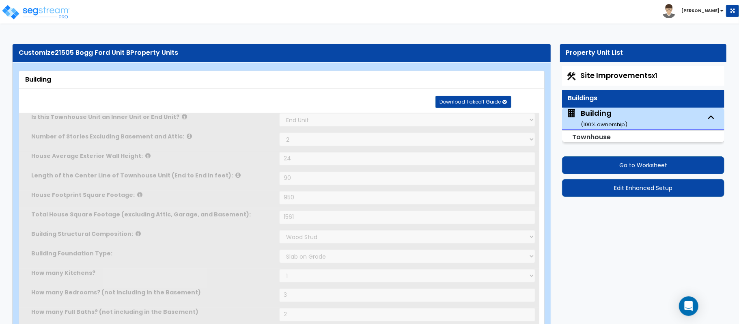
radio input "true"
select select "3"
type input "6"
type input "24"
select select "2"
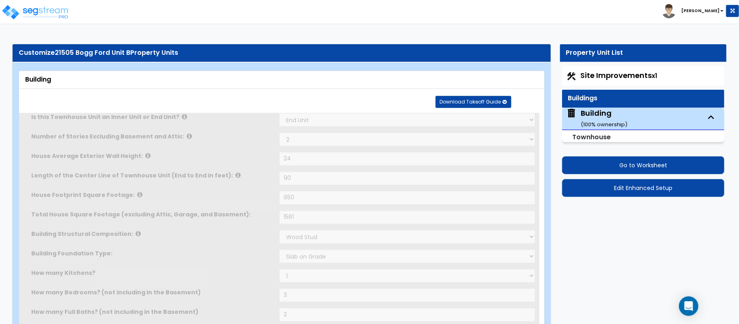
radio input "true"
type input "24"
select select "6"
radio input "true"
select select "2"
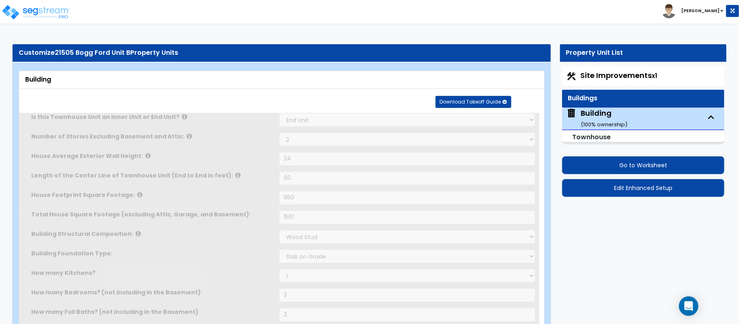
type input "8"
select select "1"
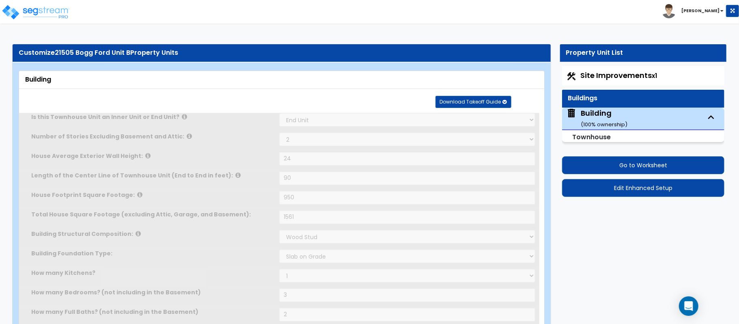
radio input "true"
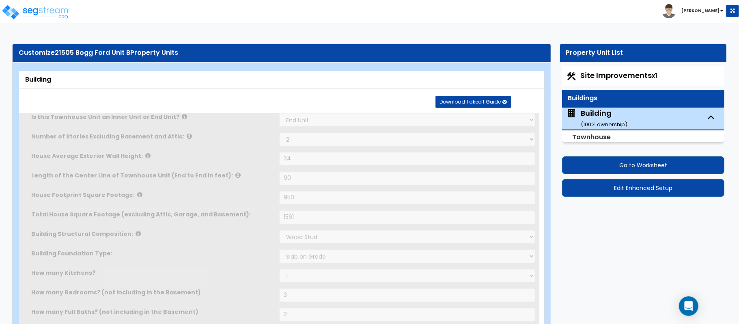
radio input "true"
type input "3"
radio input "true"
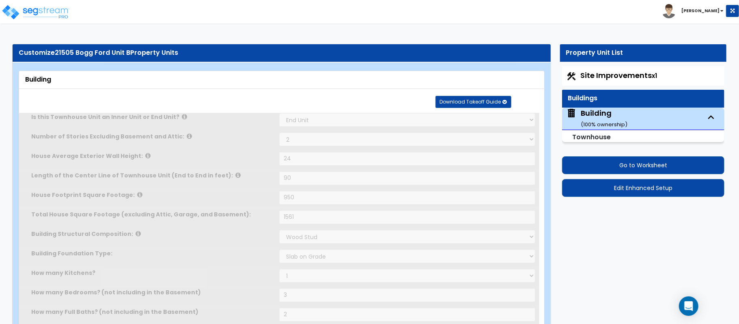
select select "1"
select select "2"
type input "7"
radio input "true"
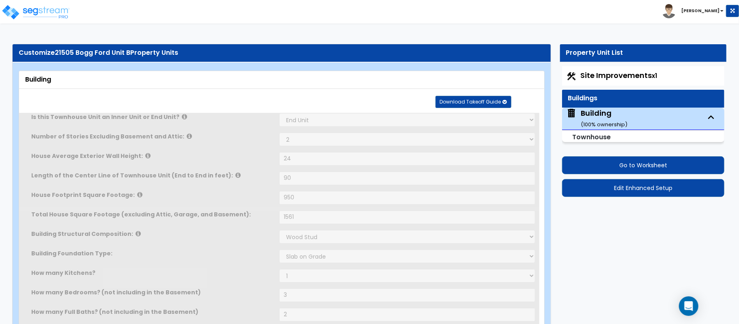
select select "2"
type input "4"
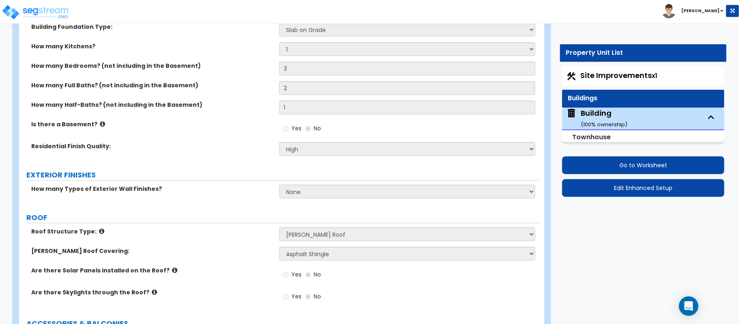
scroll to position [270, 0]
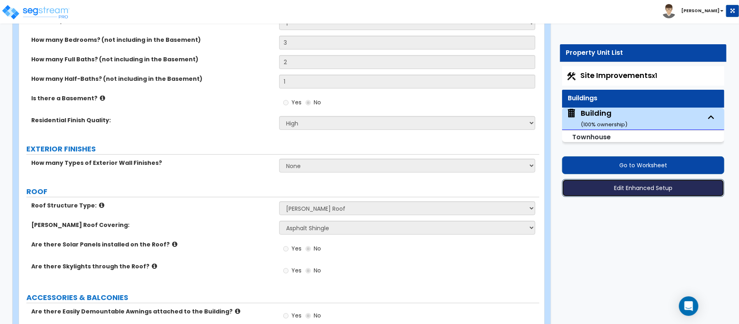
click at [647, 185] on button "Edit Enhanced Setup" at bounding box center [643, 188] width 162 height 18
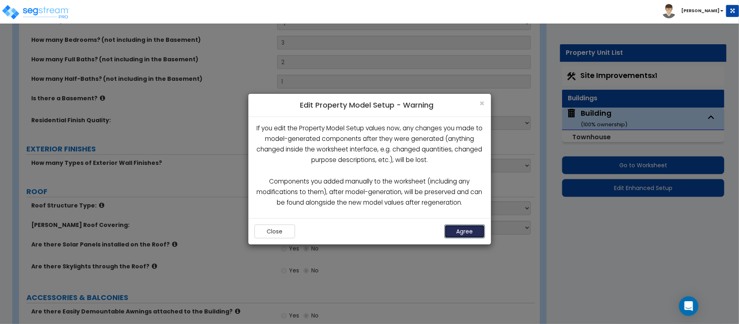
click at [479, 233] on button "Agree" at bounding box center [464, 231] width 41 height 14
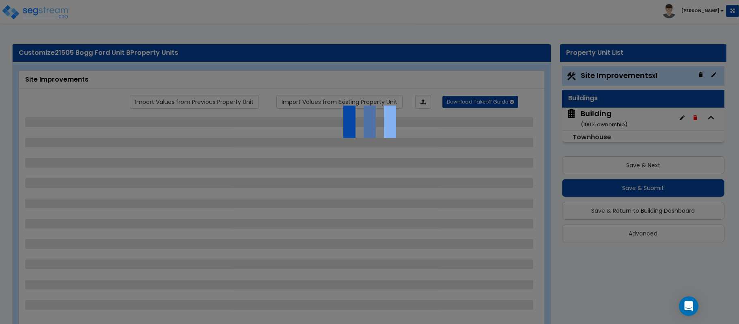
select select "2"
select select "1"
select select "2"
select select "1"
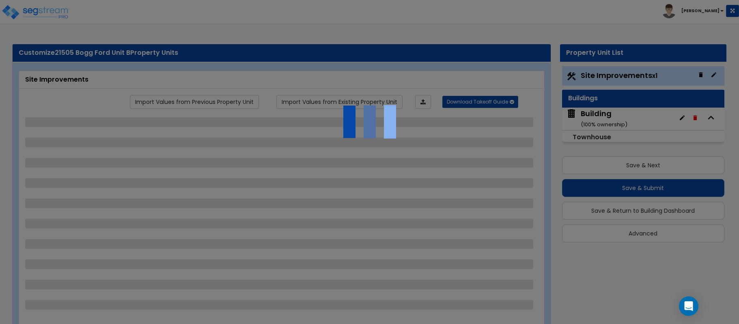
select select "1"
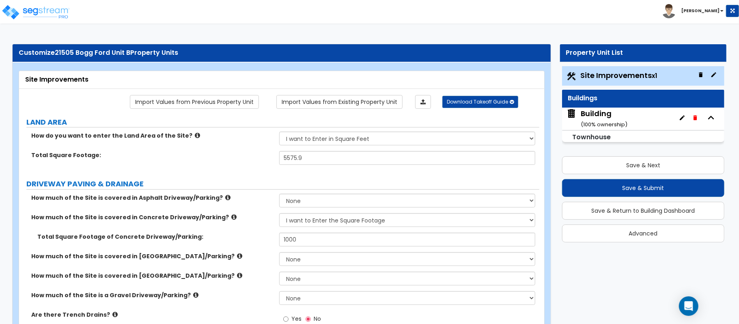
click at [606, 112] on div "Building ( 100 % ownership)" at bounding box center [604, 118] width 47 height 21
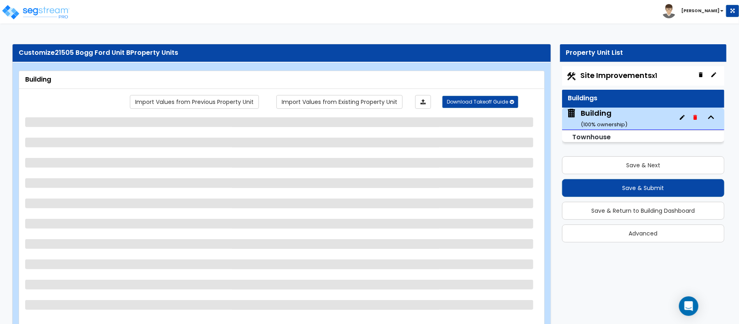
select select "2"
select select "7"
select select "2"
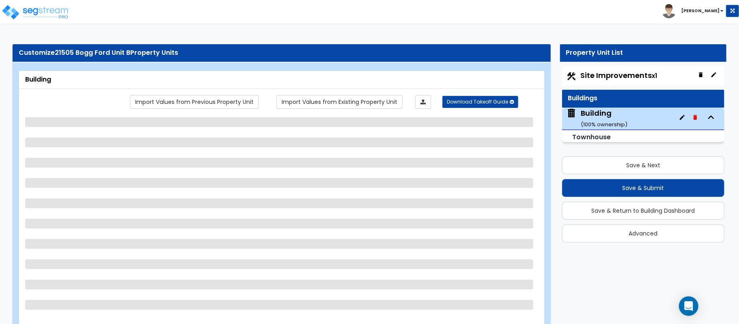
select select "1"
select select "2"
select select "1"
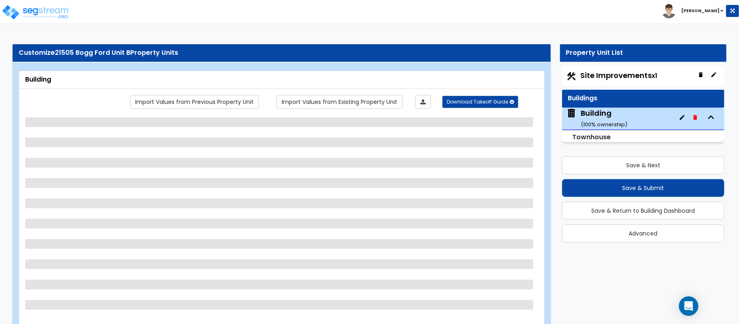
select select "1"
select select "2"
select select "1"
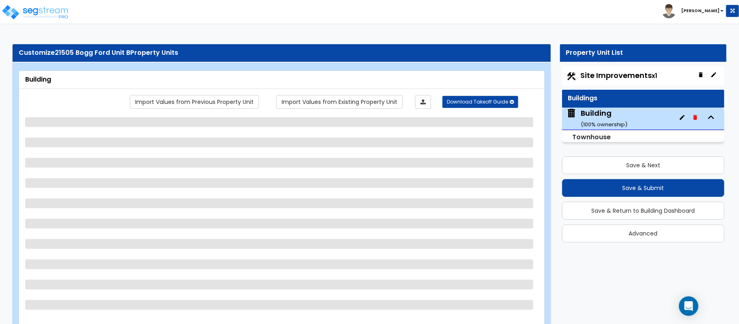
select select "2"
select select "1"
select select "3"
select select "2"
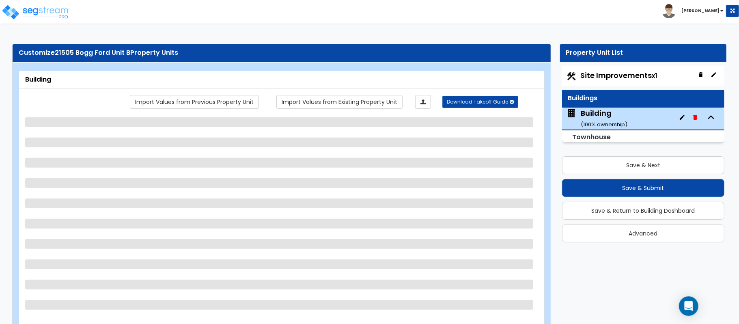
select select "3"
select select "2"
select select "1"
select select "2"
select select "1"
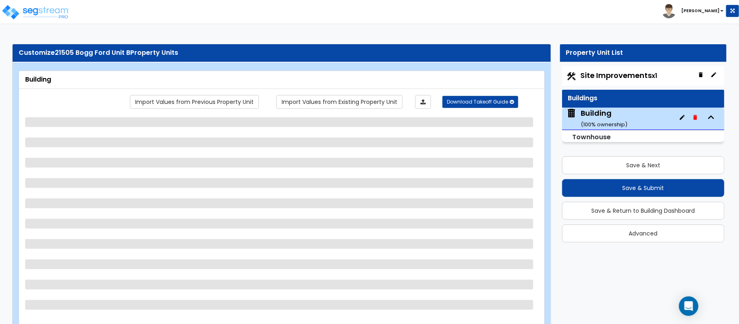
select select "3"
select select "2"
select select "1"
select select "2"
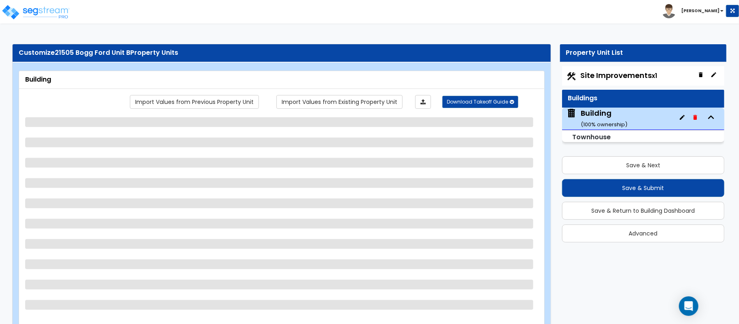
select select "3"
select select "2"
select select "1"
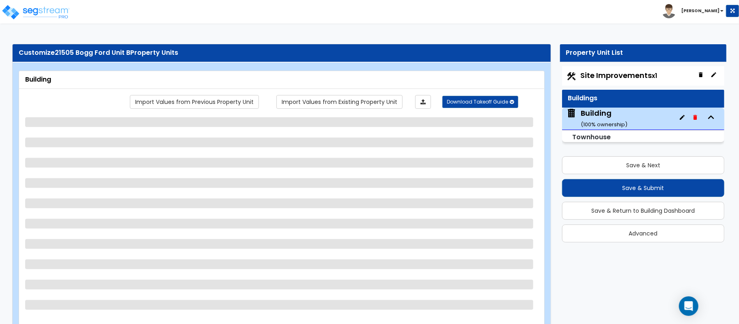
select select "5"
select select "3"
select select "2"
select select "6"
select select "2"
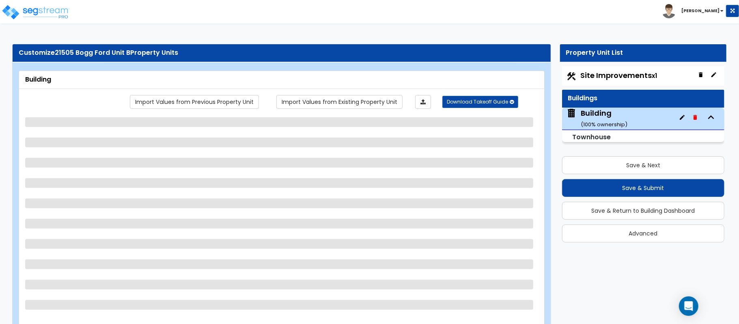
select select "1"
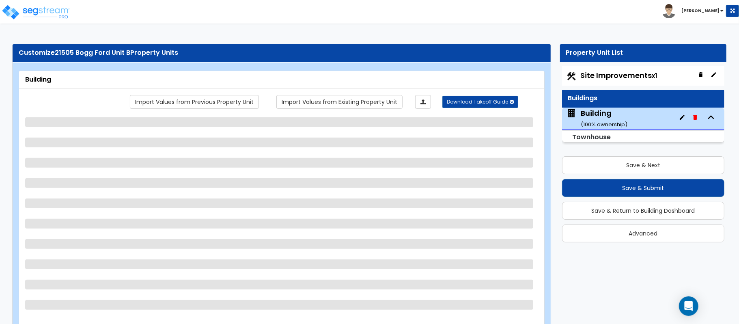
select select "2"
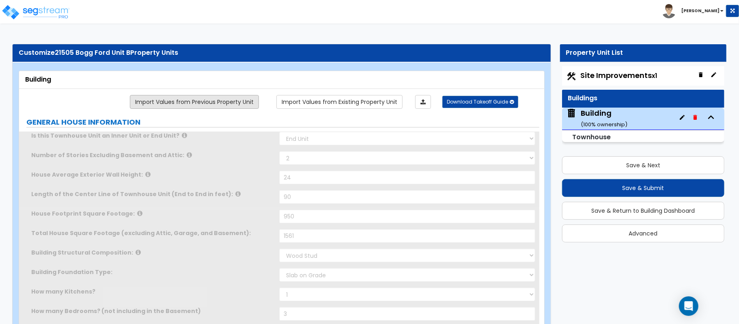
type input "7"
radio input "true"
select select "2"
type input "4"
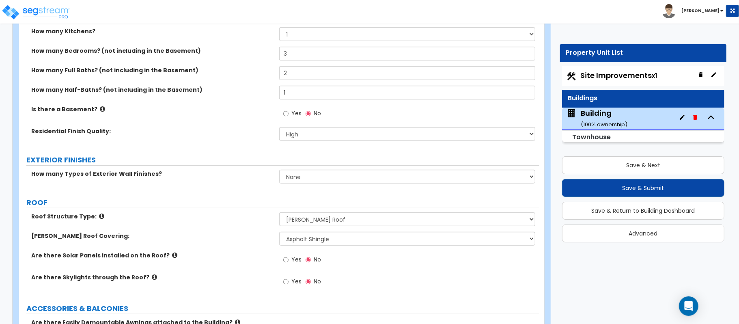
scroll to position [325, 0]
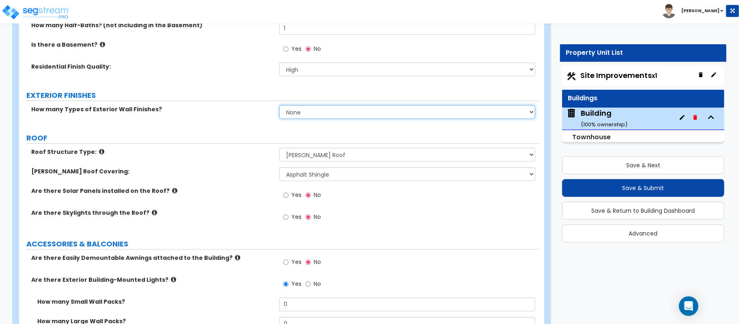
click at [337, 111] on select "None 1 2 3" at bounding box center [407, 112] width 256 height 14
select select "2"
click at [279, 106] on select "None 1 2 3" at bounding box center [407, 112] width 256 height 14
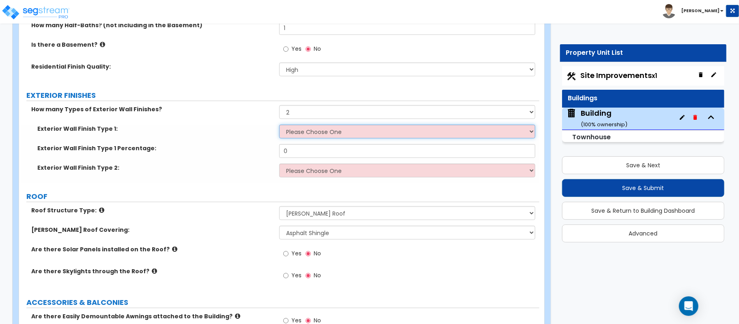
click at [325, 133] on select "Please Choose One No Finish/Shared Wall No Wall Brick Veneer Stone Veneer Wood …" at bounding box center [407, 132] width 256 height 14
select select "7"
drag, startPoint x: 253, startPoint y: 151, endPoint x: 287, endPoint y: 170, distance: 38.9
click at [254, 151] on label "Exterior Wall Finish Type 1 Percentage:" at bounding box center [155, 148] width 236 height 8
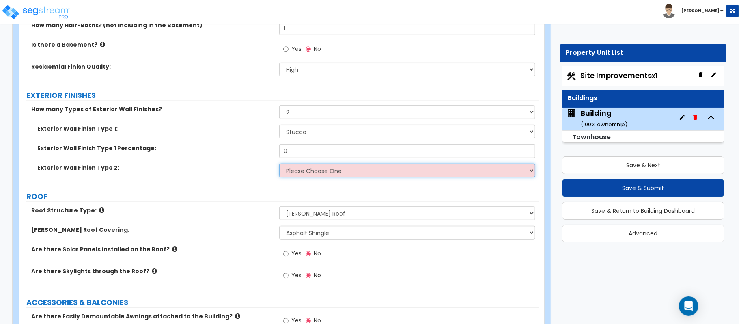
click at [289, 170] on select "Please Choose One No Finish/Shared Wall No Wall Brick Veneer Stone Veneer Wood …" at bounding box center [407, 170] width 256 height 14
select select "4"
drag, startPoint x: 249, startPoint y: 180, endPoint x: 283, endPoint y: 157, distance: 41.7
click at [249, 180] on div "Exterior Wall Finish Type 2: Please Choose One No Finish/Shared Wall No Wall Br…" at bounding box center [279, 172] width 520 height 19
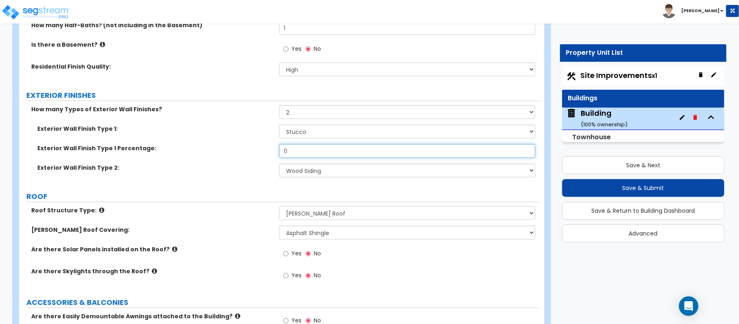
drag, startPoint x: 292, startPoint y: 156, endPoint x: 265, endPoint y: 150, distance: 27.9
click at [265, 151] on div "Exterior Wall Finish Type 1 Percentage: 0" at bounding box center [279, 153] width 520 height 19
type input "90"
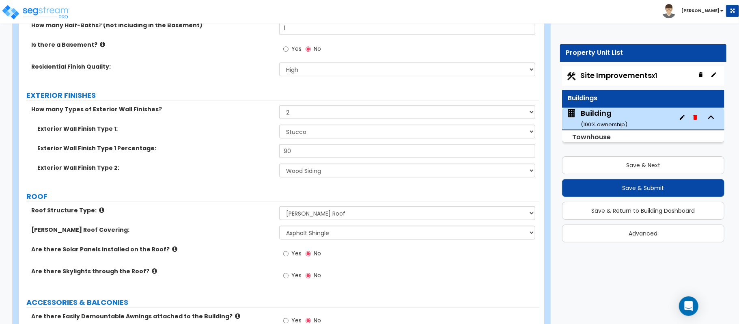
click at [255, 152] on label "Exterior Wall Finish Type 1 Percentage:" at bounding box center [155, 148] width 236 height 8
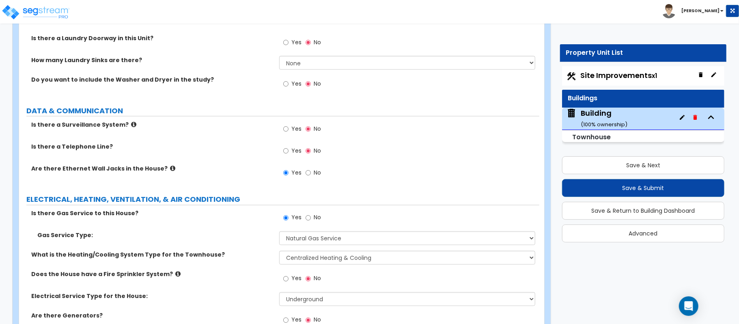
scroll to position [3189, 0]
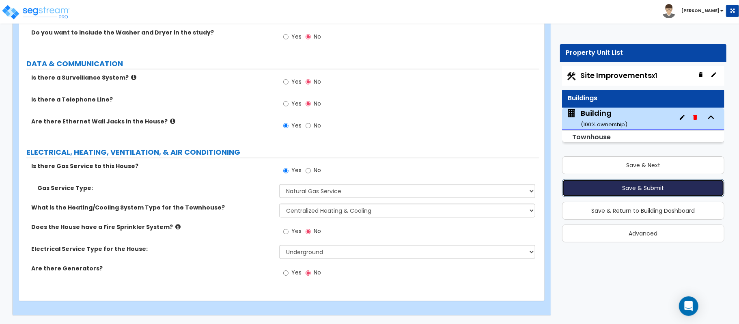
click at [678, 187] on button "Save & Submit" at bounding box center [643, 188] width 162 height 18
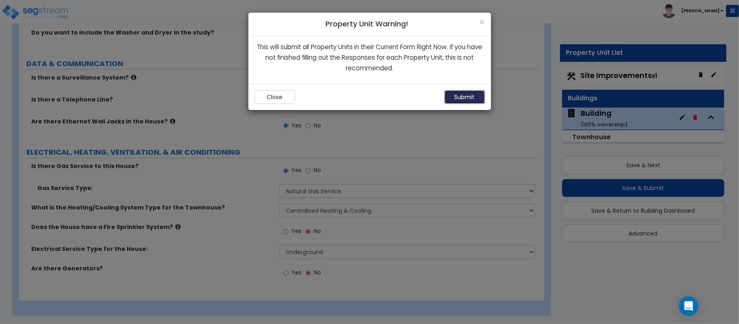
click at [472, 96] on button "Submit" at bounding box center [464, 97] width 41 height 14
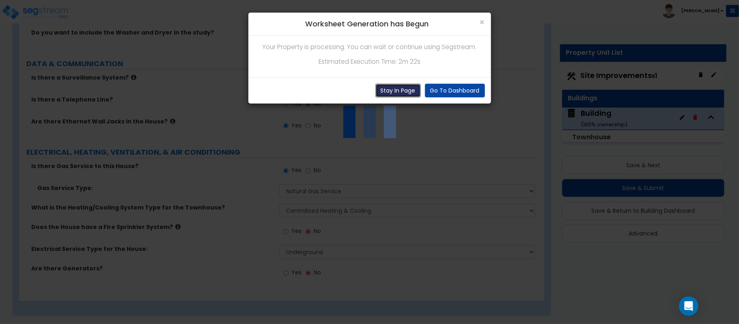
click at [390, 90] on button "Stay In Page" at bounding box center [397, 91] width 45 height 14
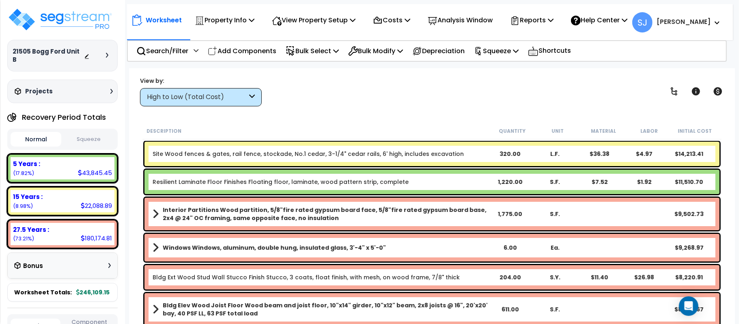
click at [476, 153] on b "Site Wood fences & gates, rail fence, stockade, No.1 cedar, 3-1/4" cedar rails,…" at bounding box center [320, 154] width 335 height 8
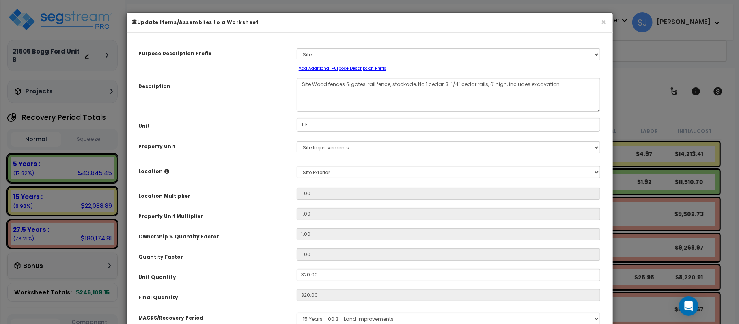
select select "27168"
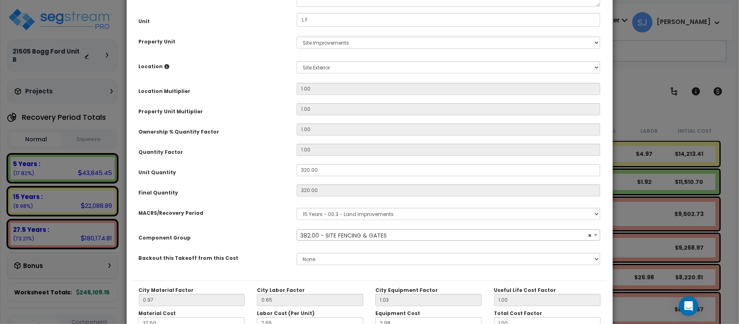
scroll to position [108, 0]
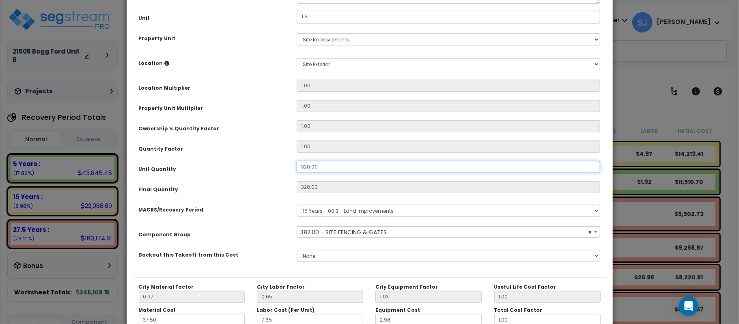
drag, startPoint x: 330, startPoint y: 166, endPoint x: 244, endPoint y: 183, distance: 87.5
click at [244, 183] on div "Purpose Description Prefix Select A/V System A/V System Equipment A/V System Eq…" at bounding box center [370, 104] width 474 height 346
type input "3"
type input "320"
type input "$14,214.40"
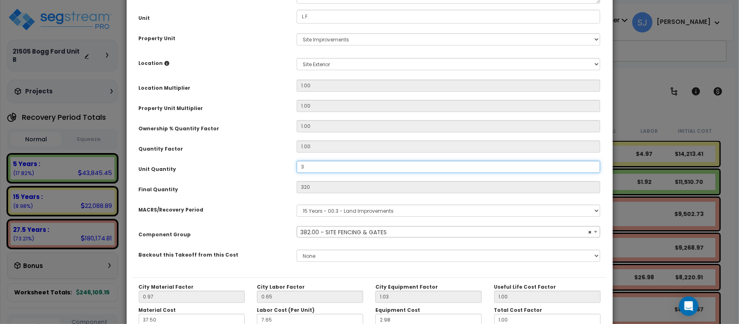
type input "3"
type input "$133.26"
type input "35"
type input "$1,554.70"
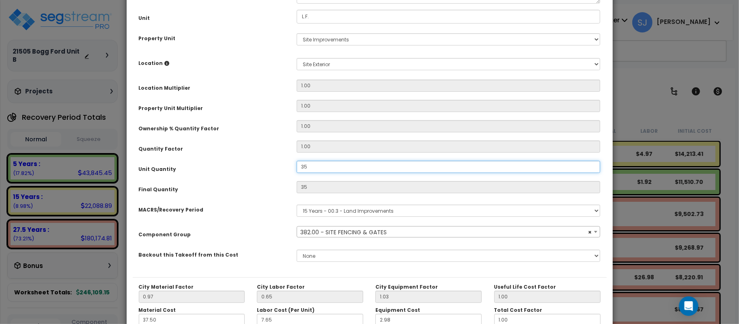
type input "350"
type input "$1,554.70"
type input "350"
type input "$15,547.00"
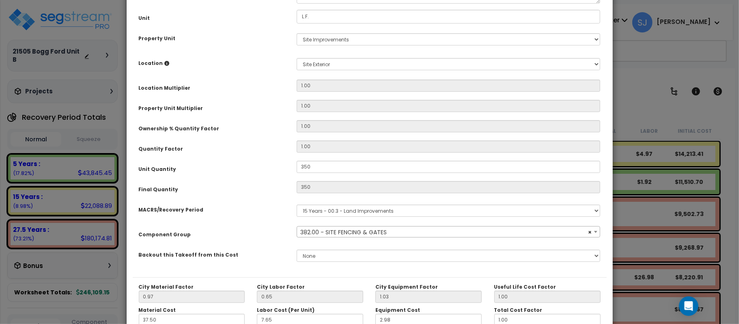
click at [244, 183] on div "Final Quantity" at bounding box center [212, 188] width 158 height 14
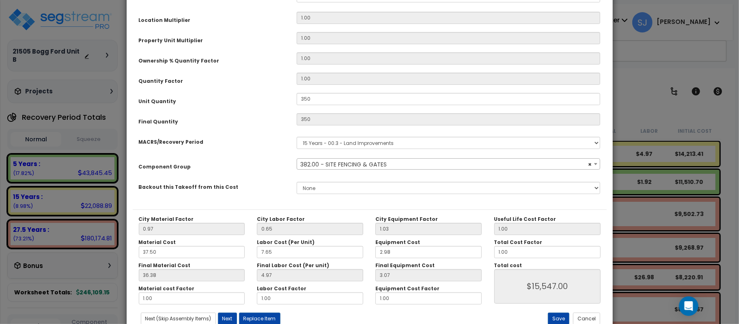
scroll to position [202, 0]
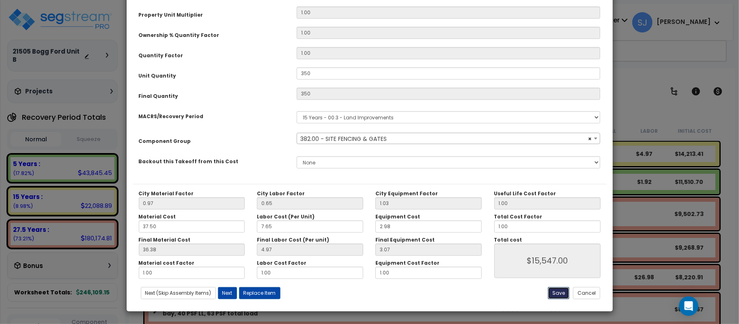
click at [559, 291] on button "Save" at bounding box center [559, 293] width 22 height 12
type input "350.00"
type input "15547.00"
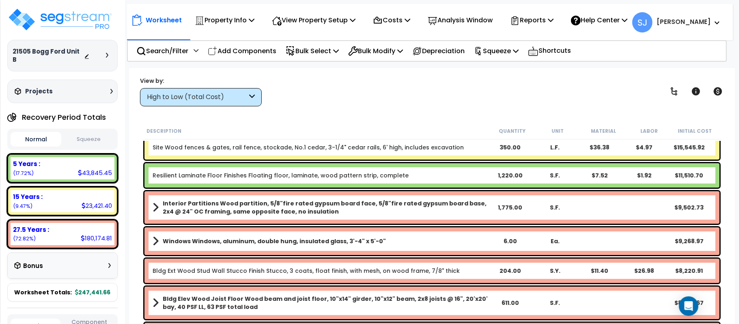
scroll to position [0, 0]
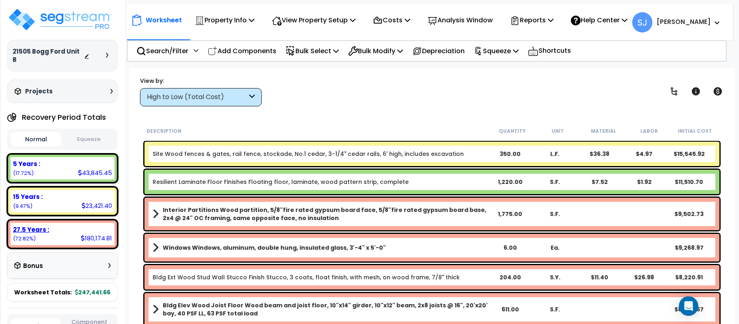
click at [25, 235] on small "(72.82%)" at bounding box center [24, 238] width 23 height 7
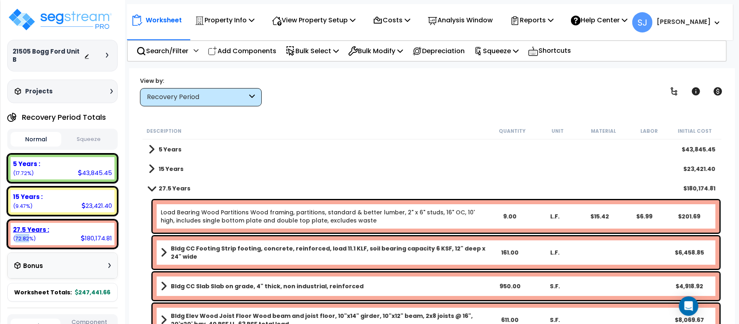
click at [25, 235] on small "(72.82%)" at bounding box center [24, 238] width 23 height 7
copy small "72.82"
click at [438, 112] on div "Worksheet Property Info Property Setup Add Property Unit Template property Clon…" at bounding box center [432, 230] width 606 height 324
click at [549, 24] on p "Reports" at bounding box center [531, 20] width 43 height 11
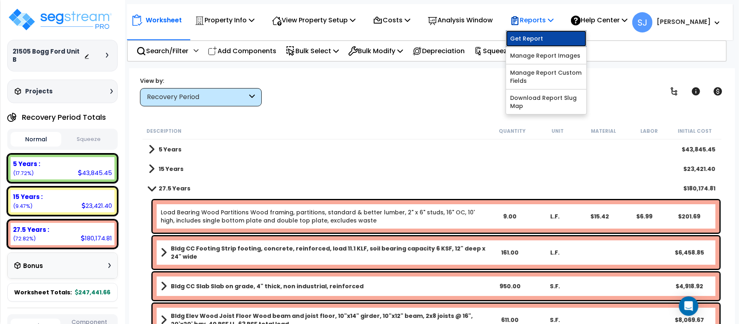
click at [552, 35] on link "Get Report" at bounding box center [546, 38] width 80 height 16
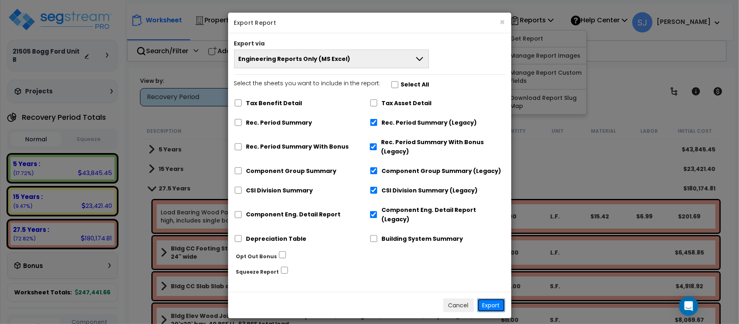
click at [496, 298] on button "Export" at bounding box center [491, 305] width 28 height 14
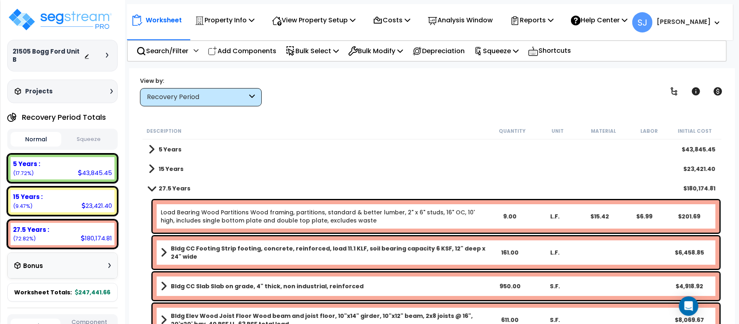
click at [0, 252] on div "21505 Bogg Ford Unit B Depreciable Tax Basis : $248,000.00 Placed-In-Service Da…" at bounding box center [62, 162] width 125 height 324
click at [80, 288] on span "247,441.66" at bounding box center [92, 292] width 35 height 8
click at [96, 132] on button "Squeeze" at bounding box center [88, 139] width 51 height 14
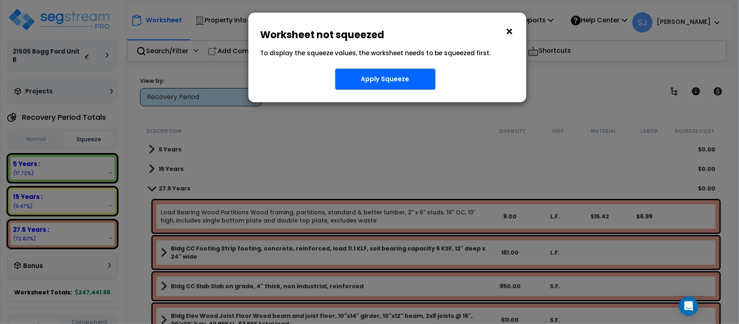
click at [502, 34] on h6 "Worksheet not squeezed" at bounding box center [387, 35] width 254 height 10
click at [508, 30] on button "×" at bounding box center [509, 31] width 9 height 13
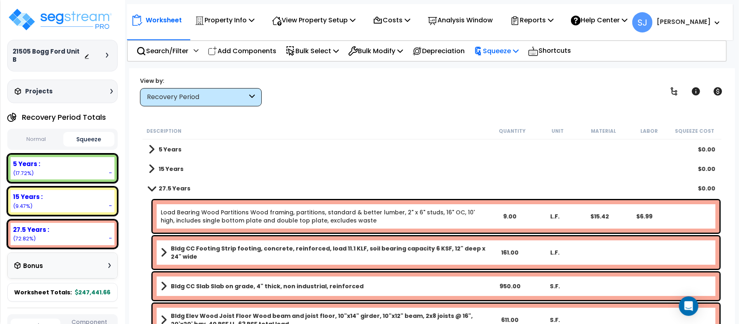
click at [518, 54] on p "Squeeze" at bounding box center [496, 50] width 45 height 11
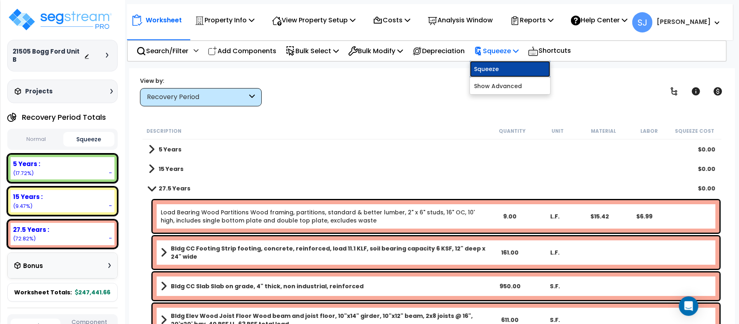
click at [517, 67] on link "Squeeze" at bounding box center [510, 69] width 80 height 16
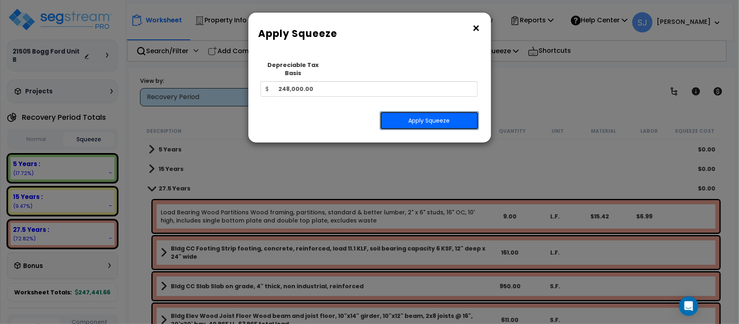
click at [429, 111] on button "Apply Squeeze" at bounding box center [429, 120] width 99 height 19
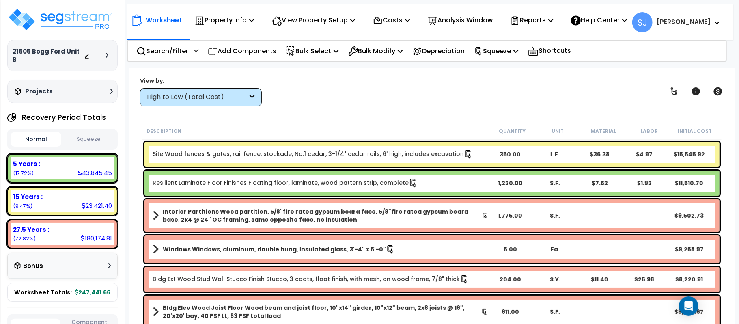
click at [100, 132] on button "Squeeze" at bounding box center [88, 139] width 51 height 14
click at [553, 20] on p "Reports" at bounding box center [531, 20] width 43 height 11
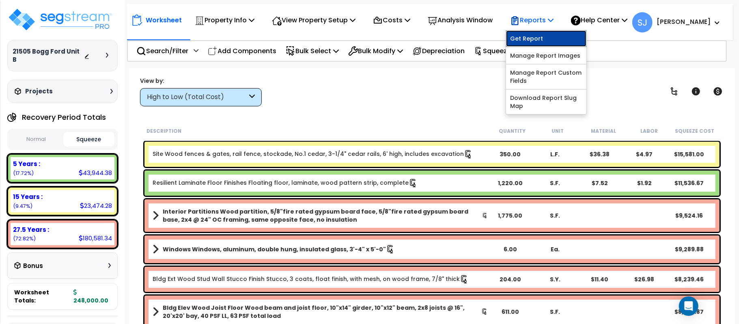
click at [533, 42] on link "Get Report" at bounding box center [546, 38] width 80 height 16
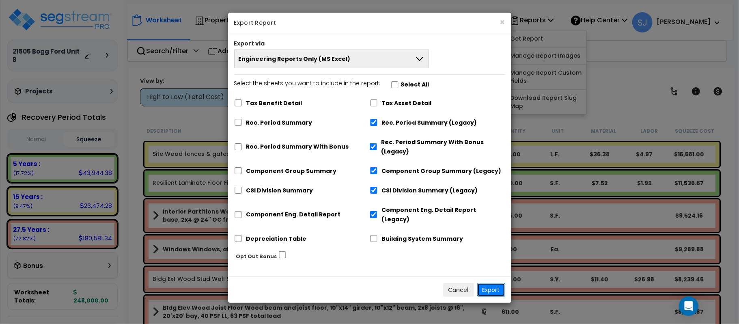
click at [492, 284] on button "Export" at bounding box center [491, 290] width 28 height 14
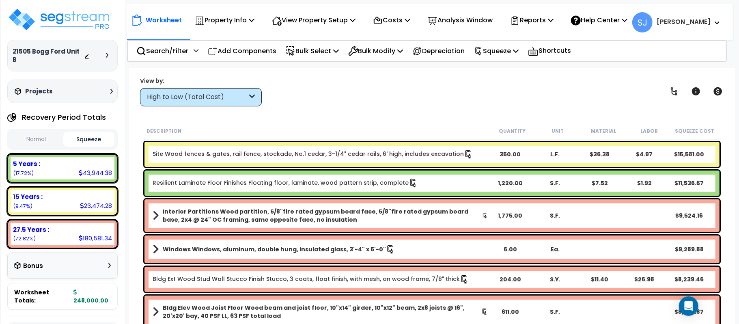
click at [48, 166] on div "5 Years : 43,944.38 (17.72%)" at bounding box center [63, 168] width 104 height 22
click at [101, 168] on div "43,944.38" at bounding box center [95, 172] width 33 height 9
copy div "43,944.38"
click at [44, 204] on div "15 Years : 23,474.28 (9.47%)" at bounding box center [62, 201] width 110 height 29
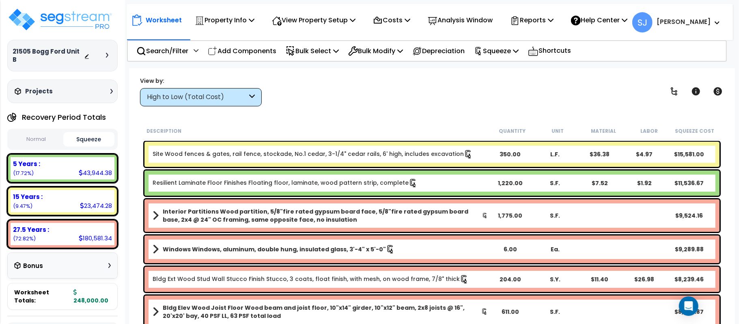
click at [86, 201] on div "23,474.28" at bounding box center [96, 205] width 32 height 9
copy div "23,474.28"
click at [88, 234] on div "180,581.34" at bounding box center [95, 238] width 33 height 9
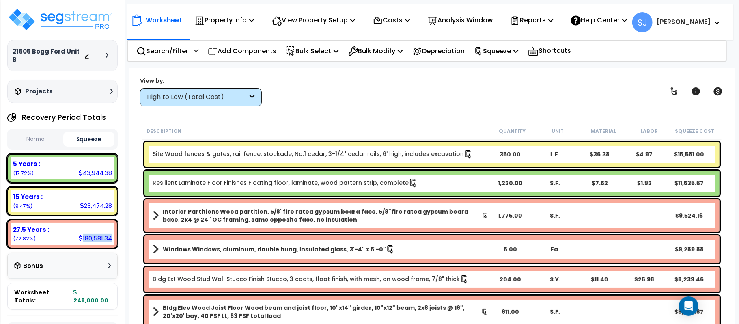
copy div "180,581.34"
click at [129, 189] on div "Worksheet Property Info Property Setup Add Property Unit Template property Clon…" at bounding box center [432, 230] width 606 height 324
click at [224, 15] on p "Property Info" at bounding box center [225, 20] width 60 height 11
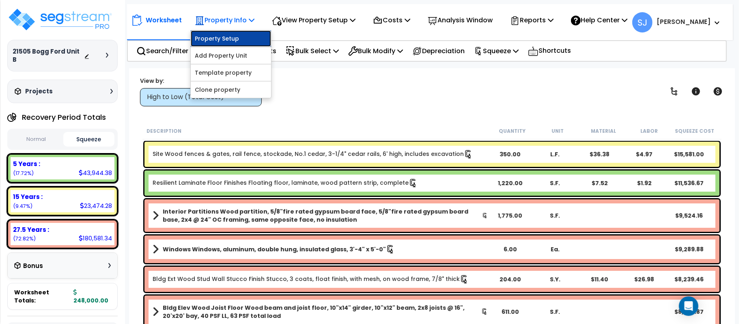
click at [223, 34] on link "Property Setup" at bounding box center [231, 38] width 80 height 16
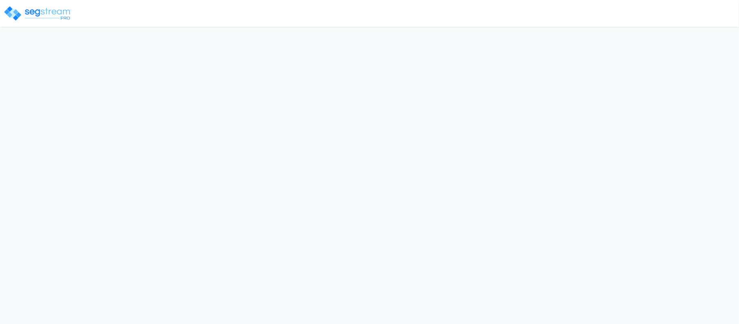
select select "2025"
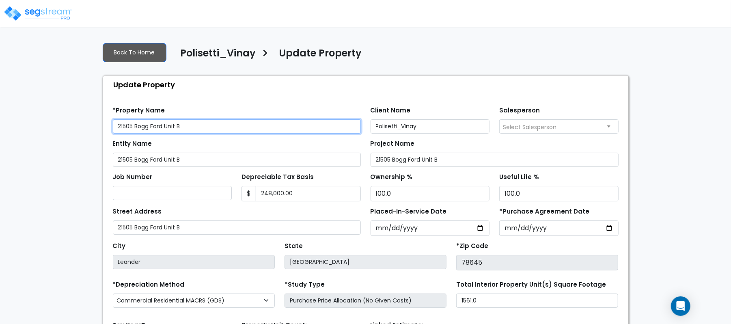
paste input "4 Twain Cove Unit A"
type input "[STREET_ADDRESS][PERSON_NAME]"
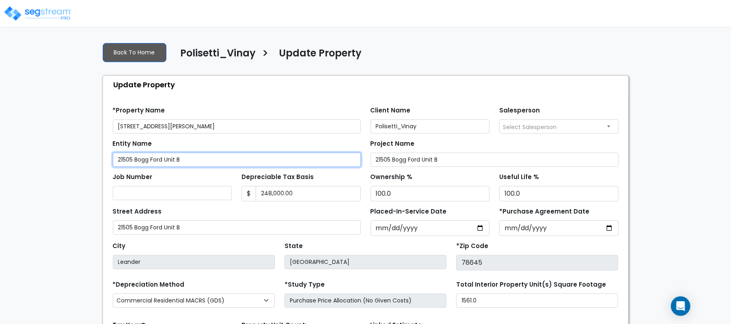
click at [218, 159] on input "21505 Bogg Ford Unit B" at bounding box center [237, 160] width 248 height 14
paste input "4 Twain Cove Unit A"
type input "[STREET_ADDRESS][PERSON_NAME]"
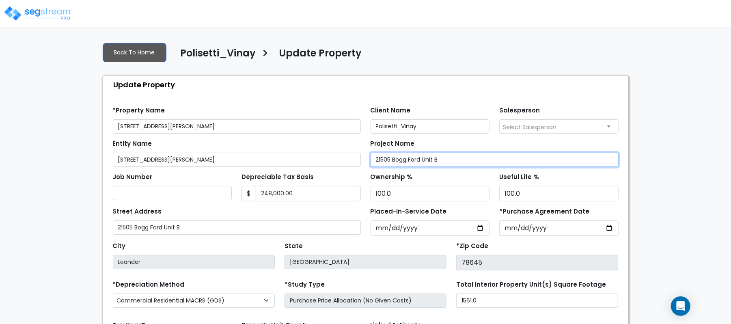
click at [423, 156] on input "21505 Bogg Ford Unit B" at bounding box center [494, 160] width 248 height 14
paste input "4 Twain Cove Unit A"
type input "[STREET_ADDRESS][PERSON_NAME]"
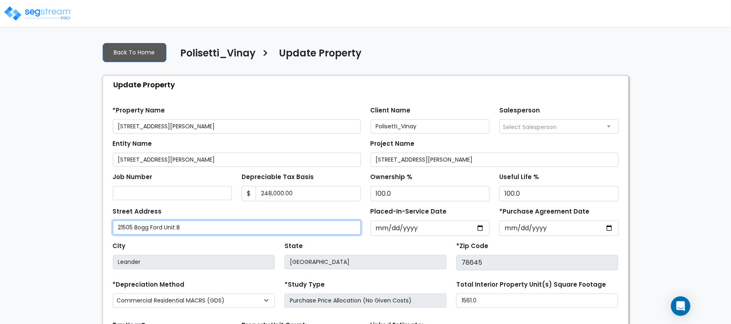
click at [238, 229] on input "21505 Bogg Ford Unit B" at bounding box center [237, 227] width 248 height 14
paste input "4 Twain Cove Unit A"
type input "[STREET_ADDRESS][PERSON_NAME]"
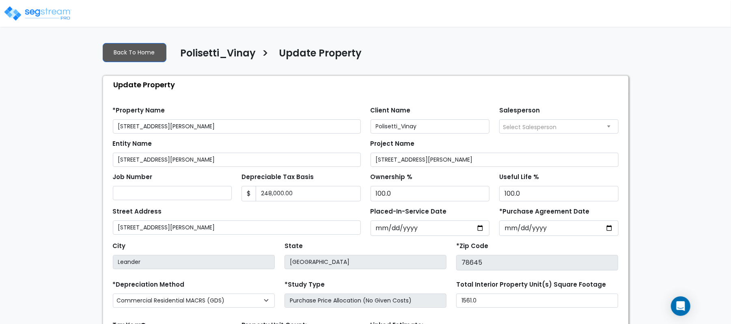
click at [271, 209] on div "Street Address 21504 Twain Cove Unit A" at bounding box center [237, 219] width 248 height 29
drag, startPoint x: 482, startPoint y: 301, endPoint x: 426, endPoint y: 297, distance: 56.1
click at [426, 297] on div "*Depreciation Method Commercial MACRS (GDS) Commercial Residential MACRS (GDS) …" at bounding box center [365, 294] width 515 height 32
type input "1,554"
click at [400, 283] on div "*Study Type Purchase Price Allocation (No Given Costs)" at bounding box center [365, 292] width 162 height 29
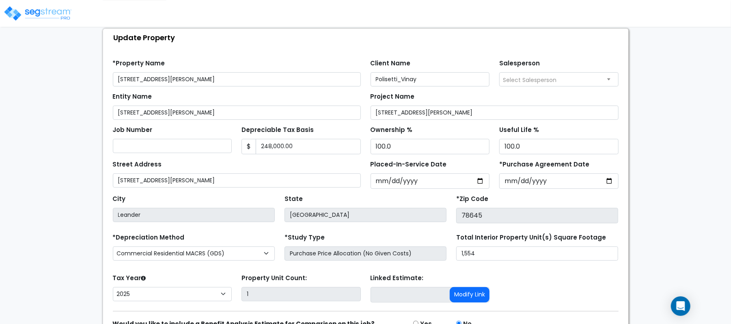
scroll to position [93, 0]
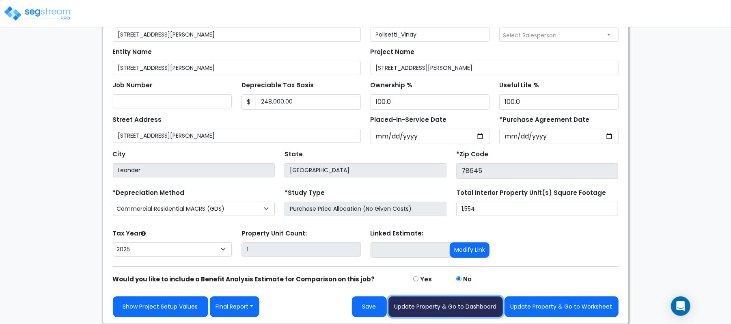
click at [452, 310] on button "Update Property & Go to Dashboard" at bounding box center [445, 306] width 114 height 21
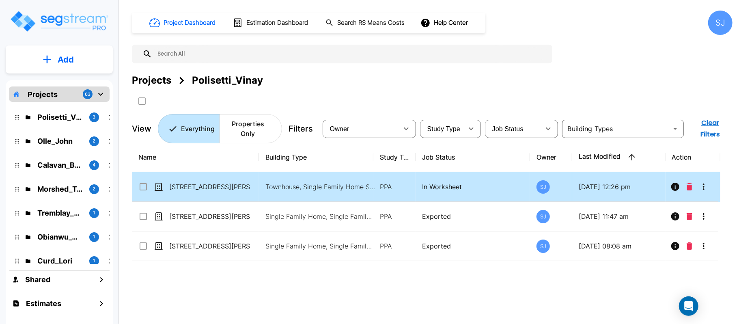
click at [252, 186] on div "[STREET_ADDRESS][PERSON_NAME]" at bounding box center [199, 187] width 122 height 10
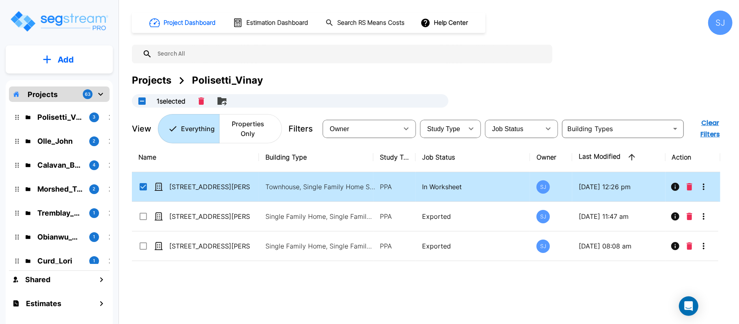
checkbox input "true"
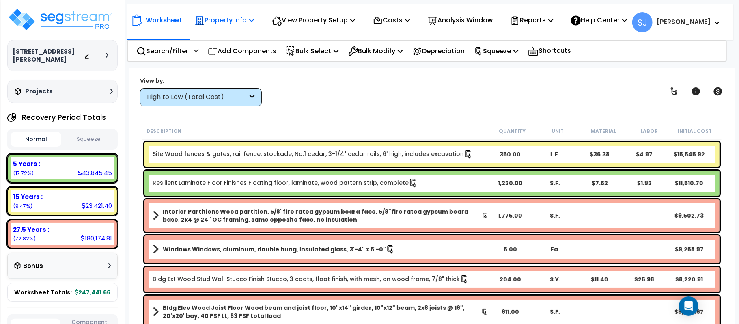
click at [241, 22] on p "Property Info" at bounding box center [225, 20] width 60 height 11
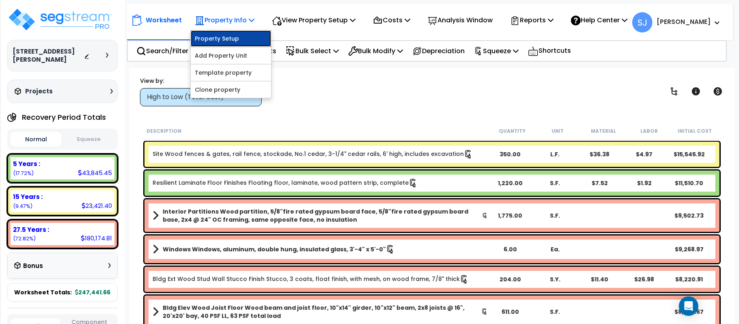
click at [235, 37] on link "Property Setup" at bounding box center [231, 38] width 80 height 16
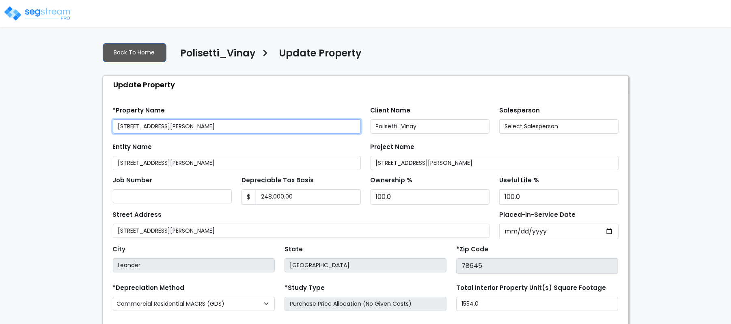
select select "2025"
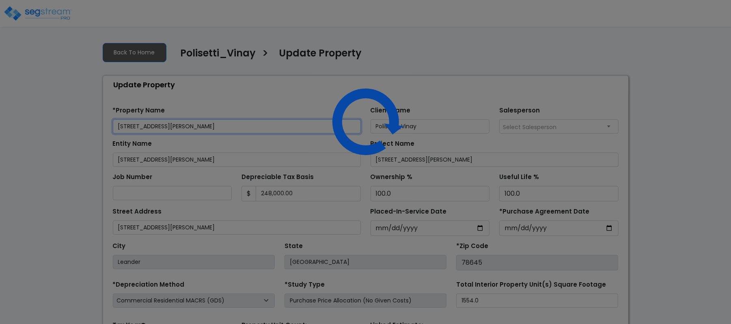
scroll to position [93, 0]
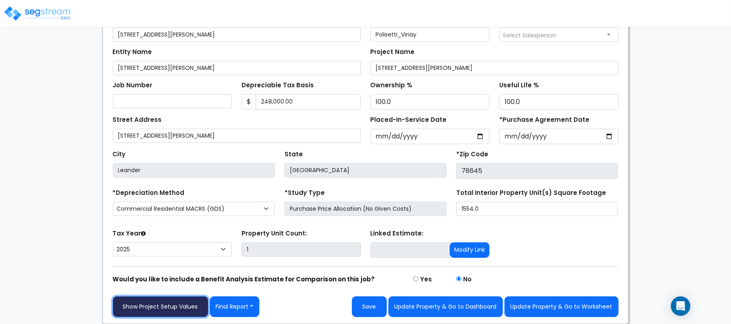
click at [167, 312] on link "Show Project Setup Values" at bounding box center [160, 306] width 95 height 21
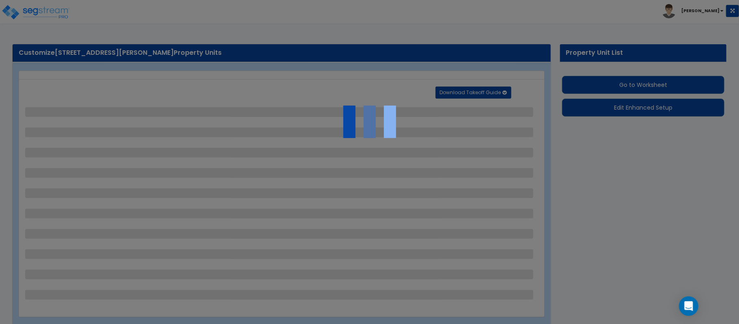
select select "2"
select select "1"
select select "2"
select select "1"
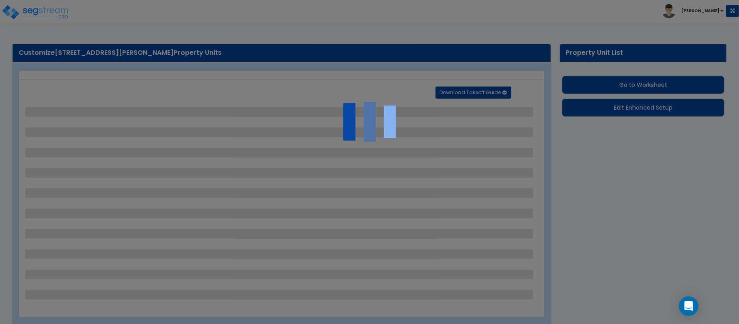
select select "1"
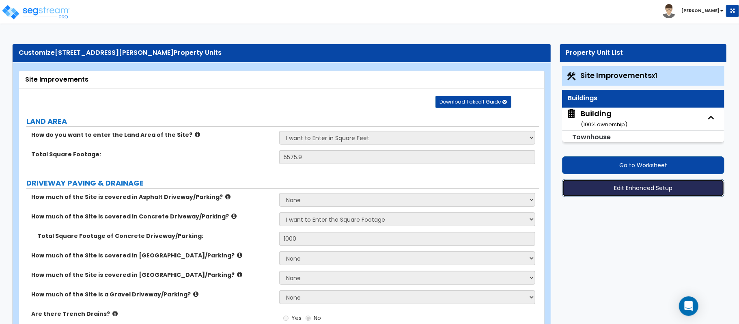
click at [624, 189] on button "Edit Enhanced Setup" at bounding box center [643, 188] width 162 height 18
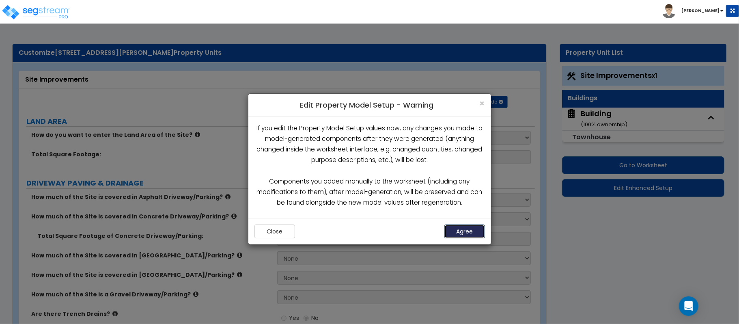
click at [463, 235] on button "Agree" at bounding box center [464, 231] width 41 height 14
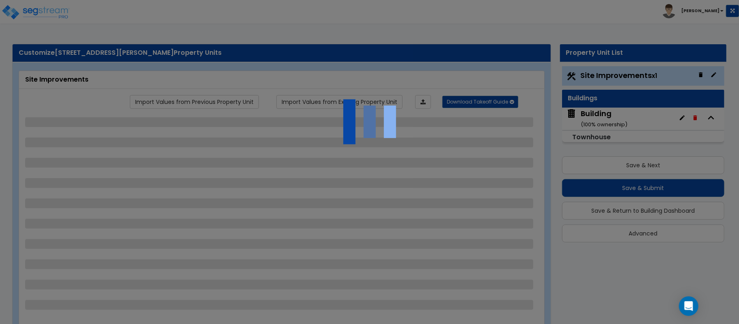
select select "2"
select select "1"
select select "2"
select select "1"
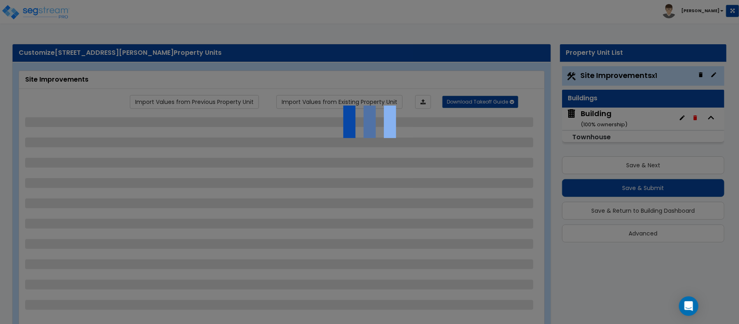
select select "1"
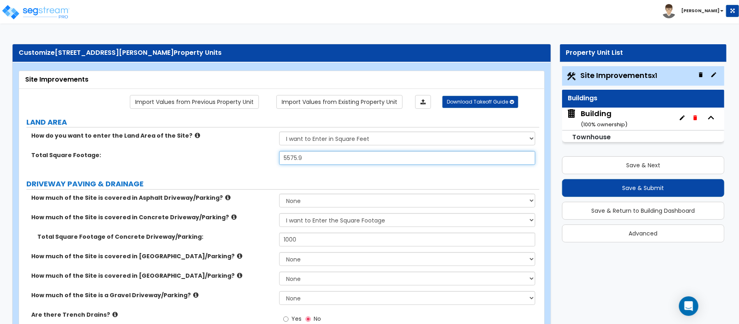
click at [283, 164] on input "5575.9" at bounding box center [407, 158] width 256 height 14
paste input "text"
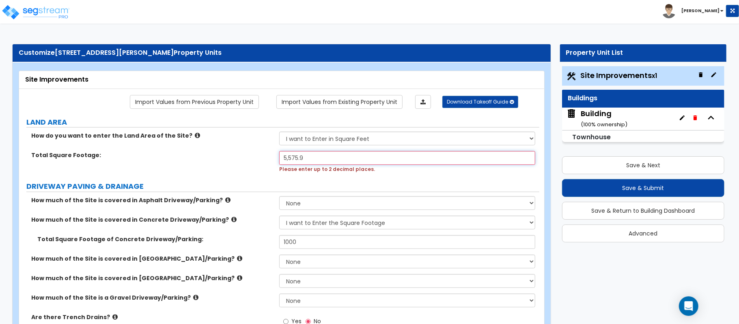
paste input "463"
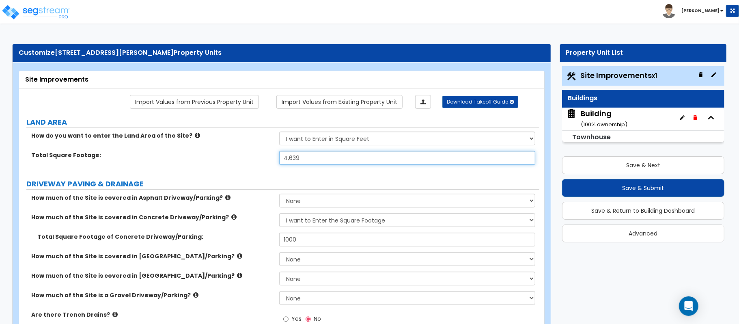
type input "4,639"
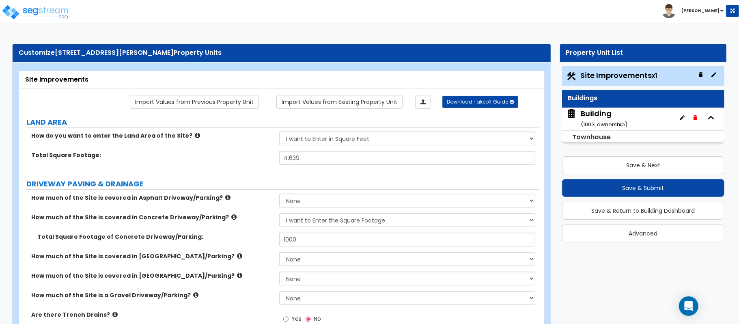
click at [260, 156] on label "Total Square Footage:" at bounding box center [152, 155] width 242 height 8
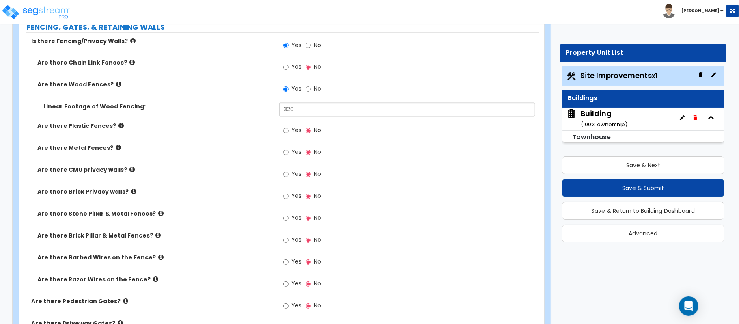
scroll to position [1047, 0]
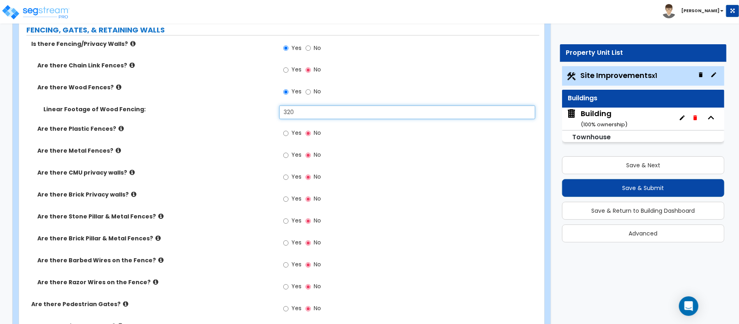
click at [291, 110] on input "320" at bounding box center [407, 112] width 256 height 14
type input "350"
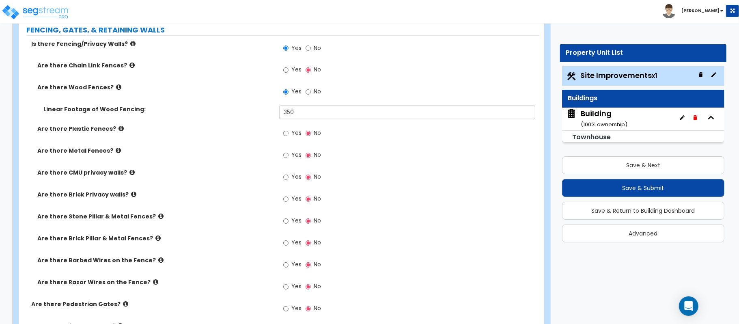
click at [471, 228] on div "Yes No" at bounding box center [409, 224] width 260 height 22
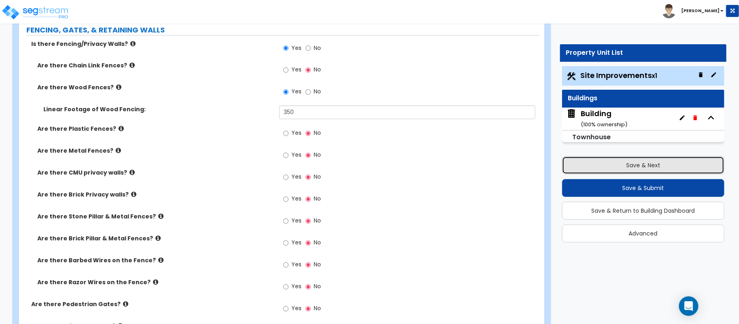
click at [624, 167] on button "Save & Next" at bounding box center [643, 165] width 162 height 18
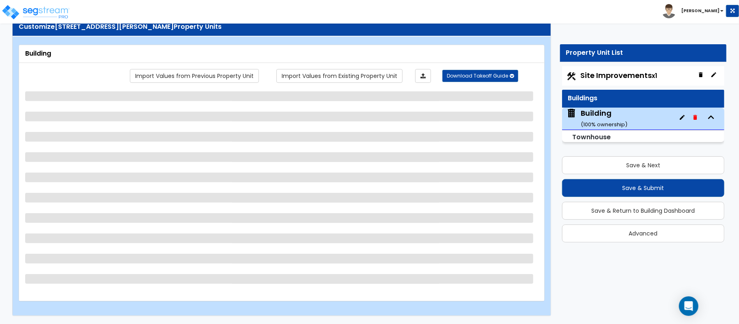
select select "2"
select select "7"
select select "2"
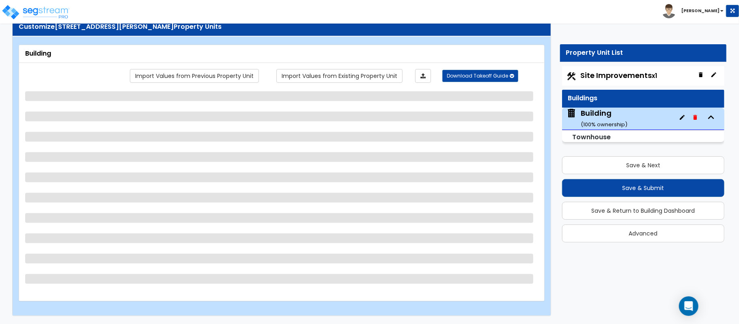
select select "2"
select select "7"
select select "4"
select select "1"
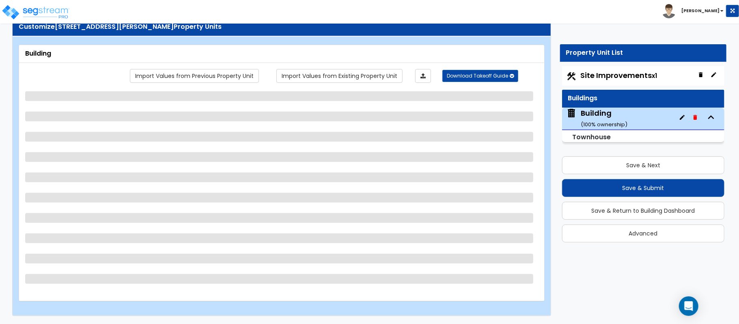
select select "2"
select select "1"
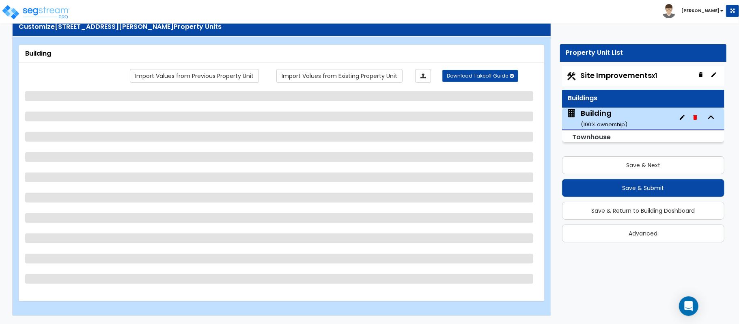
select select "2"
select select "1"
select select "2"
select select "1"
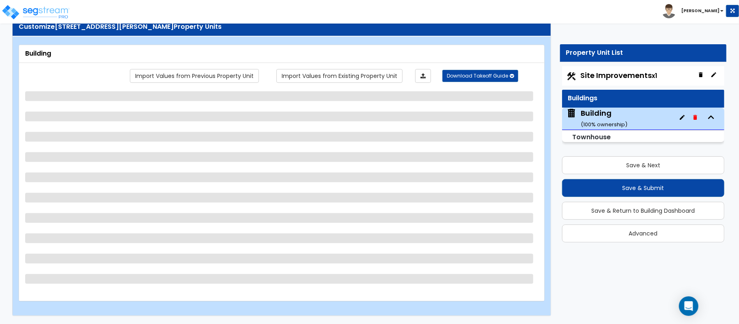
select select "3"
select select "2"
select select "3"
select select "2"
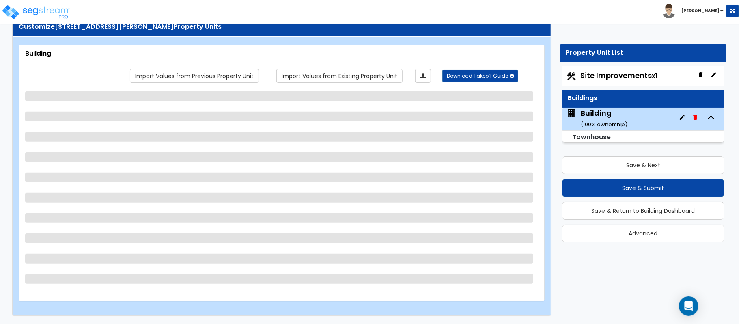
select select "1"
select select "2"
select select "1"
select select "3"
select select "2"
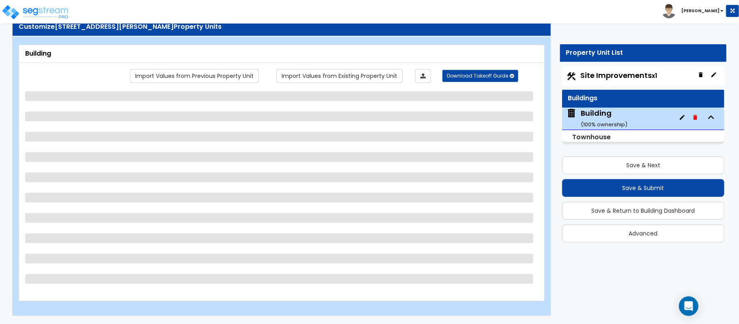
select select "1"
select select "2"
select select "3"
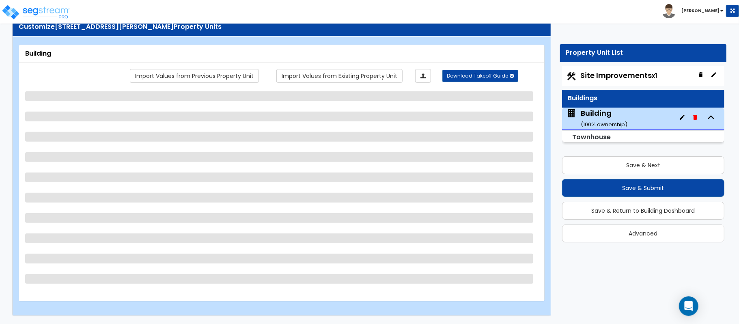
select select "2"
select select "1"
select select "5"
select select "3"
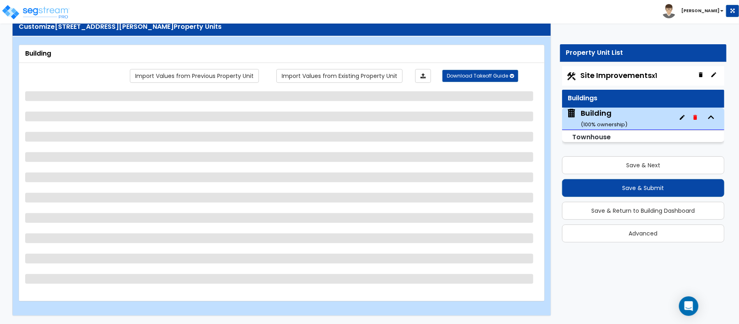
select select "2"
select select "6"
select select "2"
select select "1"
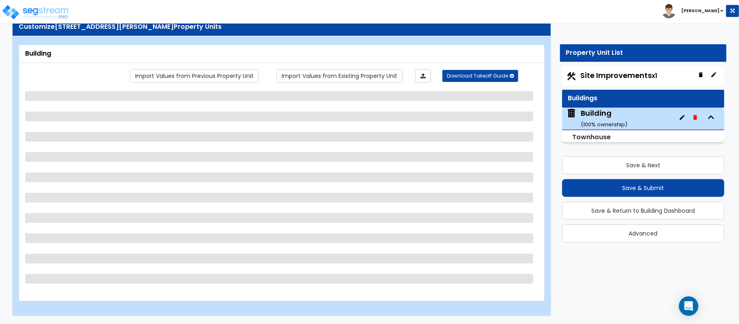
select select "1"
select select "2"
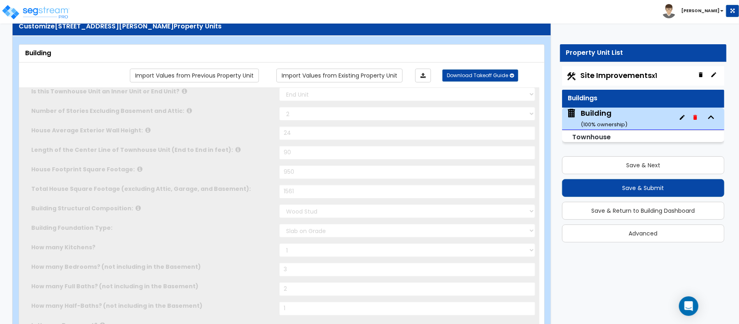
type input "7"
radio input "true"
select select "2"
type input "4"
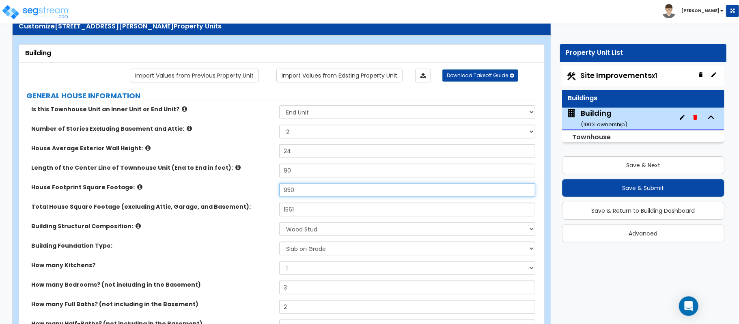
drag, startPoint x: 310, startPoint y: 191, endPoint x: 265, endPoint y: 187, distance: 45.2
click at [265, 187] on div "House Footprint Square Footage: 950" at bounding box center [279, 192] width 520 height 19
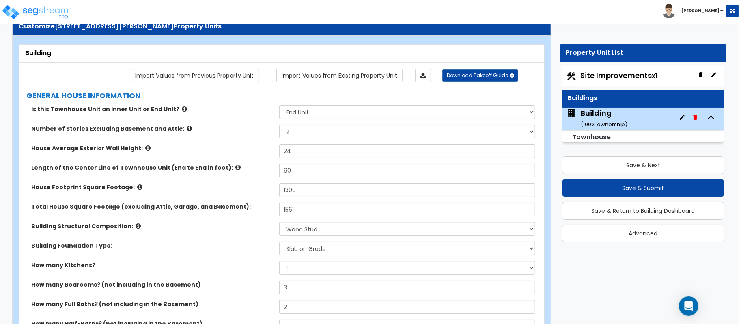
type input "1,300"
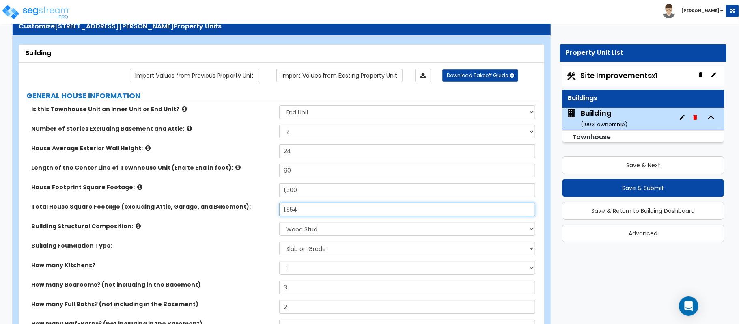
type input "1,554"
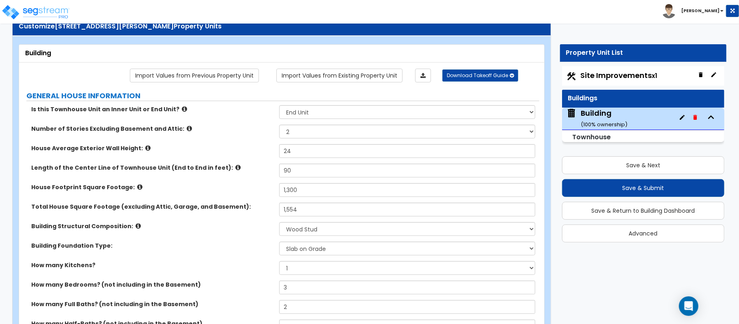
click at [228, 242] on label "Building Foundation Type:" at bounding box center [152, 245] width 242 height 8
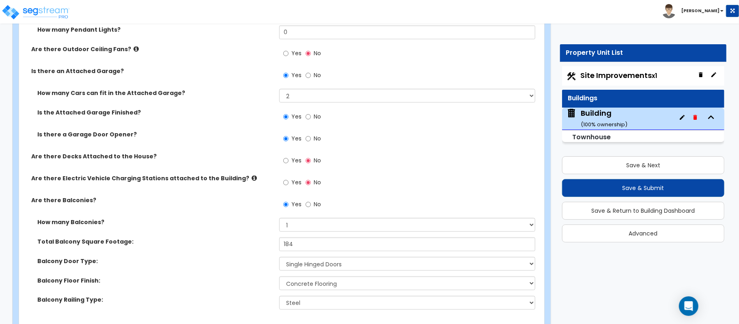
scroll to position [838, 0]
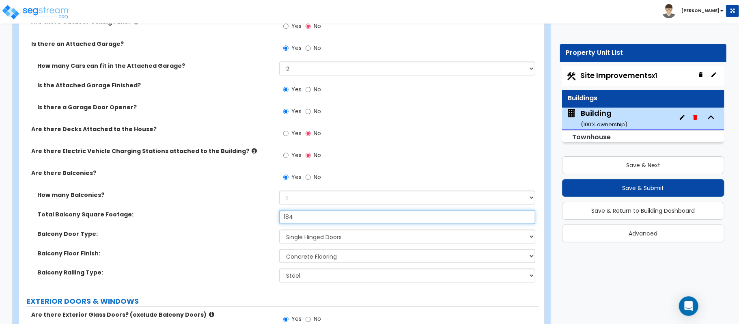
drag, startPoint x: 302, startPoint y: 213, endPoint x: 266, endPoint y: 218, distance: 36.4
click at [266, 218] on div "Total Balcony Square Footage: 184" at bounding box center [279, 219] width 520 height 19
type input "171"
click at [266, 218] on label "Total Balcony Square Footage:" at bounding box center [155, 214] width 236 height 8
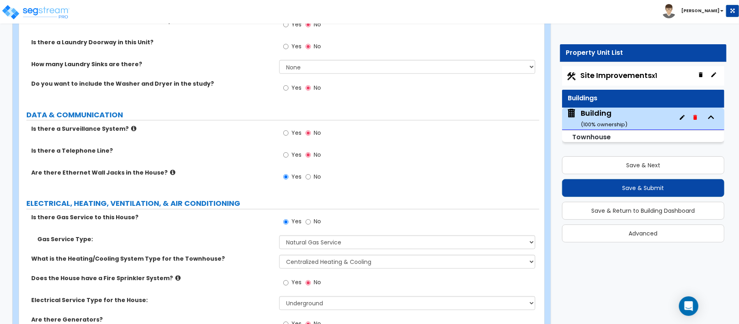
scroll to position [3189, 0]
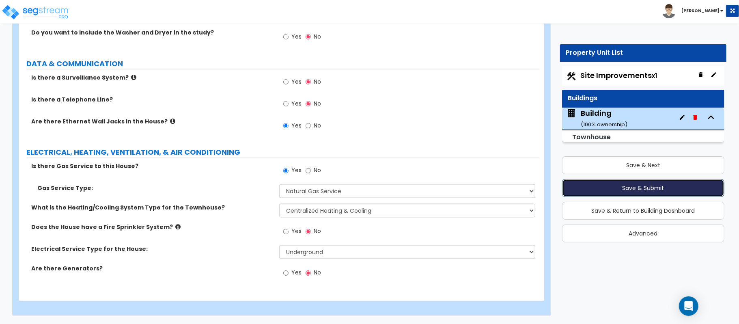
click at [669, 184] on button "Save & Submit" at bounding box center [643, 188] width 162 height 18
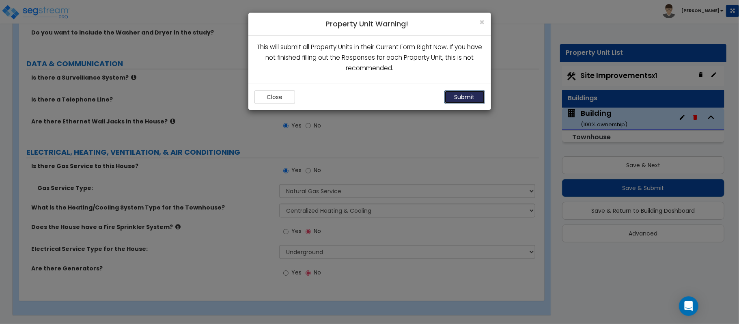
click at [468, 98] on button "Submit" at bounding box center [464, 97] width 41 height 14
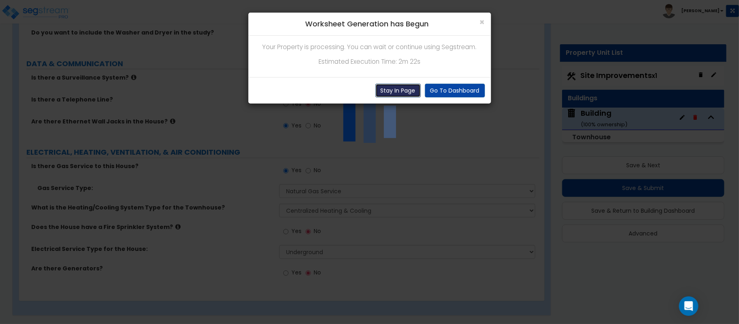
click at [399, 91] on button "Stay In Page" at bounding box center [397, 91] width 45 height 14
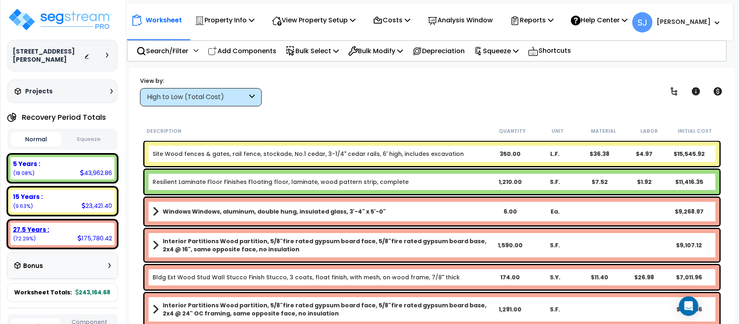
click at [22, 239] on small "(72.29%)" at bounding box center [24, 238] width 23 height 7
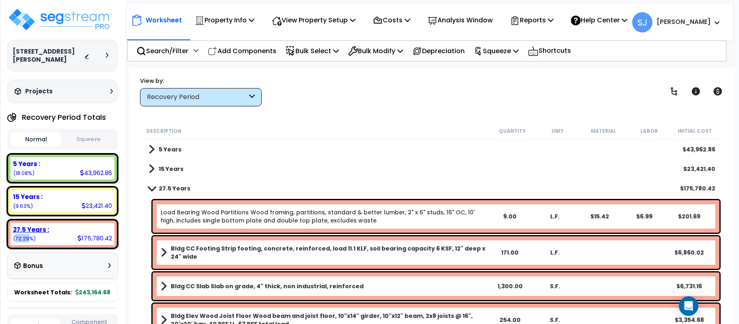
click at [22, 239] on small "(72.29%)" at bounding box center [24, 238] width 23 height 7
copy small "72.29"
click at [131, 296] on div "Worksheet Property Info Property Setup Add Property Unit Template property Clon…" at bounding box center [432, 230] width 606 height 324
click at [219, 98] on div "Recovery Period" at bounding box center [197, 96] width 100 height 9
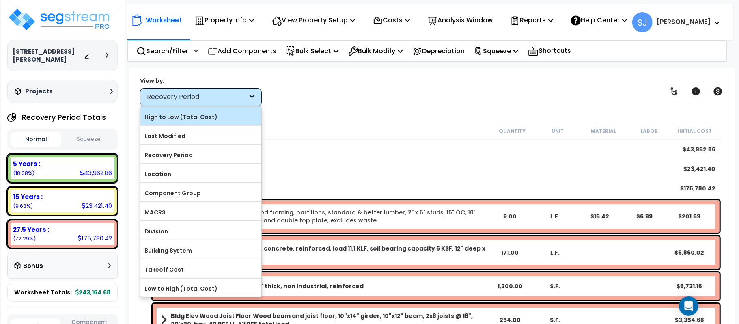
click at [214, 118] on label "High to Low (Total Cost)" at bounding box center [200, 117] width 121 height 12
click at [0, 0] on input "High to Low (Total Cost)" at bounding box center [0, 0] width 0 height 0
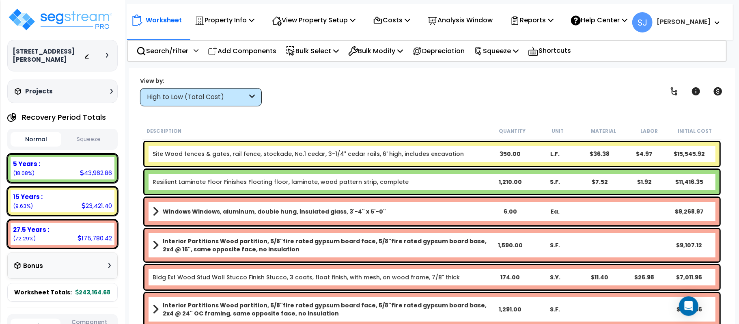
click at [444, 153] on link "Site Wood fences & gates, rail fence, stockade, No.1 cedar, 3-1/4" cedar rails,…" at bounding box center [308, 154] width 311 height 8
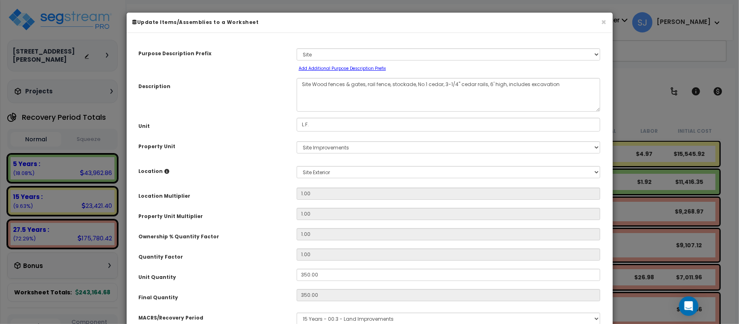
select select "27168"
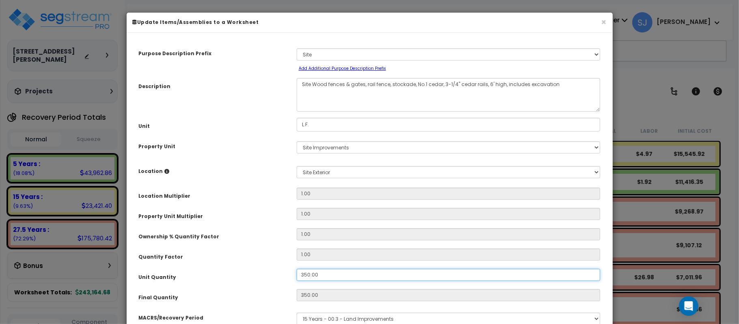
click at [331, 274] on input "350.00" at bounding box center [449, 275] width 304 height 12
type input "350"
type input "$15,547.00"
type input "3"
type input "$15,547.00"
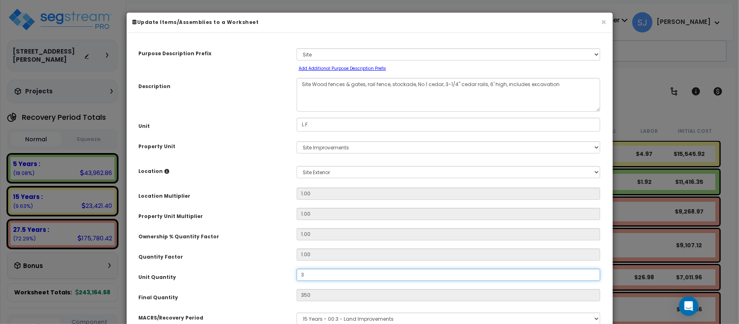
type input "3"
type input "$133.26"
type input "30"
type input "$1,332.60"
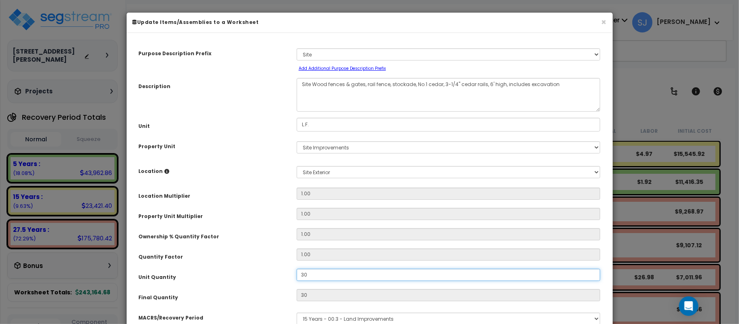
type input "300"
type input "$1,332.60"
type input "300"
type input "$13,326.00"
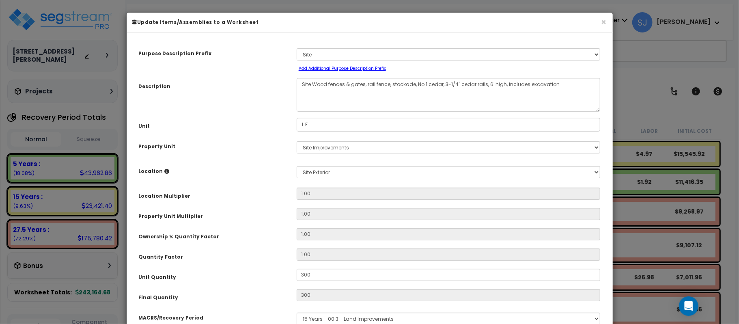
click at [251, 260] on div "Quantity Factor" at bounding box center [212, 255] width 158 height 14
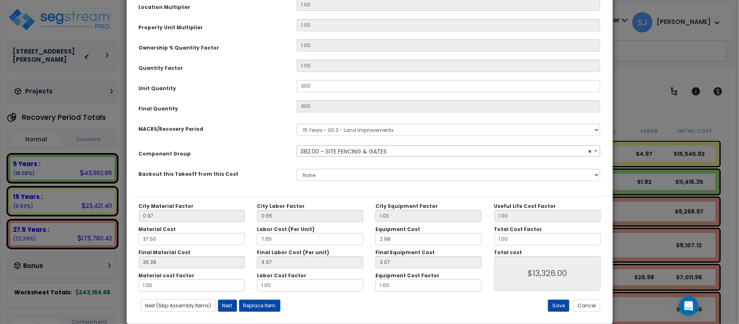
scroll to position [202, 0]
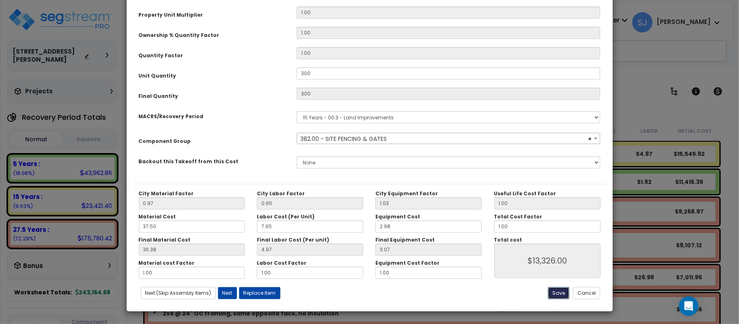
click at [562, 294] on button "Save" at bounding box center [559, 293] width 22 height 12
type input "300.00"
type input "13326.00"
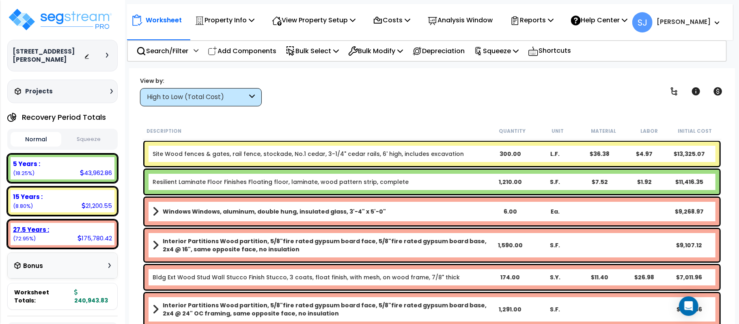
click at [23, 241] on div "27.5 Years : 175,780.42 (72.95%)" at bounding box center [63, 234] width 104 height 22
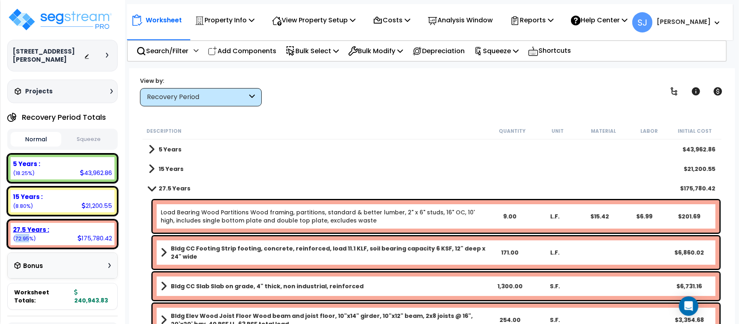
click at [23, 241] on div "27.5 Years : 175,780.42 (72.95%)" at bounding box center [63, 234] width 104 height 22
copy small "72.95"
click at [518, 53] on p "Squeeze" at bounding box center [496, 50] width 45 height 11
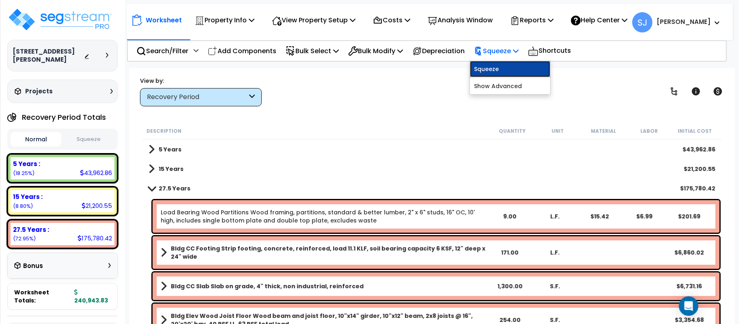
click at [499, 71] on link "Squeeze" at bounding box center [510, 69] width 80 height 16
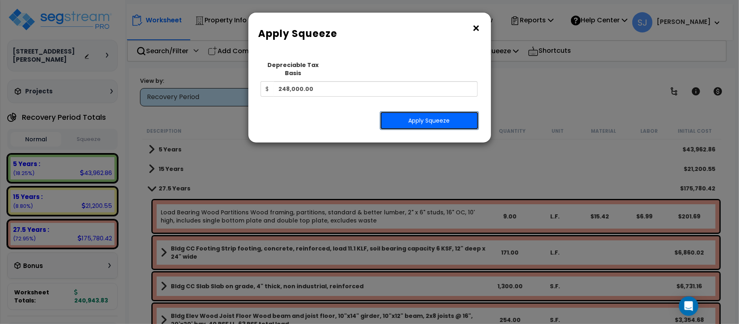
click at [426, 114] on button "Apply Squeeze" at bounding box center [429, 120] width 99 height 19
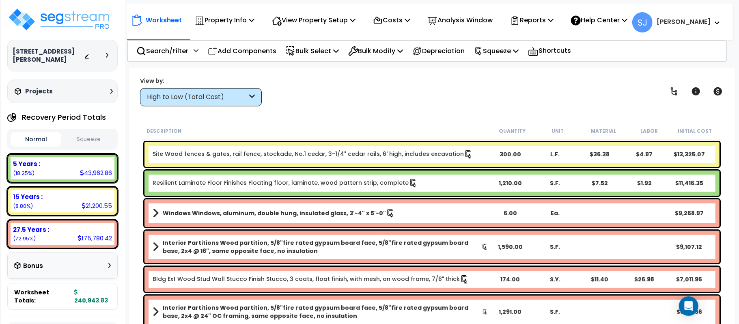
click at [98, 137] on button "Squeeze" at bounding box center [88, 139] width 51 height 14
click at [553, 20] on icon at bounding box center [551, 20] width 6 height 6
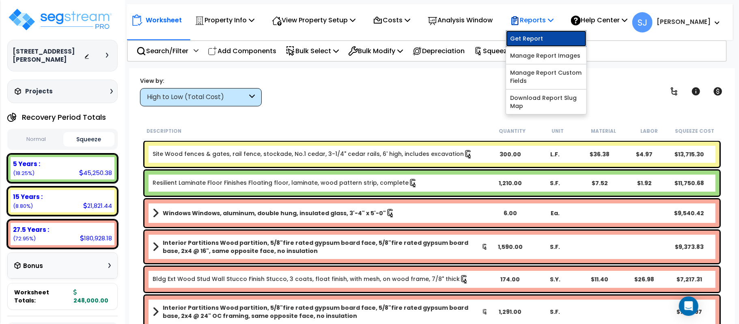
click at [551, 35] on link "Get Report" at bounding box center [546, 38] width 80 height 16
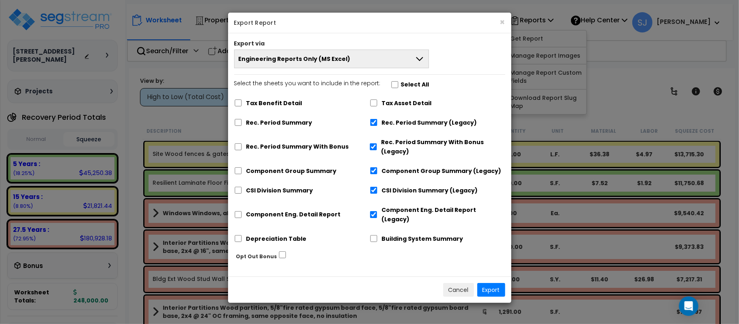
click at [672, 267] on div "× Export Report Export via Engineering Reports Only (MS Excel) Engineering Repo…" at bounding box center [369, 162] width 739 height 324
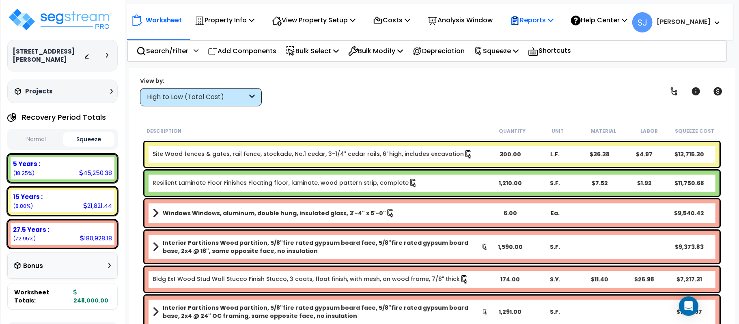
click at [548, 19] on p "Reports" at bounding box center [531, 20] width 43 height 11
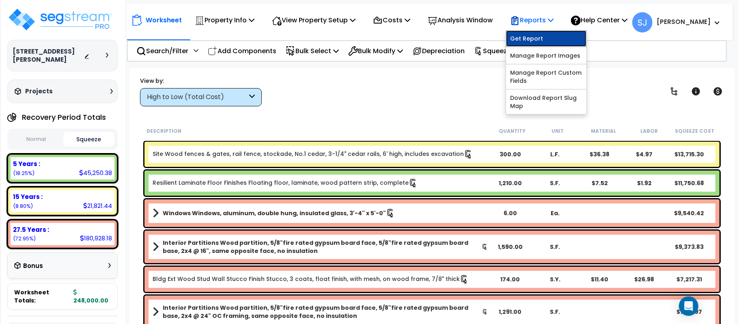
click at [554, 34] on link "Get Report" at bounding box center [546, 38] width 80 height 16
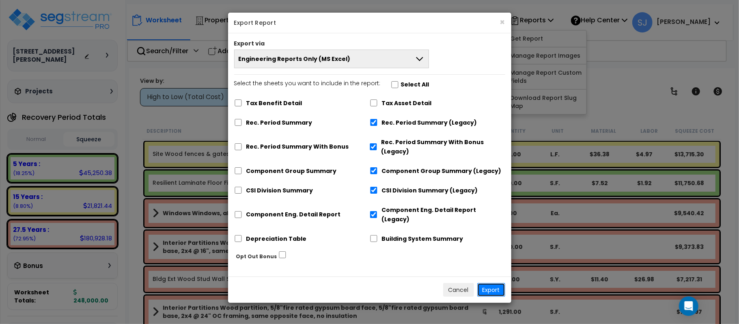
click at [500, 283] on button "Export" at bounding box center [491, 290] width 28 height 14
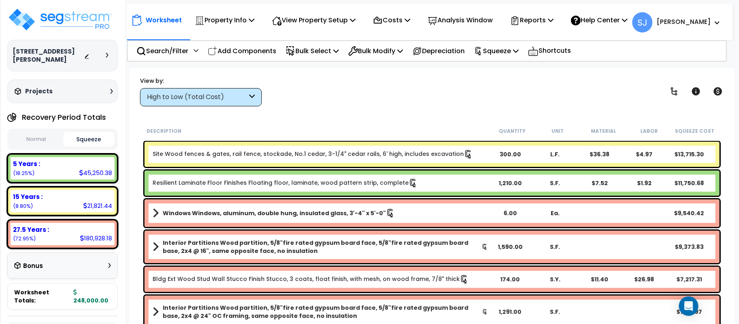
click at [103, 169] on div "45,250.38" at bounding box center [95, 172] width 33 height 9
copy div "45,250.38"
click at [100, 204] on div "21,821.44" at bounding box center [97, 205] width 29 height 9
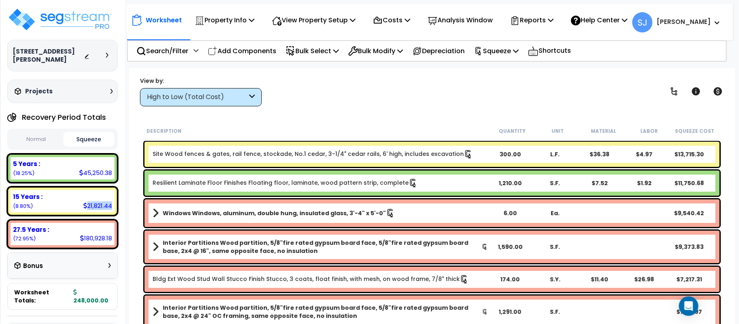
copy div "21,821.44"
click at [91, 239] on div "180,928.18" at bounding box center [96, 238] width 32 height 9
copy div "180,928.18"
click at [236, 14] on div "Property Info" at bounding box center [225, 20] width 60 height 19
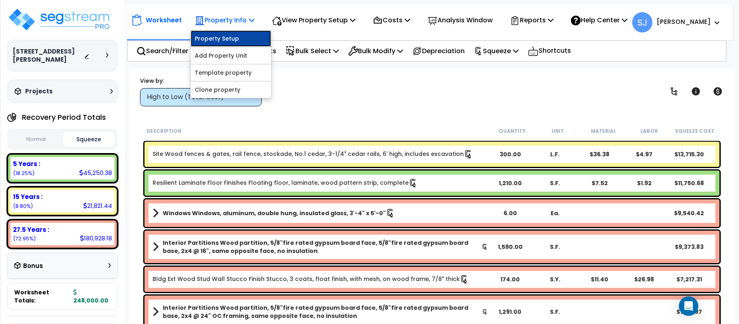
click at [228, 38] on link "Property Setup" at bounding box center [231, 38] width 80 height 16
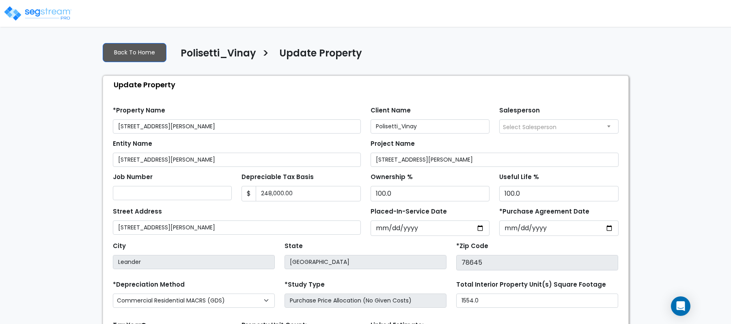
select select "2025"
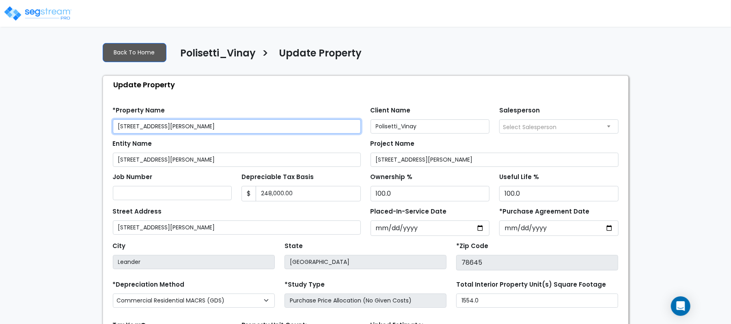
click at [133, 124] on input "[STREET_ADDRESS][PERSON_NAME]" at bounding box center [237, 126] width 248 height 14
type input "[STREET_ADDRESS][PERSON_NAME]"
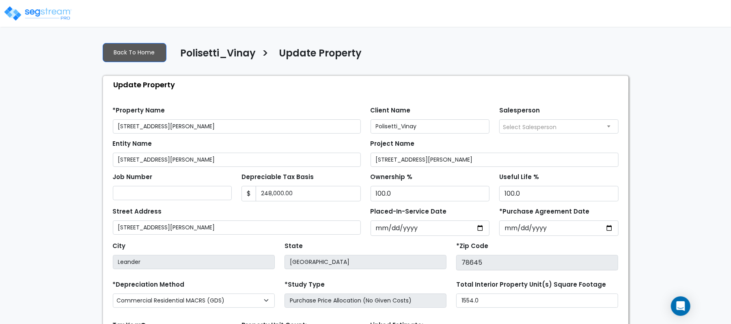
click at [80, 200] on div "We are Building your Property. So please grab a coffee and let us do the heavy …" at bounding box center [365, 226] width 731 height 380
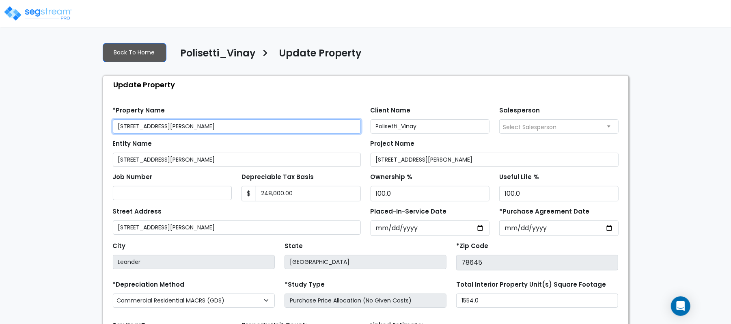
click at [158, 123] on input "[STREET_ADDRESS][PERSON_NAME]" at bounding box center [237, 126] width 248 height 14
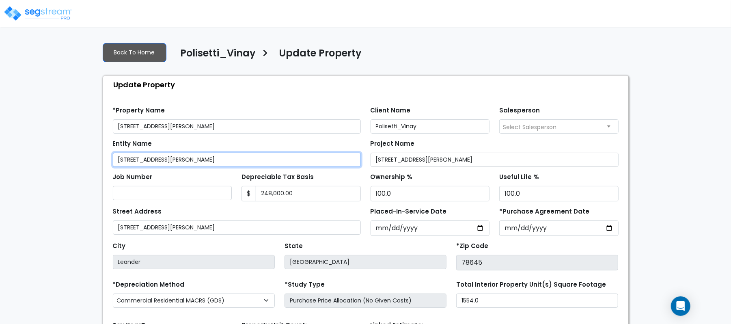
click at [193, 158] on input "[STREET_ADDRESS][PERSON_NAME]" at bounding box center [237, 160] width 248 height 14
paste input "8"
type input "[STREET_ADDRESS][PERSON_NAME]"
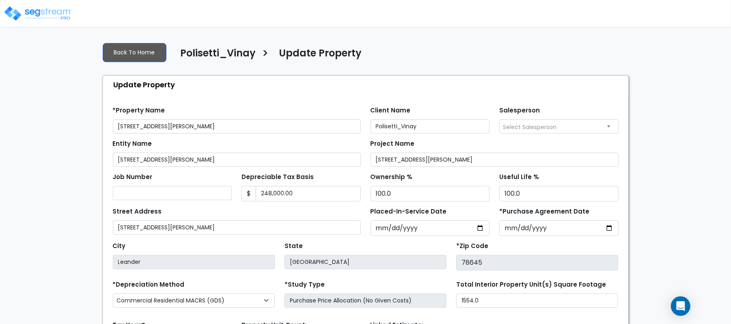
click at [426, 152] on div "Project Name [STREET_ADDRESS][PERSON_NAME]" at bounding box center [494, 152] width 248 height 29
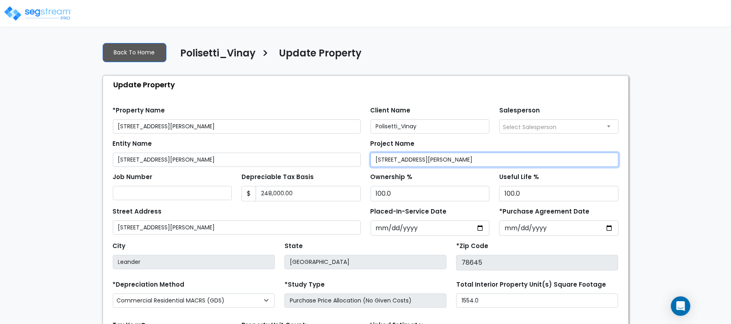
click at [428, 161] on input "[STREET_ADDRESS][PERSON_NAME]" at bounding box center [494, 160] width 248 height 14
paste input "8"
type input "[STREET_ADDRESS][PERSON_NAME]"
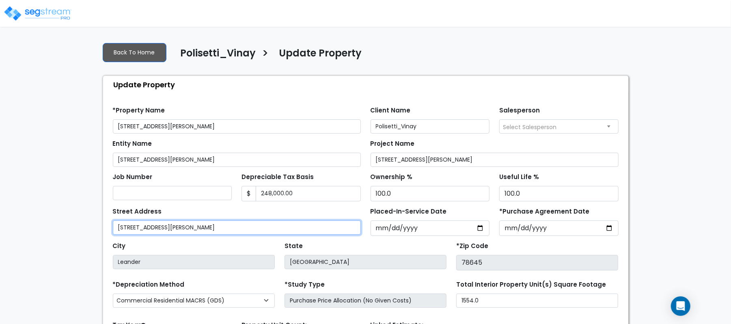
click at [199, 234] on input "[STREET_ADDRESS][PERSON_NAME]" at bounding box center [237, 227] width 248 height 14
paste input "8"
type input "[STREET_ADDRESS][PERSON_NAME]"
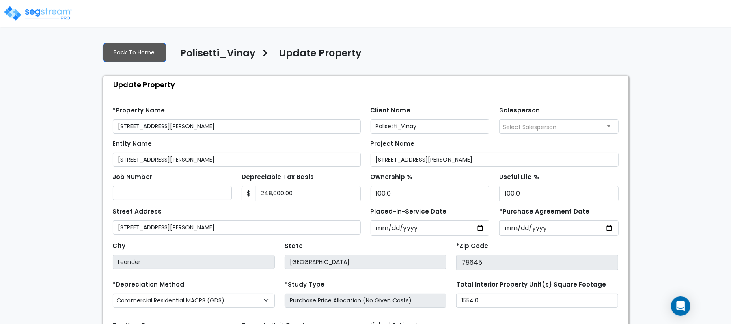
click at [242, 209] on div "Street Address [STREET_ADDRESS][PERSON_NAME]" at bounding box center [237, 219] width 248 height 29
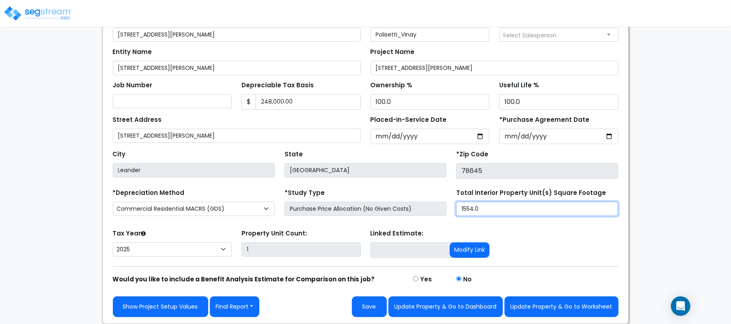
drag, startPoint x: 492, startPoint y: 209, endPoint x: 435, endPoint y: 211, distance: 57.6
click at [435, 211] on div "*Depreciation Method Commercial MACRS (GDS) Commercial Residential MACRS (GDS) …" at bounding box center [365, 203] width 515 height 32
type input "1,567"
click at [547, 221] on form "*Property Name 21508 Twain Cove Unit A Client Name Polisetti_Vinay Salesperson …" at bounding box center [365, 163] width 505 height 308
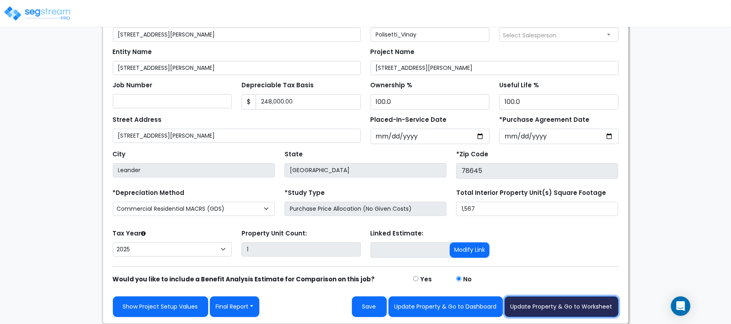
click at [543, 303] on button "Update Property & Go to Worksheet" at bounding box center [561, 306] width 114 height 21
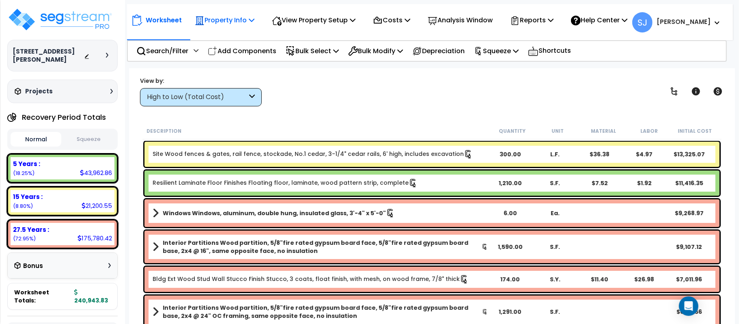
click at [218, 20] on p "Property Info" at bounding box center [225, 20] width 60 height 11
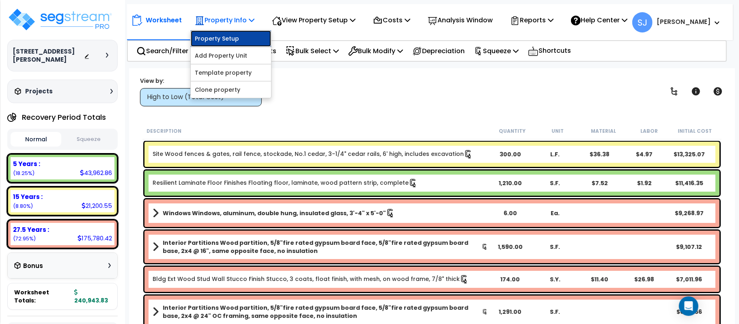
click at [226, 36] on link "Property Setup" at bounding box center [231, 38] width 80 height 16
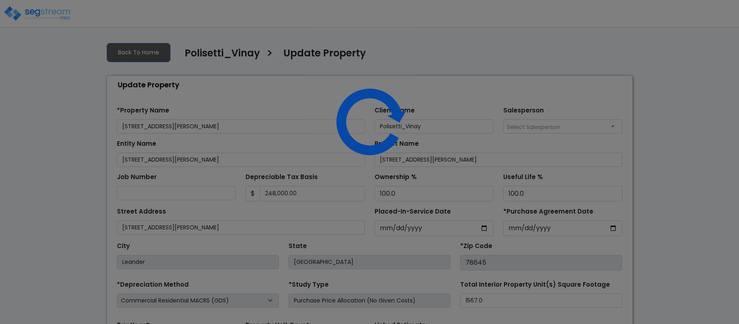
select select "2025"
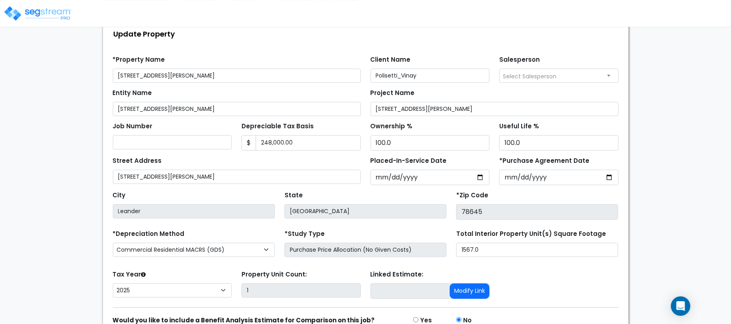
scroll to position [93, 0]
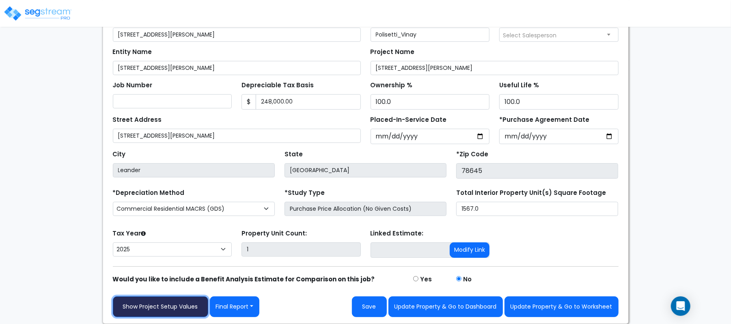
click at [174, 312] on link "Show Project Setup Values" at bounding box center [160, 306] width 95 height 21
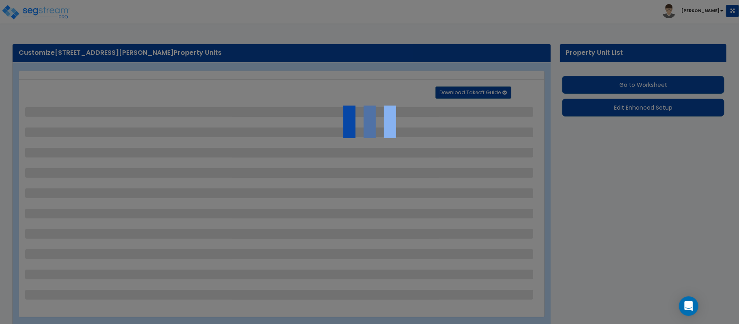
select select "2"
select select "1"
select select "2"
select select "1"
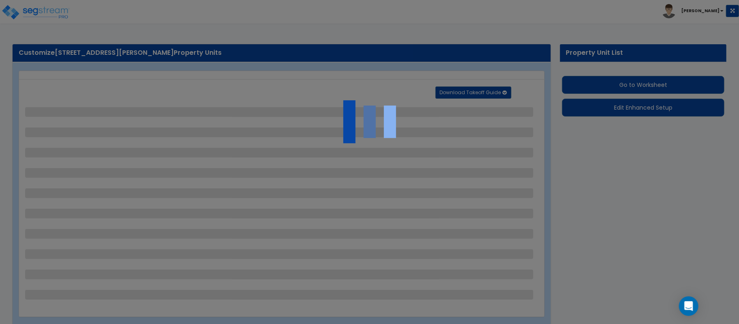
select select "1"
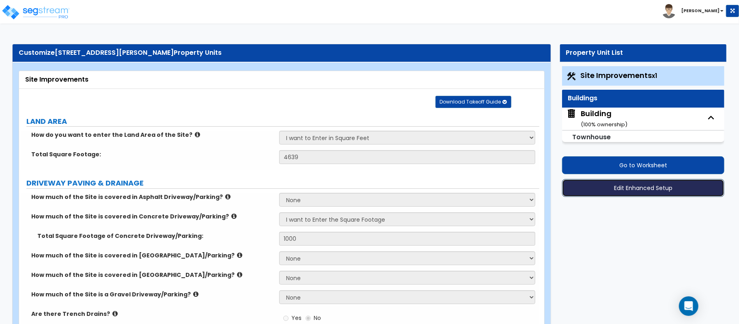
click at [599, 190] on button "Edit Enhanced Setup" at bounding box center [643, 188] width 162 height 18
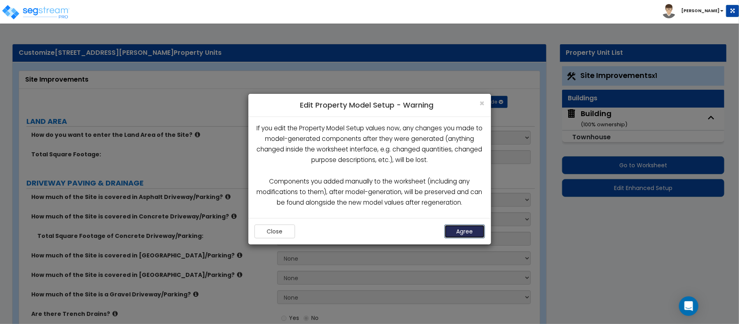
click at [463, 235] on button "Agree" at bounding box center [464, 231] width 41 height 14
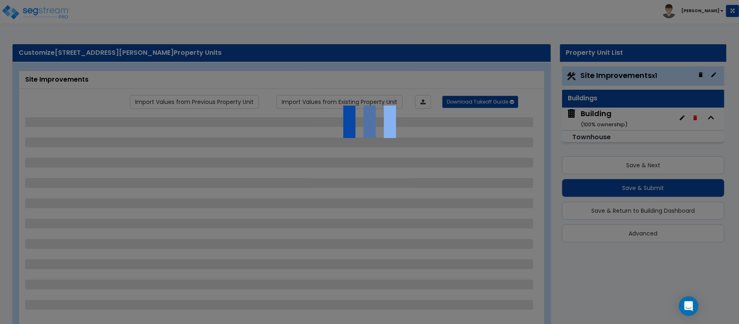
select select "2"
select select "1"
select select "2"
select select "1"
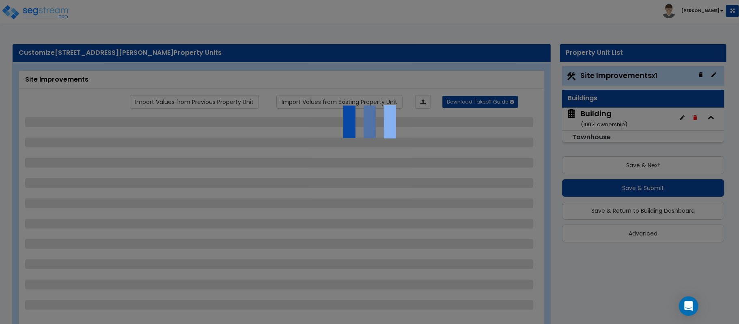
select select "1"
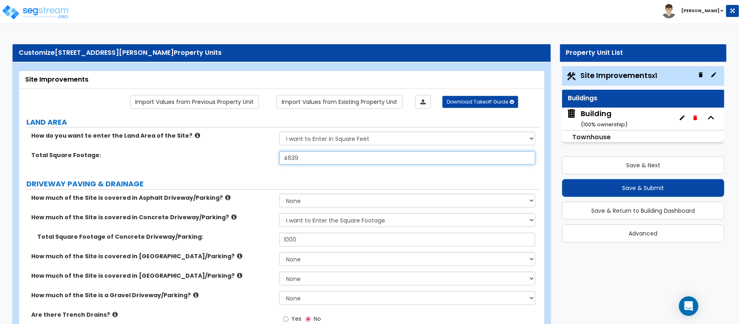
click at [308, 158] on input "4639" at bounding box center [407, 158] width 256 height 14
paste input "5092.16"
paste input "5"
type input "5,092.16"
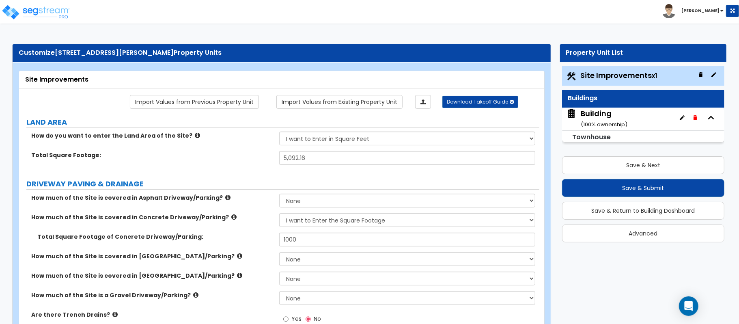
drag, startPoint x: 301, startPoint y: 242, endPoint x: 259, endPoint y: 234, distance: 42.4
click at [259, 234] on div "Total Square Footage of Concrete Driveway/Parking: 1000" at bounding box center [279, 241] width 520 height 19
type input "670"
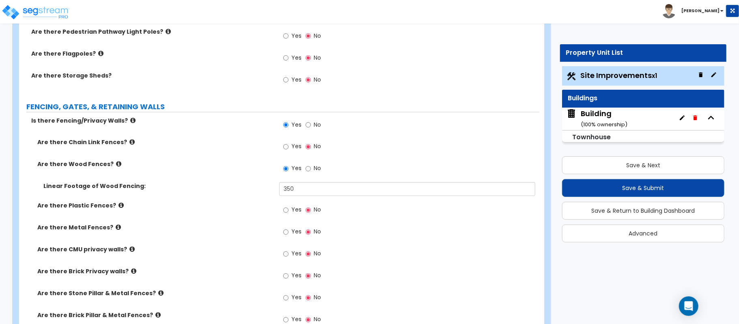
scroll to position [974, 0]
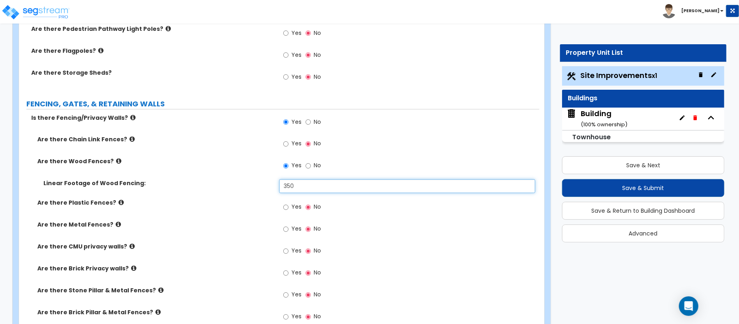
drag, startPoint x: 314, startPoint y: 187, endPoint x: 259, endPoint y: 190, distance: 55.2
click at [259, 190] on div "Linear Footage of Wood Fencing: 350" at bounding box center [279, 188] width 520 height 19
type input "220"
click at [289, 234] on label "Yes" at bounding box center [292, 230] width 18 height 14
click at [288, 234] on input "Yes" at bounding box center [285, 229] width 5 height 9
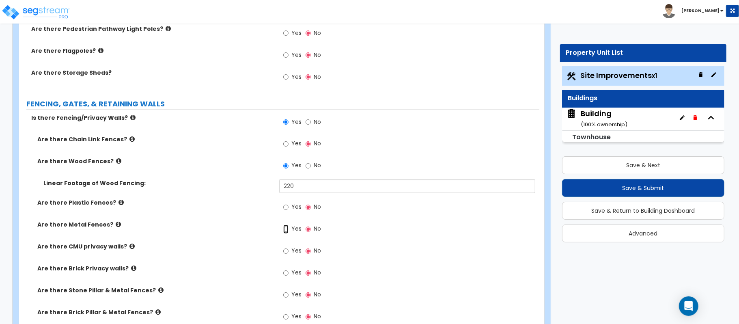
radio input "true"
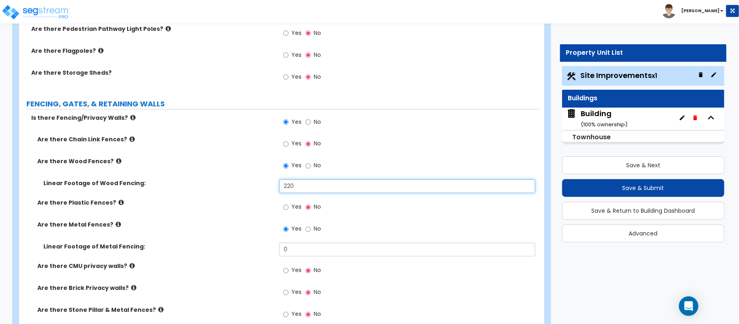
click at [284, 189] on input "220" at bounding box center [407, 186] width 256 height 14
drag, startPoint x: 288, startPoint y: 189, endPoint x: 273, endPoint y: 189, distance: 14.6
click at [273, 189] on div "Linear Footage of Wood Fencing: 220" at bounding box center [279, 188] width 520 height 19
type input "120"
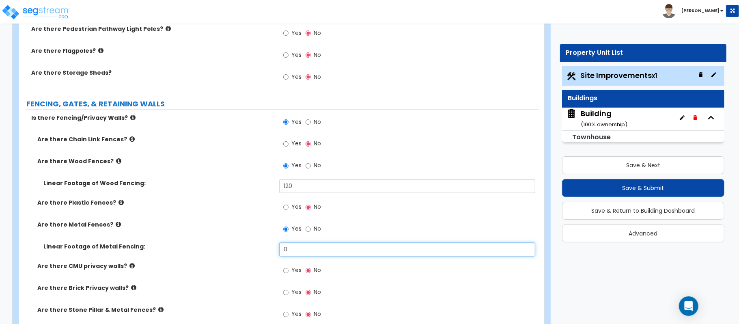
drag, startPoint x: 299, startPoint y: 254, endPoint x: 255, endPoint y: 254, distance: 44.2
click at [255, 254] on div "Linear Footage of Metal Fencing: 0" at bounding box center [279, 252] width 520 height 19
type input "220"
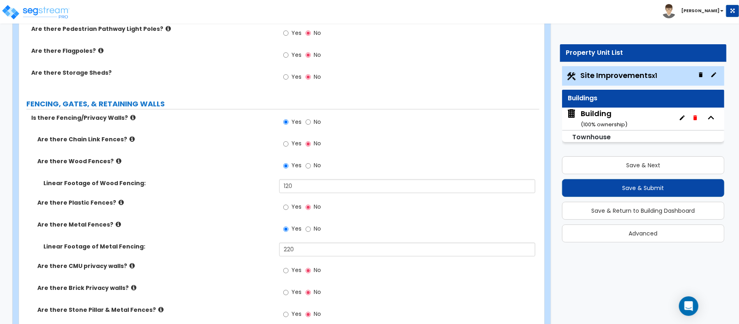
click at [252, 239] on div "Are there Metal Fences? Yes No" at bounding box center [279, 232] width 520 height 22
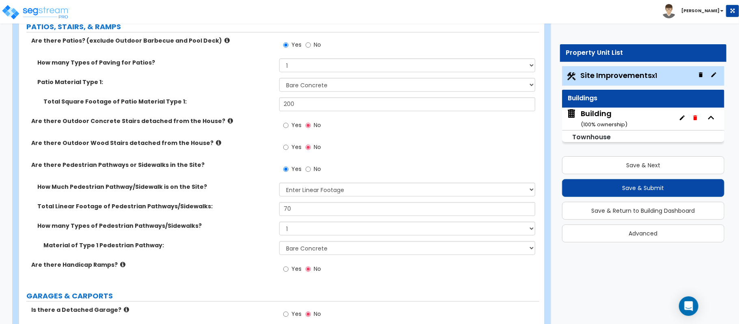
scroll to position [310, 0]
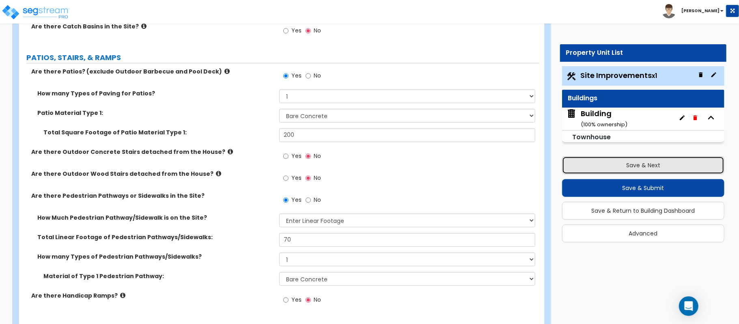
click at [622, 161] on button "Save & Next" at bounding box center [643, 165] width 162 height 18
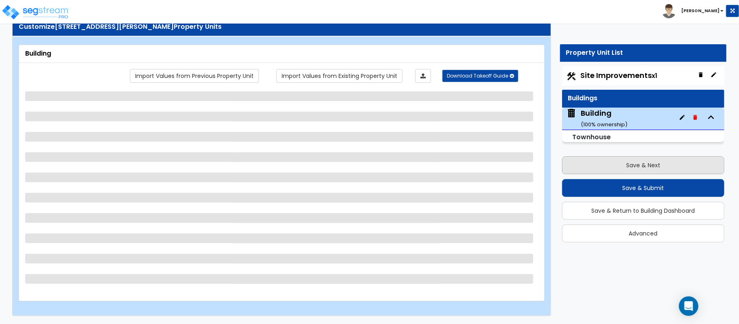
scroll to position [26, 0]
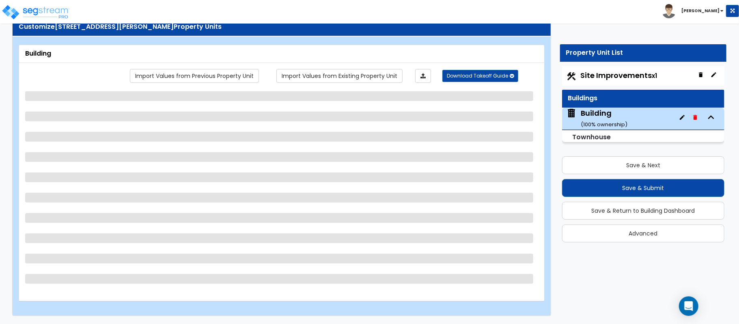
select select "2"
select select "7"
select select "2"
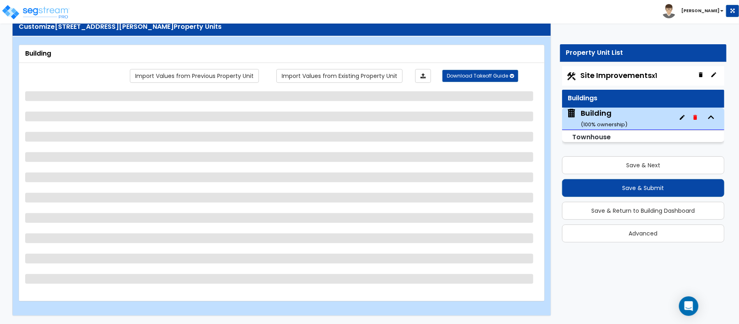
select select "2"
select select "7"
select select "4"
select select "1"
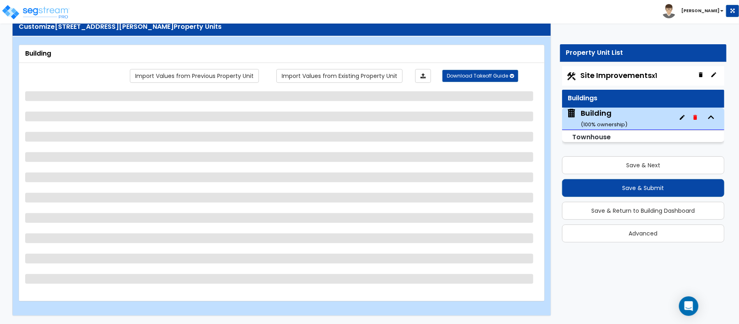
select select "2"
select select "1"
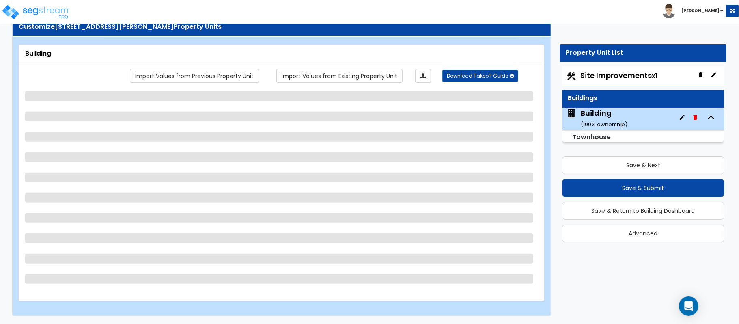
select select "2"
select select "1"
select select "2"
select select "1"
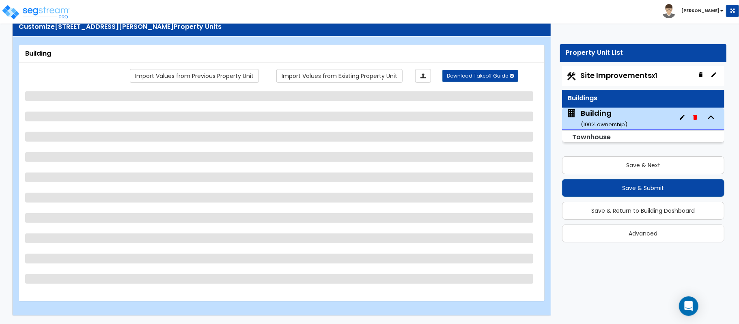
select select "3"
select select "2"
select select "3"
select select "2"
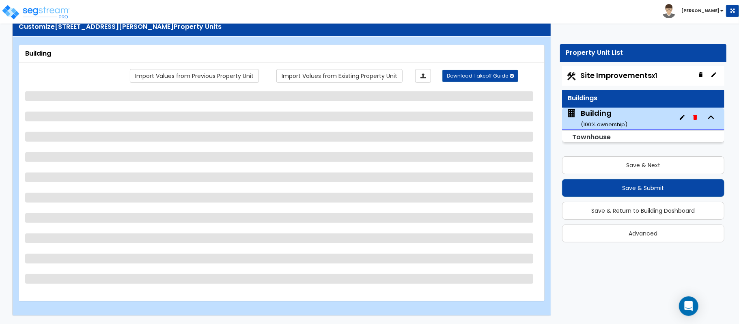
select select "1"
select select "2"
select select "1"
select select "3"
select select "2"
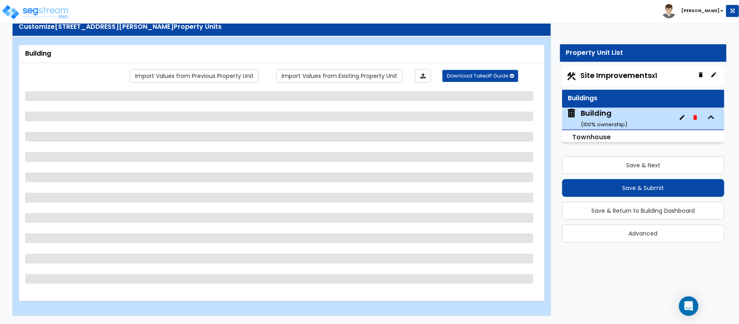
select select "1"
select select "2"
select select "3"
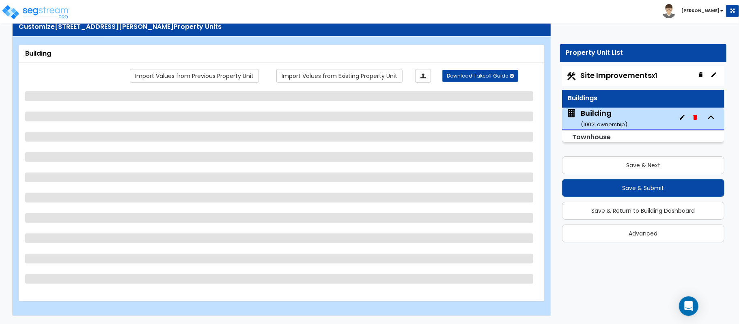
select select "2"
select select "1"
select select "5"
select select "3"
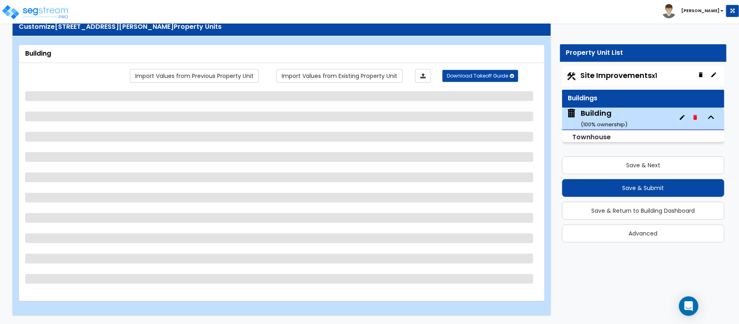
select select "2"
select select "6"
select select "2"
select select "1"
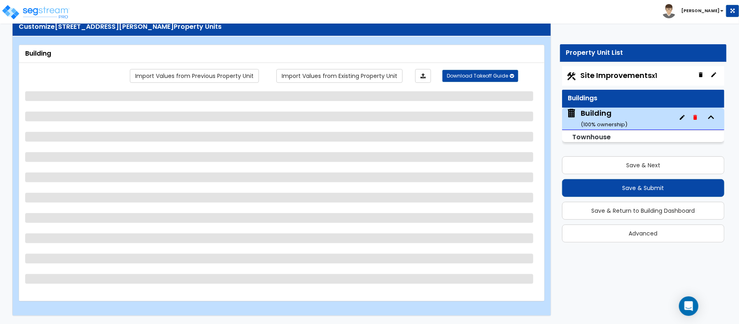
select select "1"
select select "2"
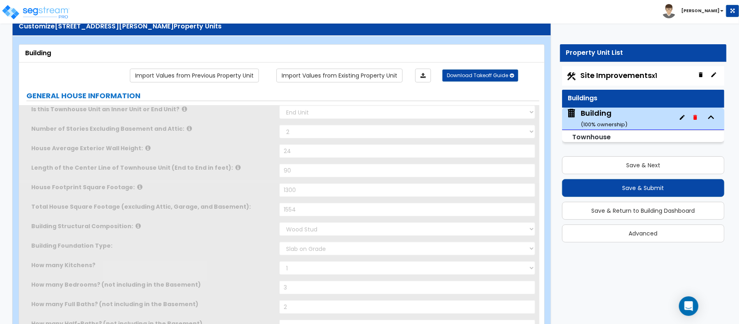
type input "7"
radio input "true"
select select "2"
type input "4"
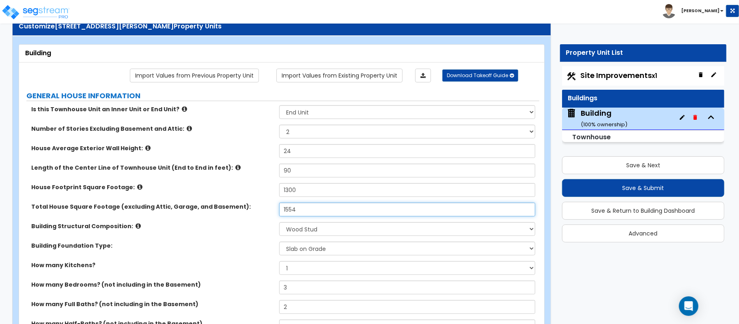
drag, startPoint x: 309, startPoint y: 210, endPoint x: 254, endPoint y: 207, distance: 54.9
click at [254, 207] on div "Total House Square Footage (excluding Attic, Garage, and Basement): 1554" at bounding box center [279, 211] width 520 height 19
type input "1,567"
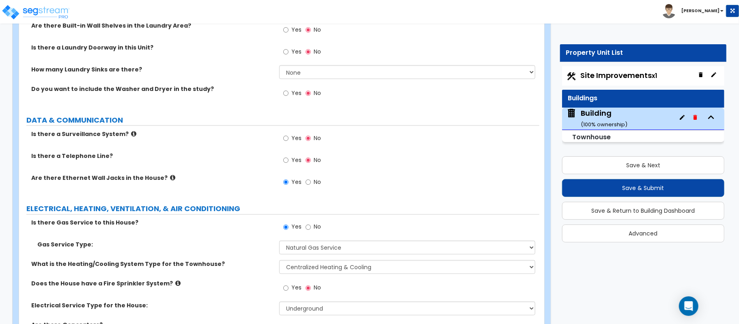
scroll to position [3189, 0]
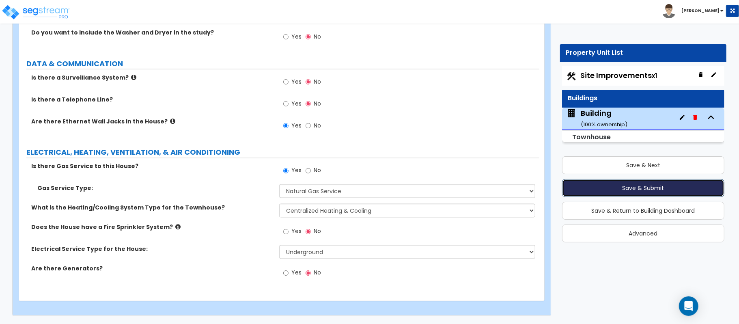
click at [632, 187] on button "Save & Submit" at bounding box center [643, 188] width 162 height 18
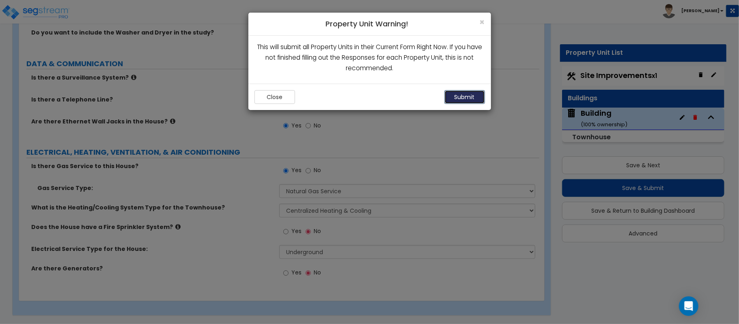
click at [474, 99] on button "Submit" at bounding box center [464, 97] width 41 height 14
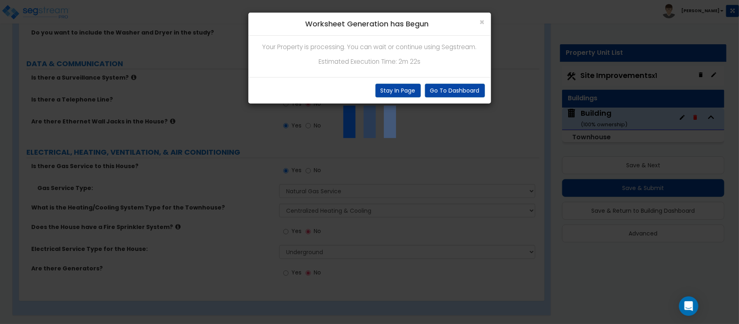
click at [392, 80] on div "Go To Dashboard Stay In Page" at bounding box center [369, 90] width 243 height 26
click at [387, 89] on button "Stay In Page" at bounding box center [397, 91] width 45 height 14
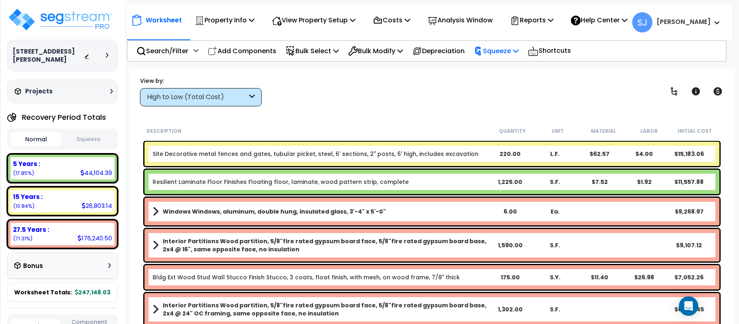
click at [515, 45] on p "Squeeze" at bounding box center [496, 50] width 45 height 11
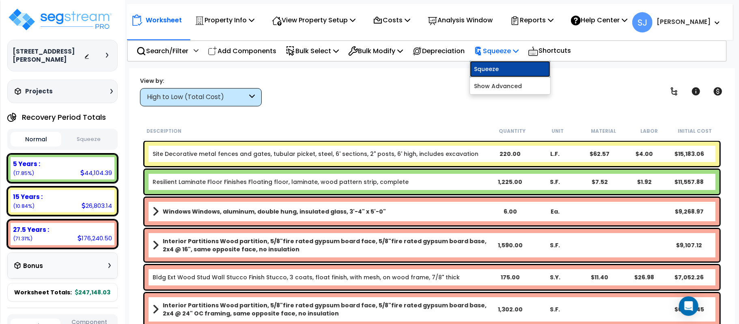
click at [508, 70] on link "Squeeze" at bounding box center [510, 69] width 80 height 16
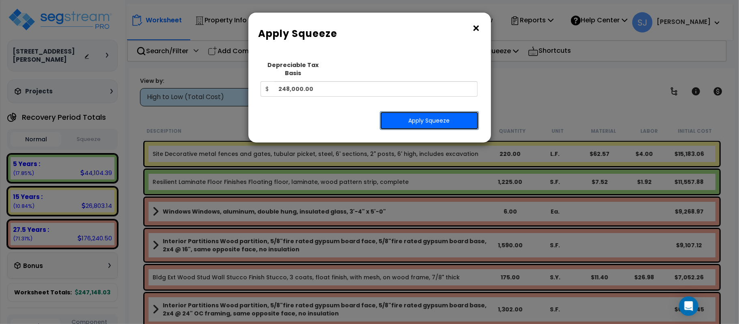
click at [456, 111] on button "Apply Squeeze" at bounding box center [429, 120] width 99 height 19
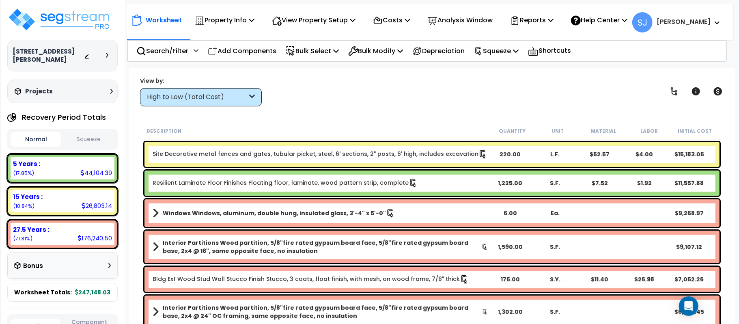
click at [103, 138] on button "Squeeze" at bounding box center [88, 139] width 51 height 14
click at [505, 49] on p "Squeeze" at bounding box center [496, 50] width 45 height 11
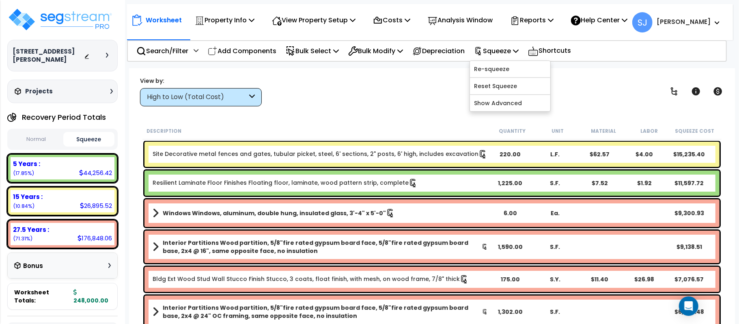
click at [383, 97] on div "View by: High to Low (Total Cost) High to Low (Total Cost)" at bounding box center [431, 91] width 589 height 30
click at [558, 21] on div "Reports Get Report Manage Report Images Manage Report Custom Fields Download Re…" at bounding box center [531, 20] width 52 height 19
click at [550, 25] on p "Reports" at bounding box center [531, 20] width 43 height 11
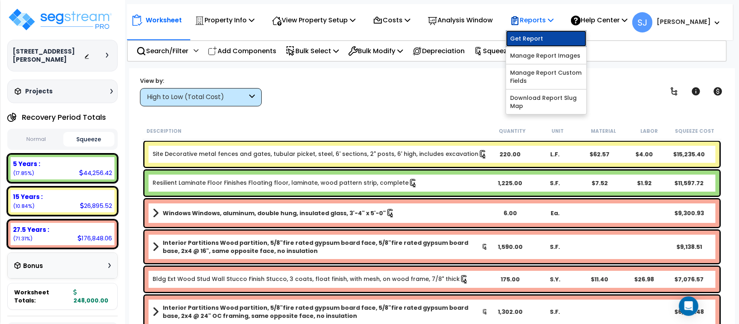
click at [548, 34] on link "Get Report" at bounding box center [546, 38] width 80 height 16
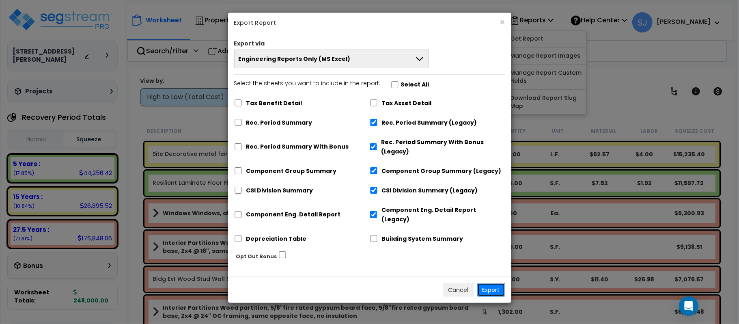
click at [484, 283] on button "Export" at bounding box center [491, 290] width 28 height 14
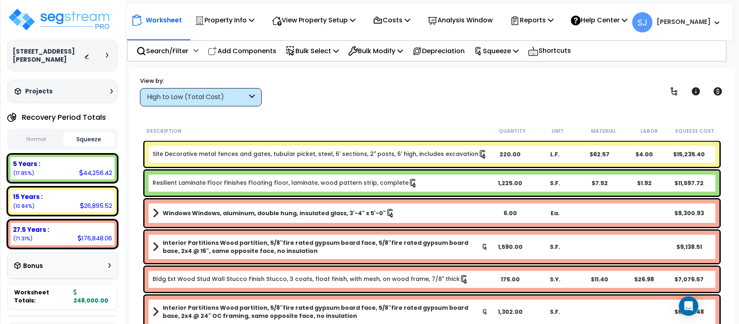
click at [92, 172] on div "44,256.42" at bounding box center [95, 172] width 33 height 9
copy div "44,256.42"
click at [105, 205] on div "26,895.52" at bounding box center [96, 205] width 32 height 9
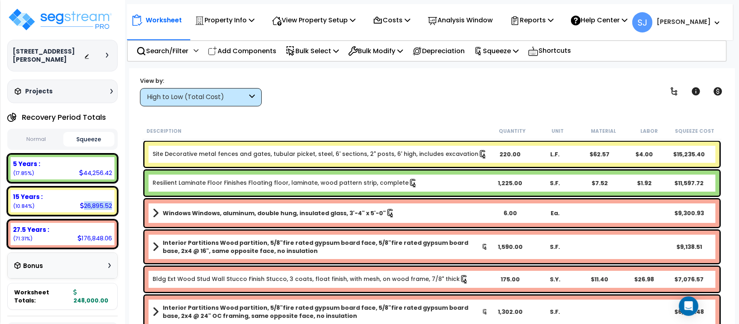
copy div "26,895.52"
click at [100, 235] on div "176,848.06" at bounding box center [94, 238] width 34 height 9
copy div "176,848.06"
click at [225, 22] on p "Property Info" at bounding box center [225, 20] width 60 height 11
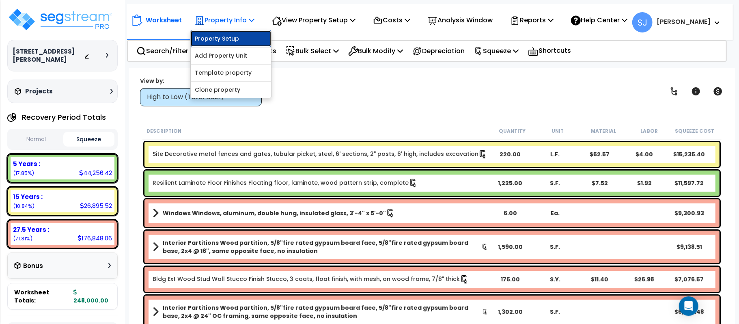
click at [223, 33] on link "Property Setup" at bounding box center [231, 38] width 80 height 16
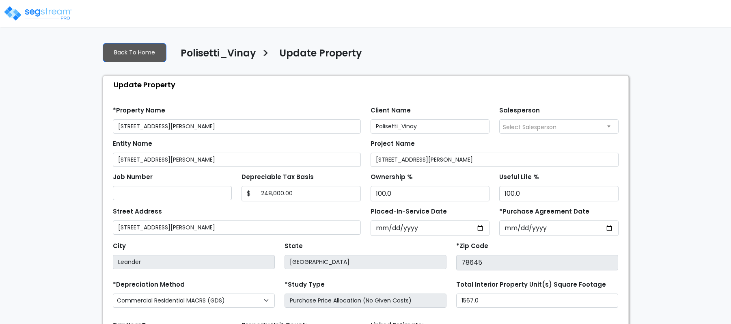
select select "2025"
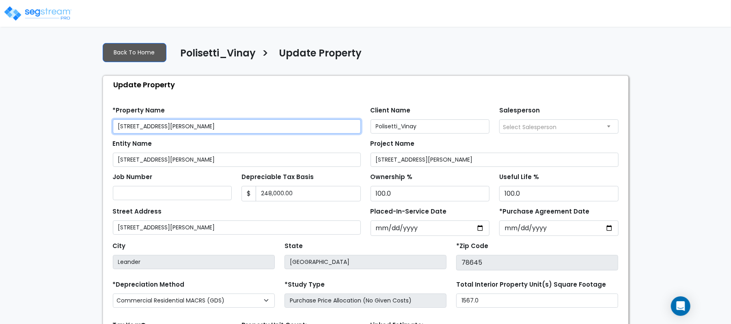
click at [194, 126] on input "21508 Twain Cove Unit A" at bounding box center [237, 126] width 248 height 14
type input "[STREET_ADDRESS][PERSON_NAME]"
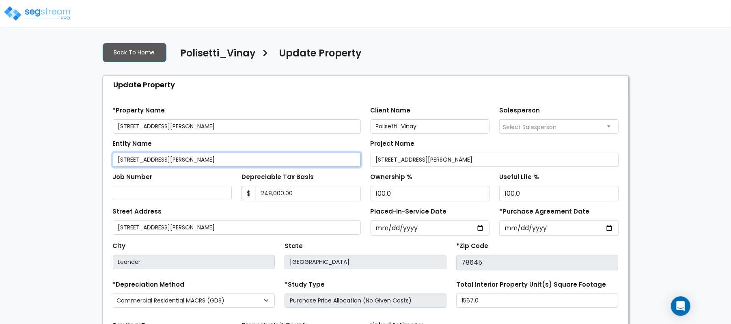
click at [219, 166] on input "21508 Twain Cove Unit A" at bounding box center [237, 160] width 248 height 14
paste input "B"
type input "[STREET_ADDRESS][PERSON_NAME]"
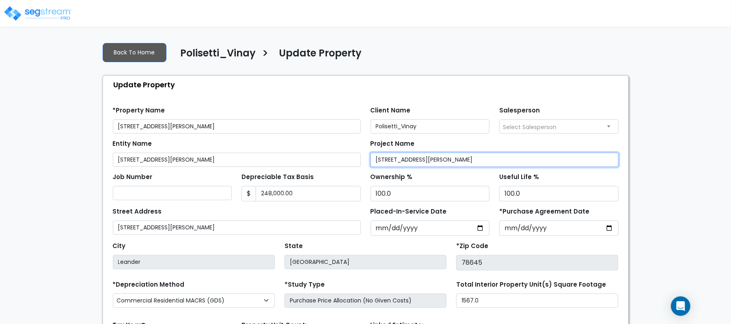
click at [429, 160] on input "21508 Twain Cove Unit A" at bounding box center [494, 160] width 248 height 14
paste input "B"
type input "[STREET_ADDRESS][PERSON_NAME]"
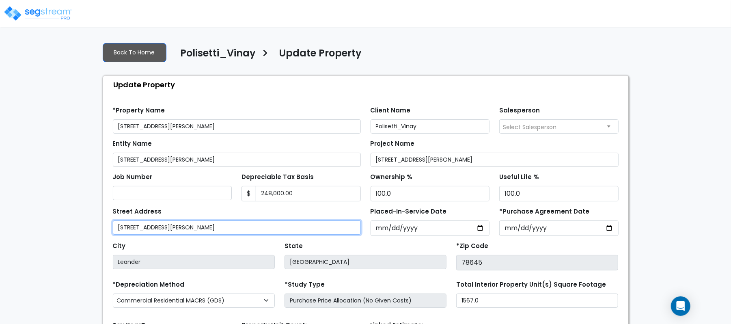
click at [252, 234] on input "21508 Twain Cove Unit A" at bounding box center [237, 227] width 248 height 14
paste input "B"
type input "[STREET_ADDRESS][PERSON_NAME]"
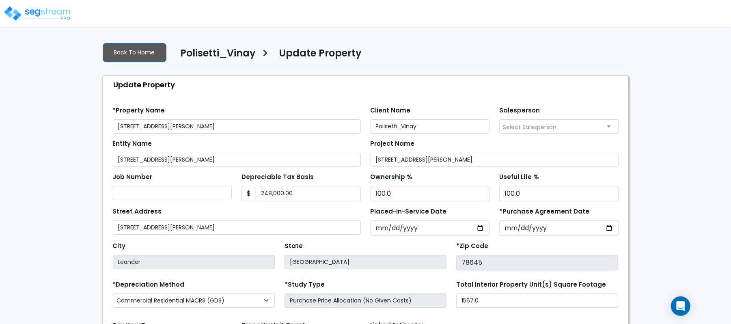
click at [299, 213] on div "Street Address 21508 Twain Cove Unit B" at bounding box center [237, 219] width 248 height 29
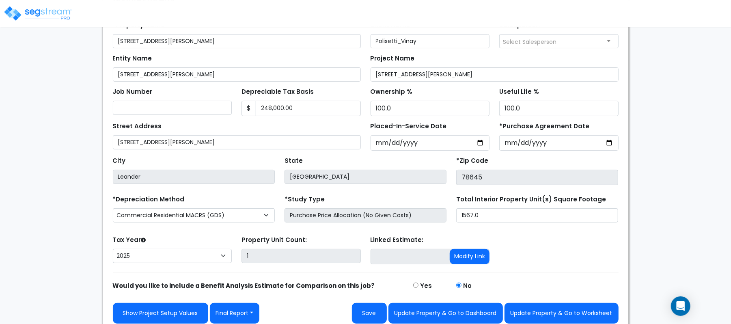
scroll to position [93, 0]
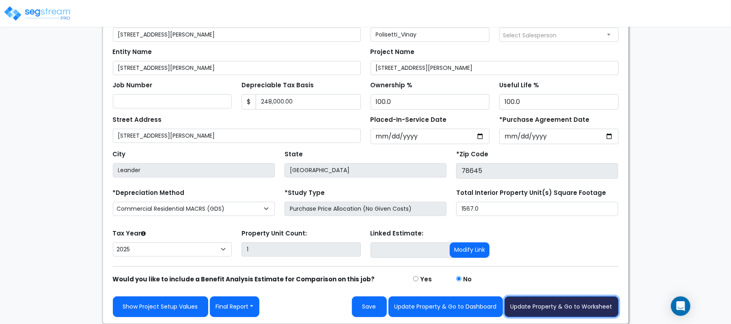
click at [526, 300] on button "Update Property & Go to Worksheet" at bounding box center [561, 306] width 114 height 21
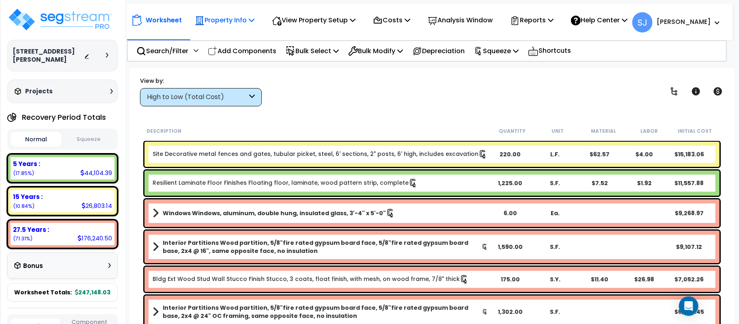
click at [244, 28] on div "Property Info" at bounding box center [225, 20] width 60 height 19
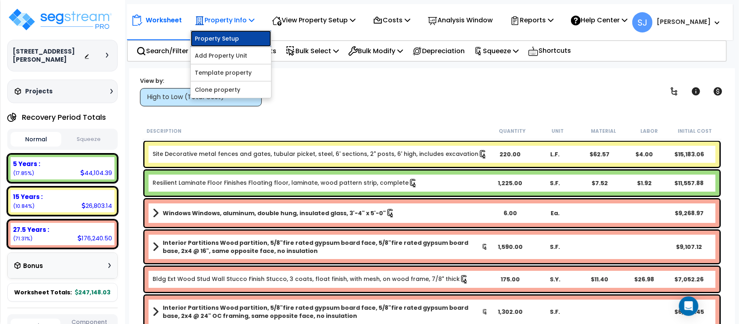
click at [237, 38] on link "Property Setup" at bounding box center [231, 38] width 80 height 16
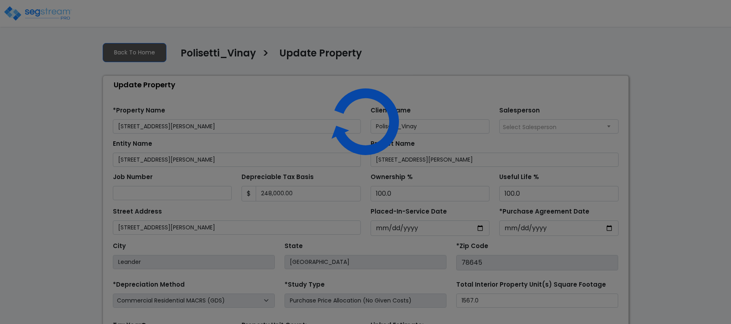
select select "2025"
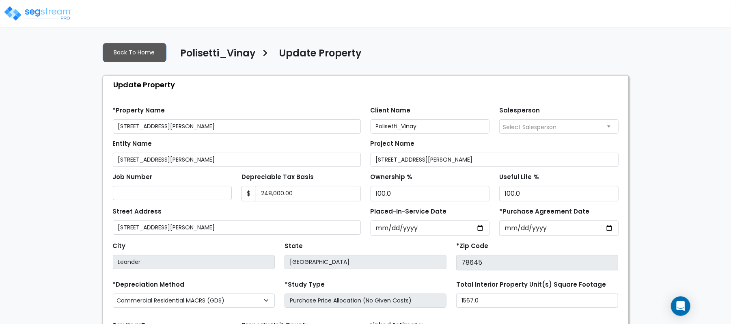
scroll to position [93, 0]
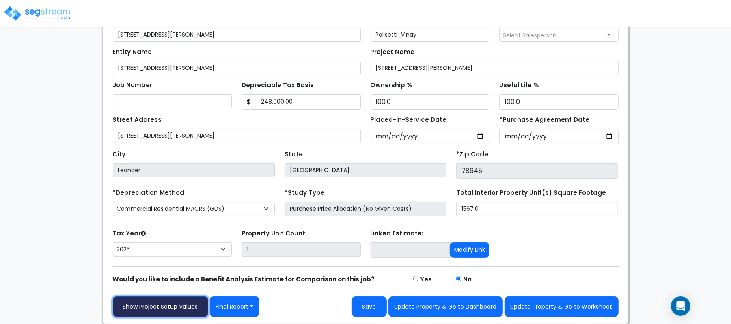
click at [177, 302] on link "Show Project Setup Values" at bounding box center [160, 306] width 95 height 21
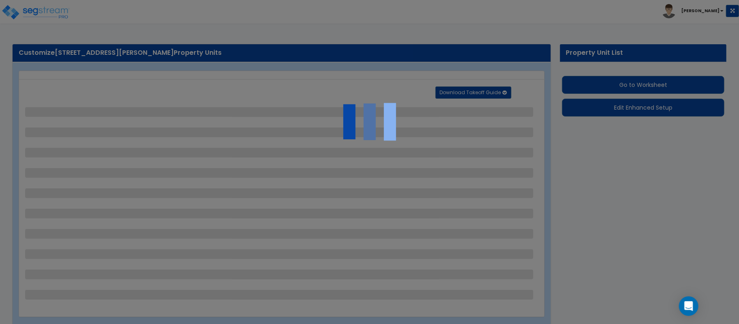
select select "2"
select select "1"
select select "2"
select select "1"
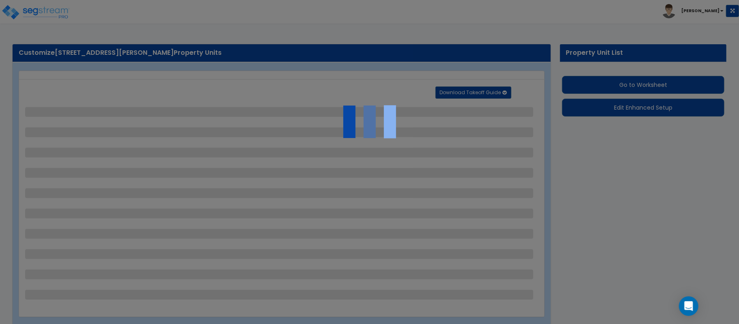
select select "1"
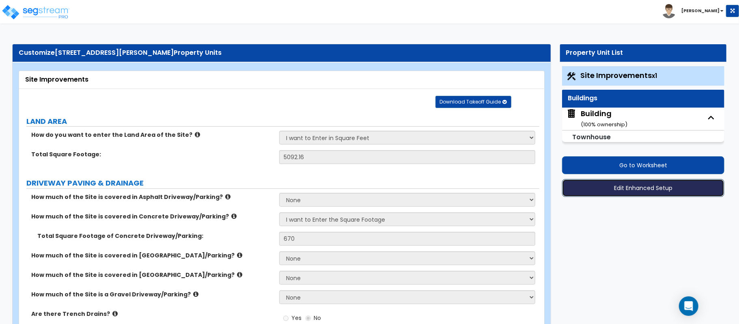
click at [631, 190] on button "Edit Enhanced Setup" at bounding box center [643, 188] width 162 height 18
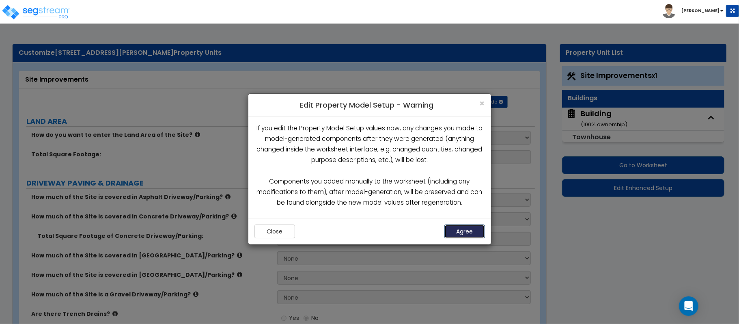
click at [466, 237] on button "Agree" at bounding box center [464, 231] width 41 height 14
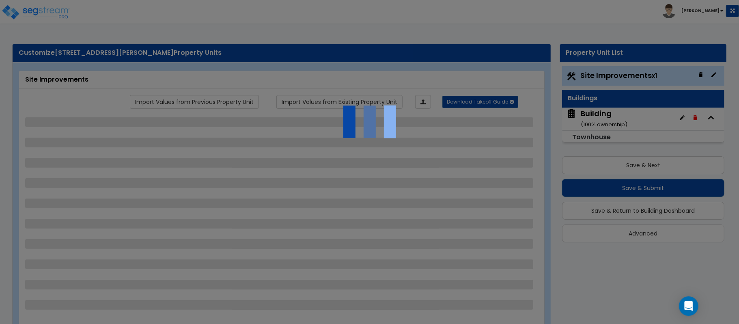
select select "2"
select select "1"
select select "2"
select select "1"
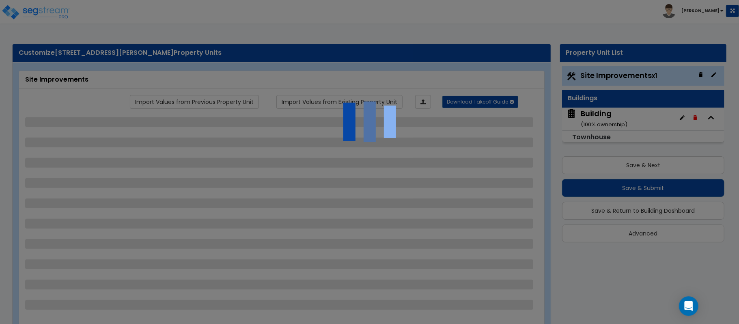
select select "1"
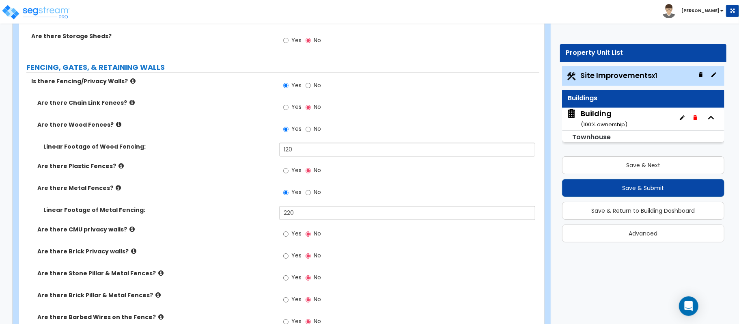
scroll to position [1028, 0]
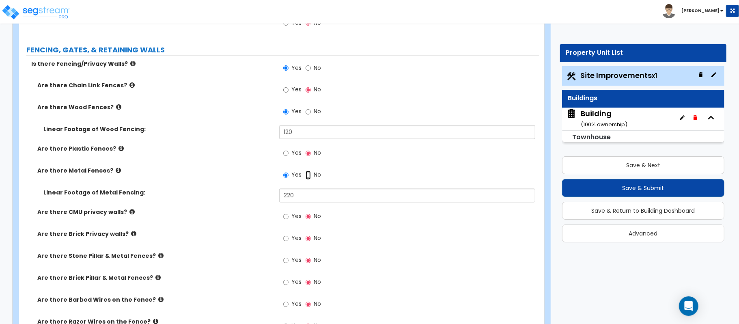
click at [307, 176] on input "No" at bounding box center [307, 175] width 5 height 9
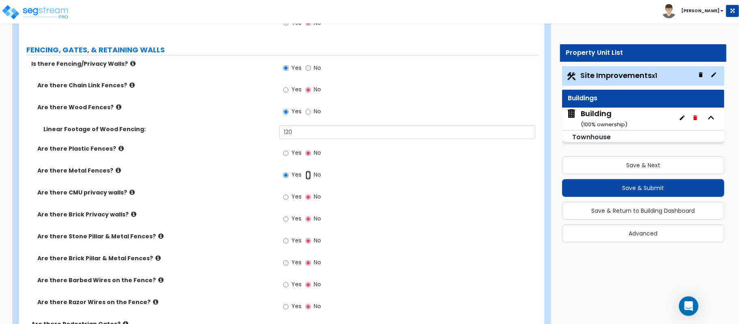
radio input "false"
radio input "true"
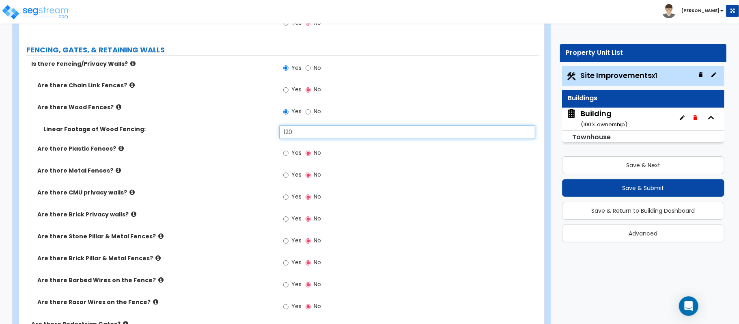
click at [333, 135] on input "120" at bounding box center [407, 132] width 256 height 14
type input "310"
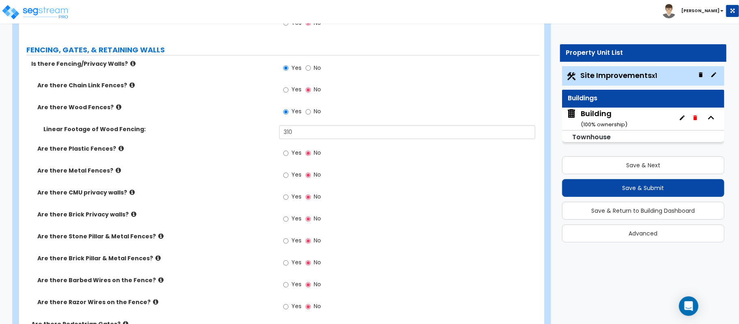
click at [225, 205] on div "Are there CMU privacy walls? Yes No" at bounding box center [279, 200] width 520 height 22
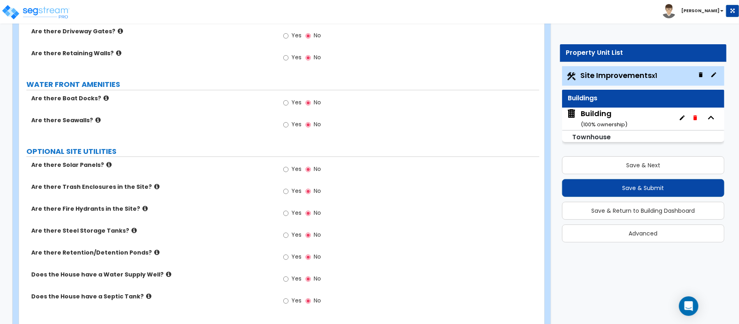
scroll to position [1372, 0]
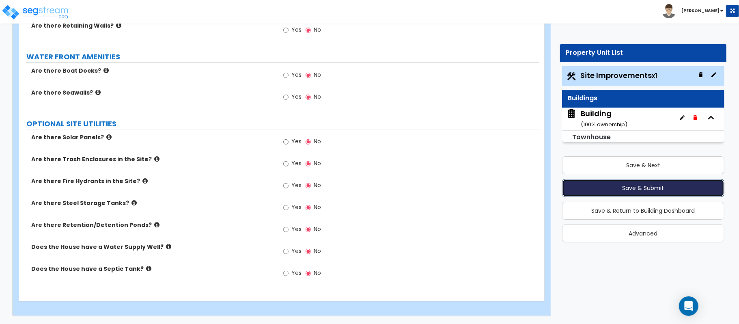
click at [603, 179] on button "Save & Submit" at bounding box center [643, 188] width 162 height 18
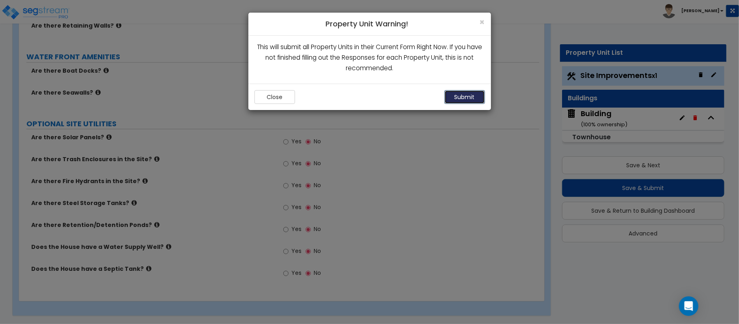
click at [479, 95] on button "Submit" at bounding box center [464, 97] width 41 height 14
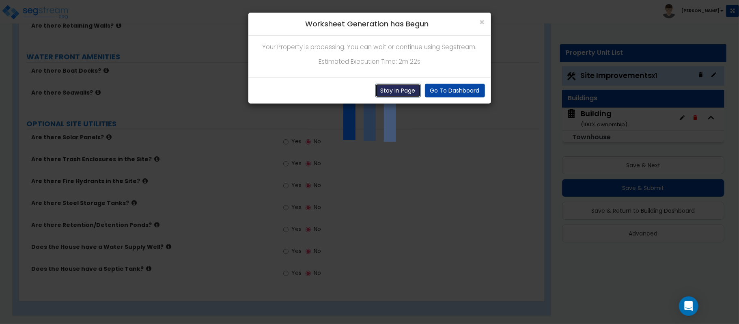
click at [401, 91] on button "Stay In Page" at bounding box center [397, 91] width 45 height 14
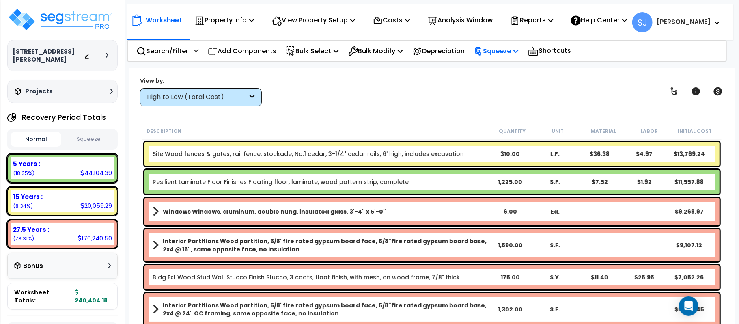
click at [510, 51] on p "Squeeze" at bounding box center [496, 50] width 45 height 11
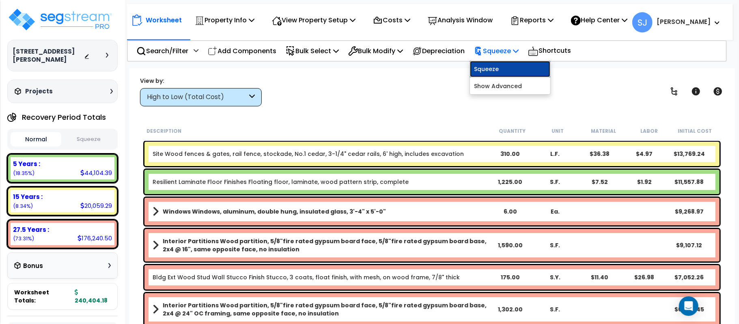
click at [505, 64] on link "Squeeze" at bounding box center [510, 69] width 80 height 16
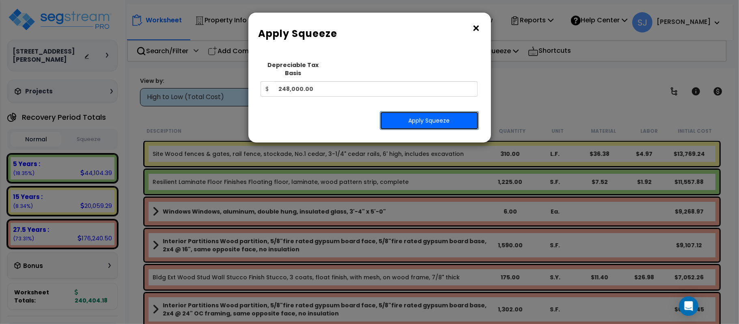
click at [454, 112] on button "Apply Squeeze" at bounding box center [429, 120] width 99 height 19
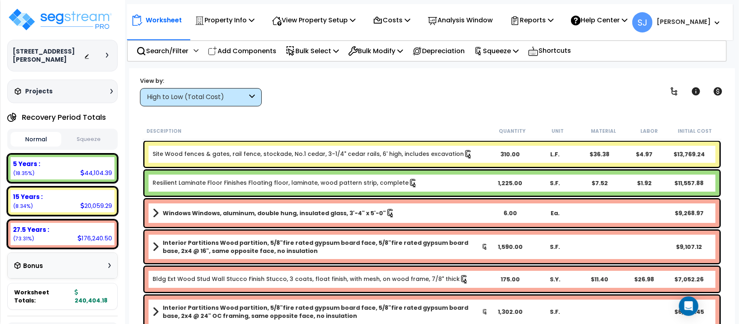
click at [93, 137] on button "Squeeze" at bounding box center [88, 139] width 51 height 14
click at [518, 47] on p "Squeeze" at bounding box center [496, 50] width 45 height 11
click at [547, 26] on div "Reports" at bounding box center [531, 20] width 43 height 19
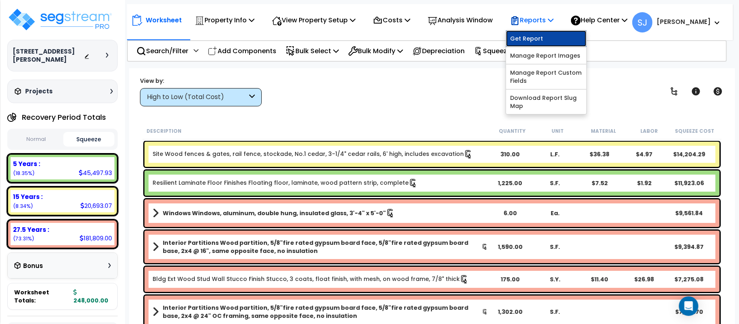
click at [549, 34] on link "Get Report" at bounding box center [546, 38] width 80 height 16
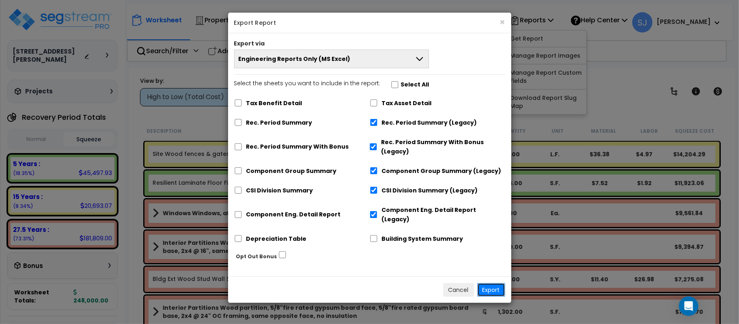
click at [497, 283] on button "Export" at bounding box center [491, 290] width 28 height 14
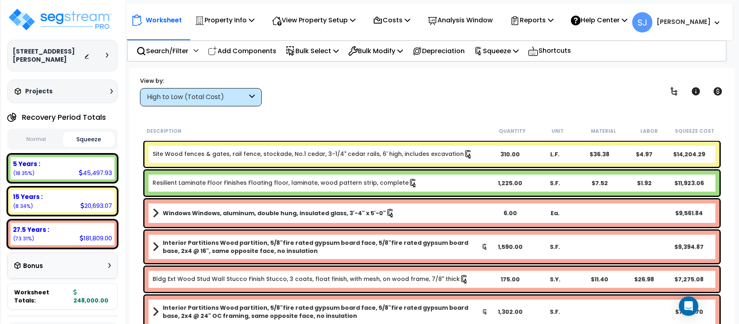
click at [101, 172] on div "45,497.93" at bounding box center [95, 172] width 33 height 9
copy div "45,497.93"
click at [92, 204] on div "20,693.07" at bounding box center [96, 205] width 32 height 9
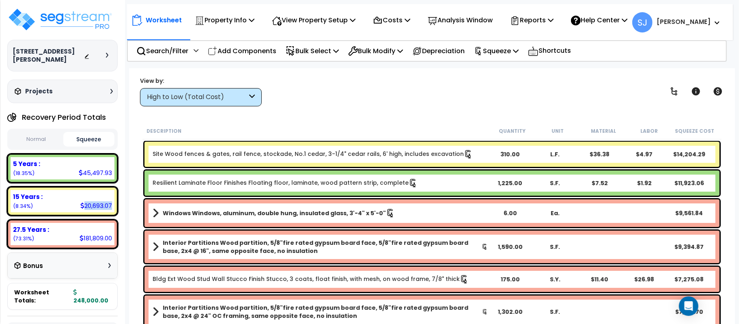
copy div "20,693.07"
click at [100, 239] on div "181,809.00" at bounding box center [96, 238] width 32 height 9
copy div "181,809.00"
